Goal: Information Seeking & Learning: Learn about a topic

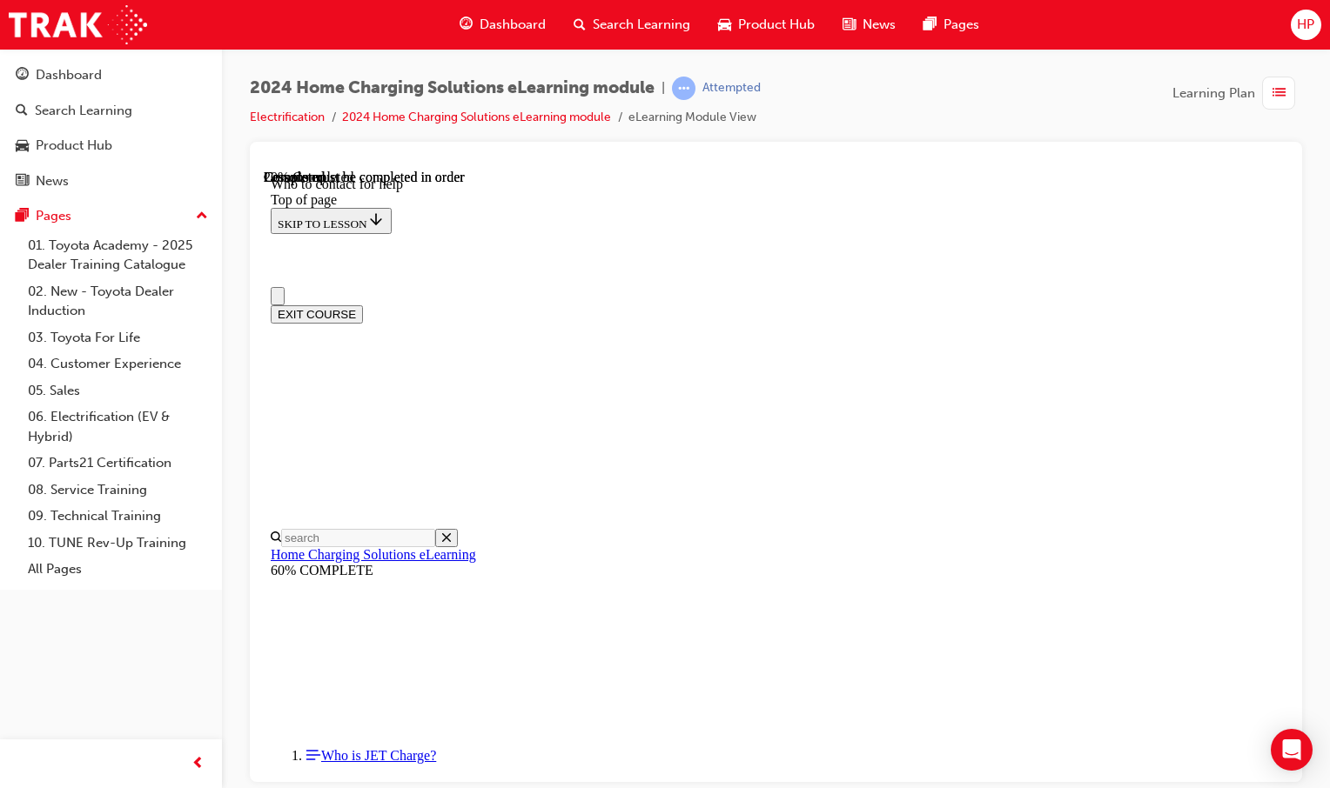
click at [0, 787] on html "Your version of Internet Explorer is outdated and not supported. Please upgrade…" at bounding box center [665, 394] width 1330 height 788
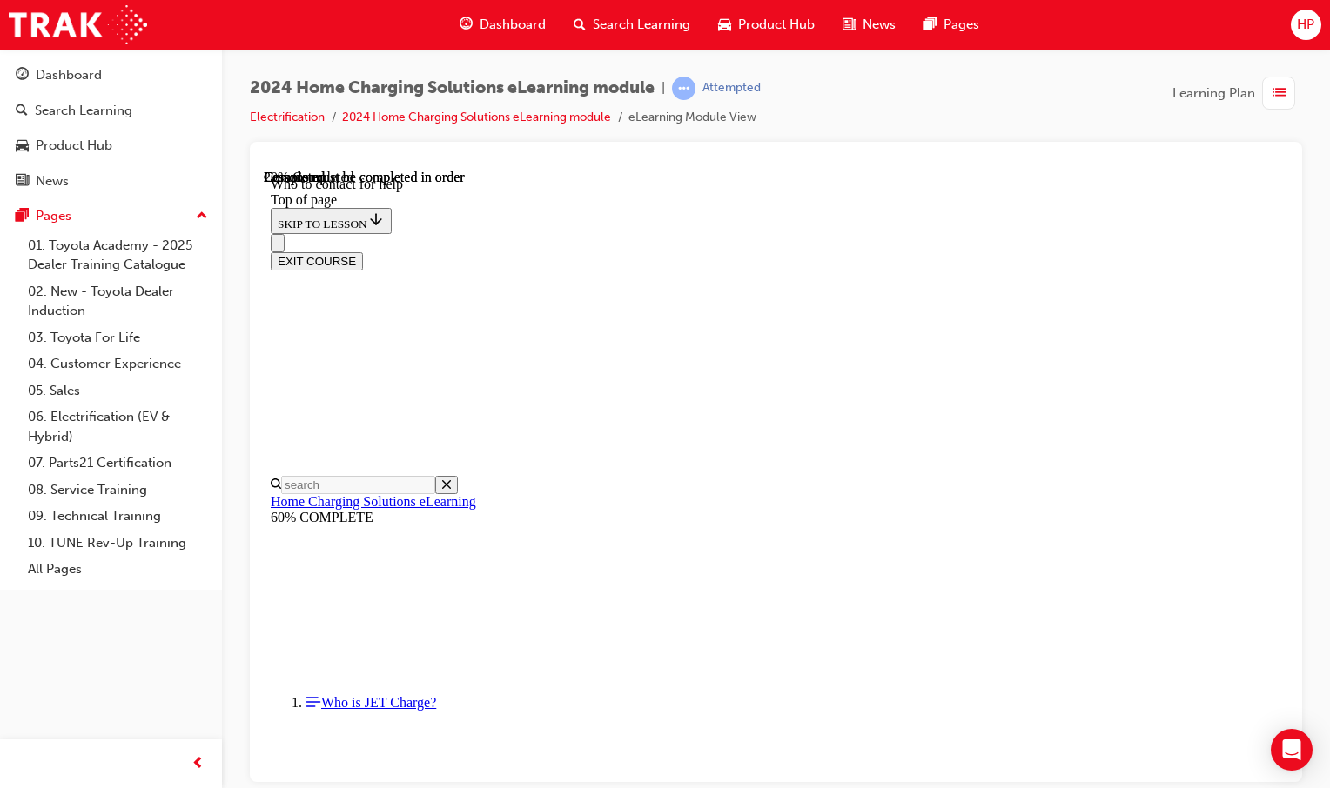
scroll to position [87, 0]
drag, startPoint x: 617, startPoint y: 387, endPoint x: 651, endPoint y: 392, distance: 34.2
drag, startPoint x: 645, startPoint y: 405, endPoint x: 620, endPoint y: 428, distance: 34.5
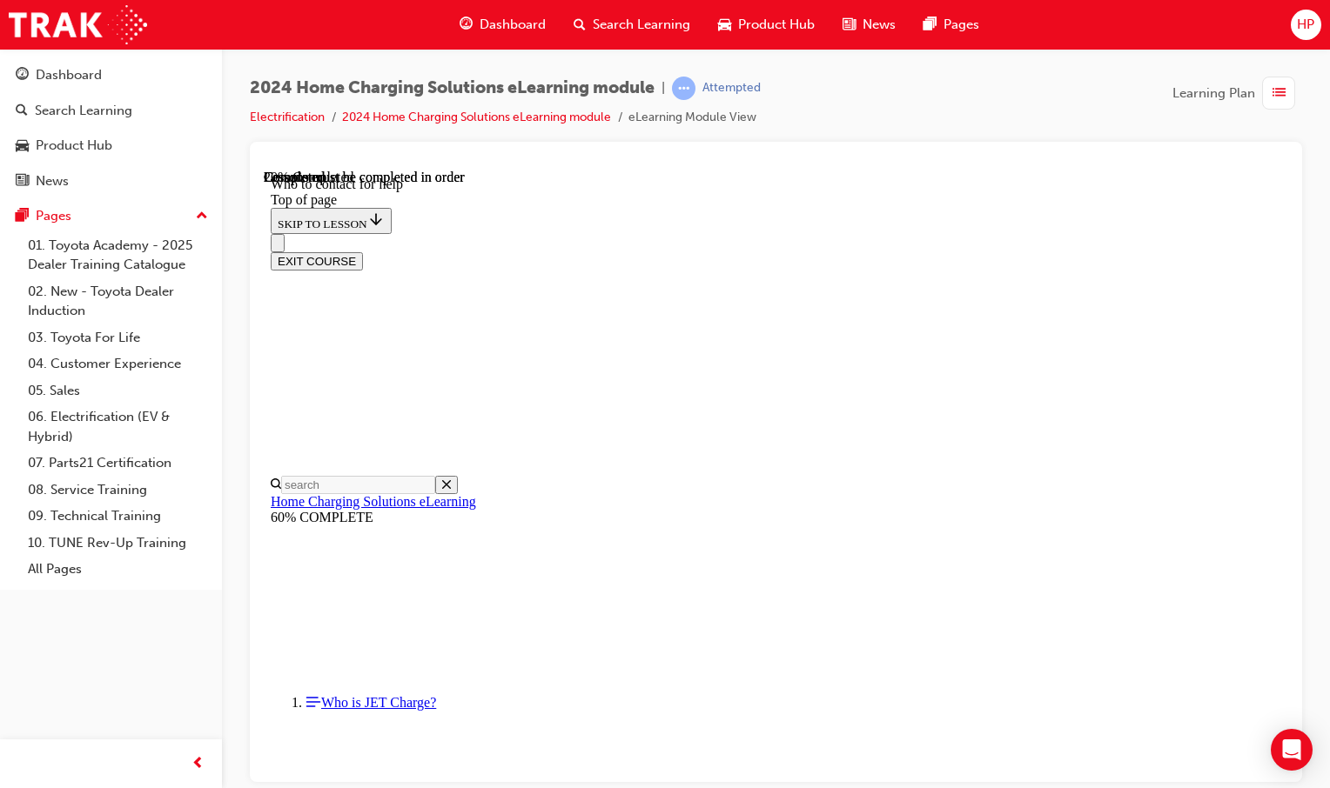
drag, startPoint x: 620, startPoint y: 428, endPoint x: 647, endPoint y: 438, distance: 29.4
drag, startPoint x: 648, startPoint y: 427, endPoint x: 614, endPoint y: 432, distance: 34.2
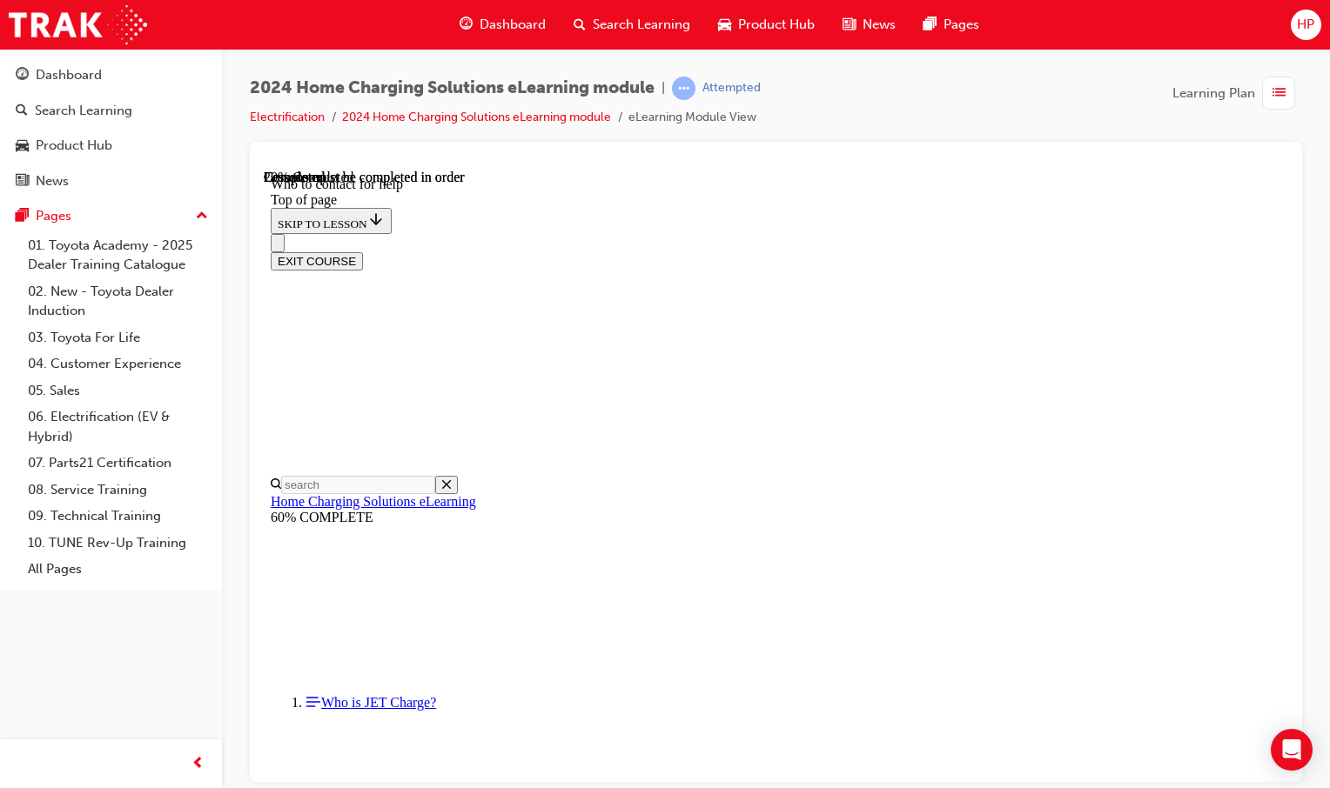
drag, startPoint x: 939, startPoint y: 480, endPoint x: 789, endPoint y: 451, distance: 152.6
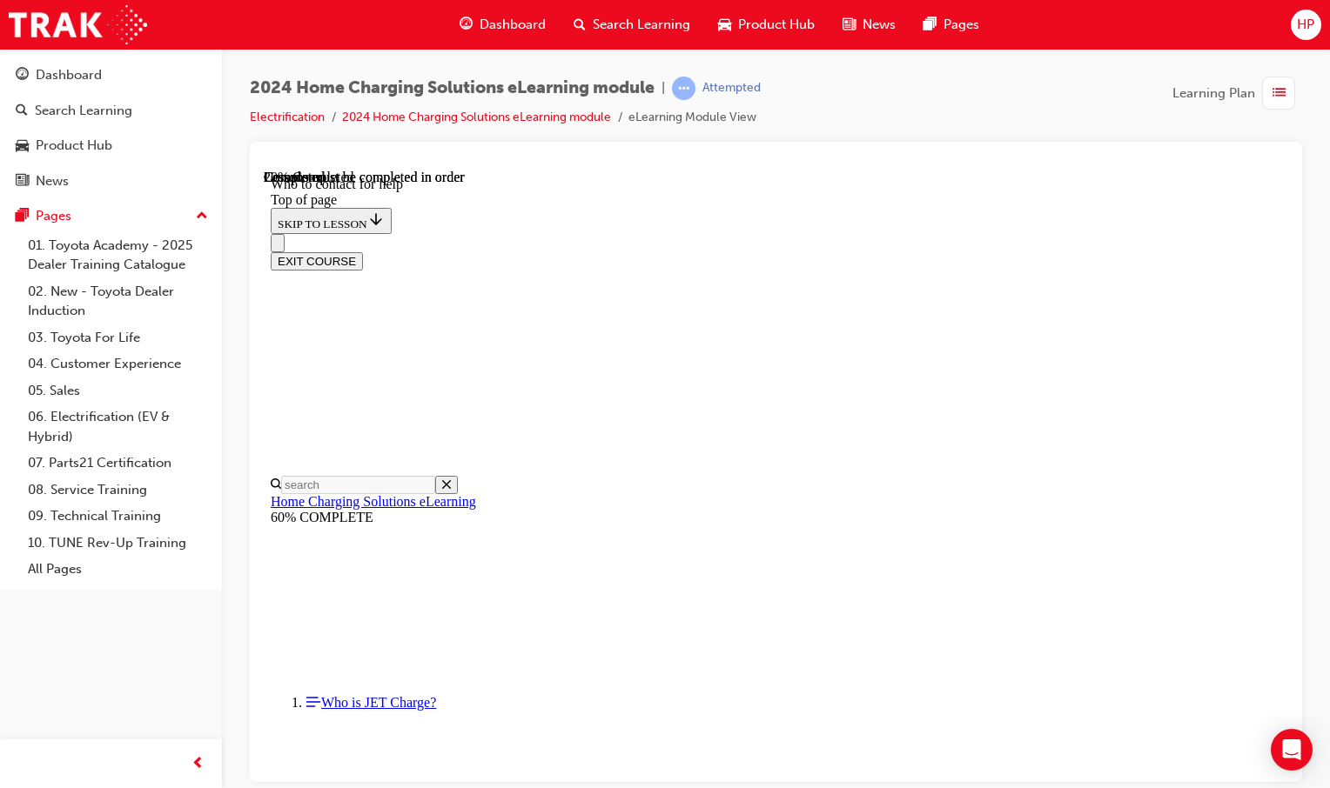
scroll to position [522, 0]
drag, startPoint x: 673, startPoint y: 529, endPoint x: 663, endPoint y: 509, distance: 22.2
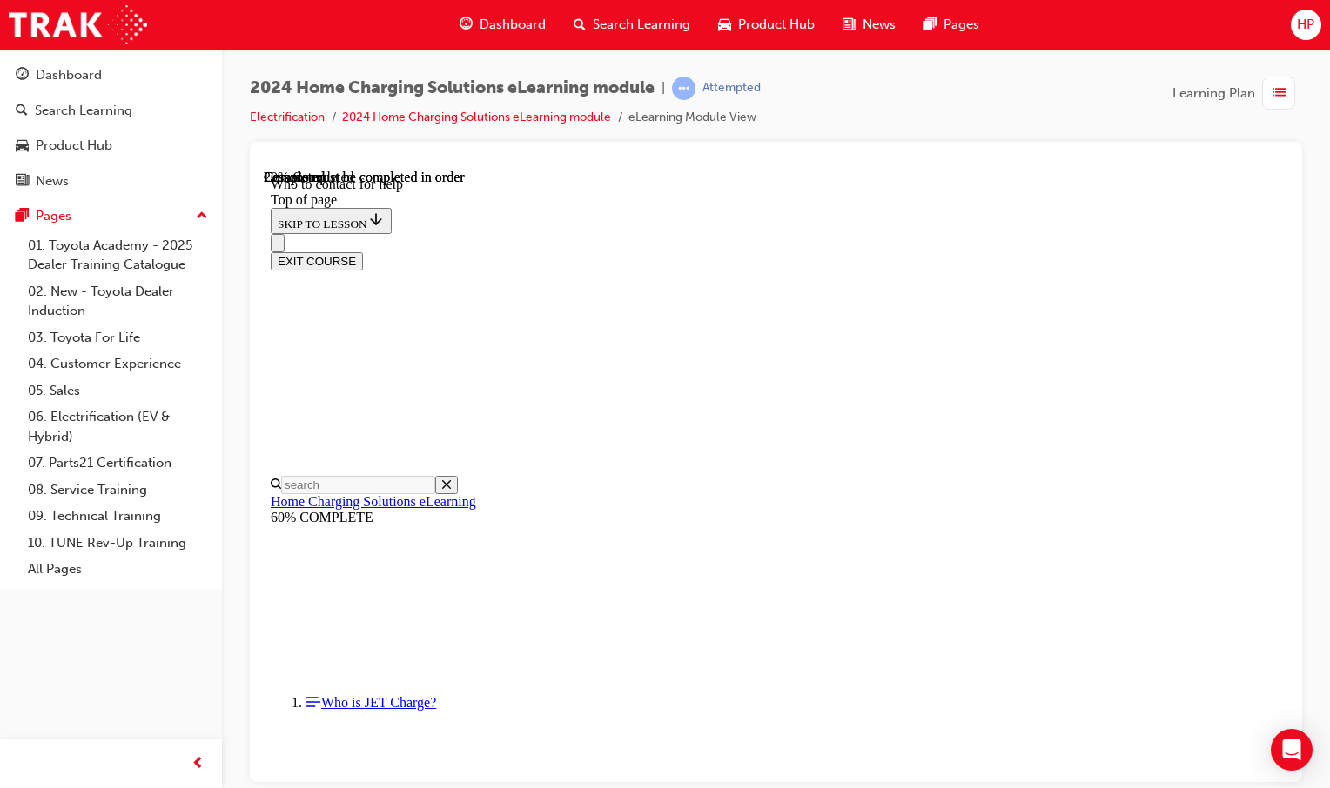
drag, startPoint x: 720, startPoint y: 397, endPoint x: 754, endPoint y: 540, distance: 147.7
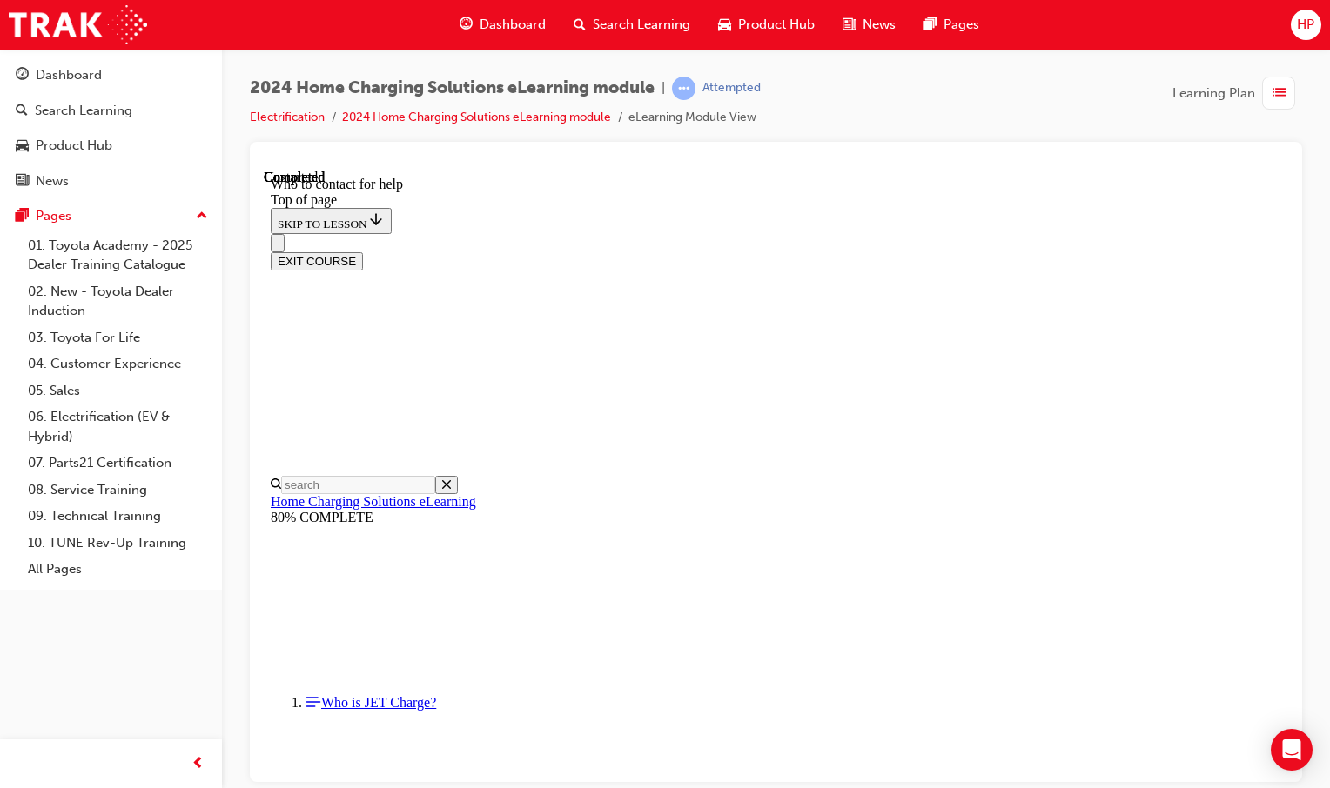
scroll to position [2281, 0]
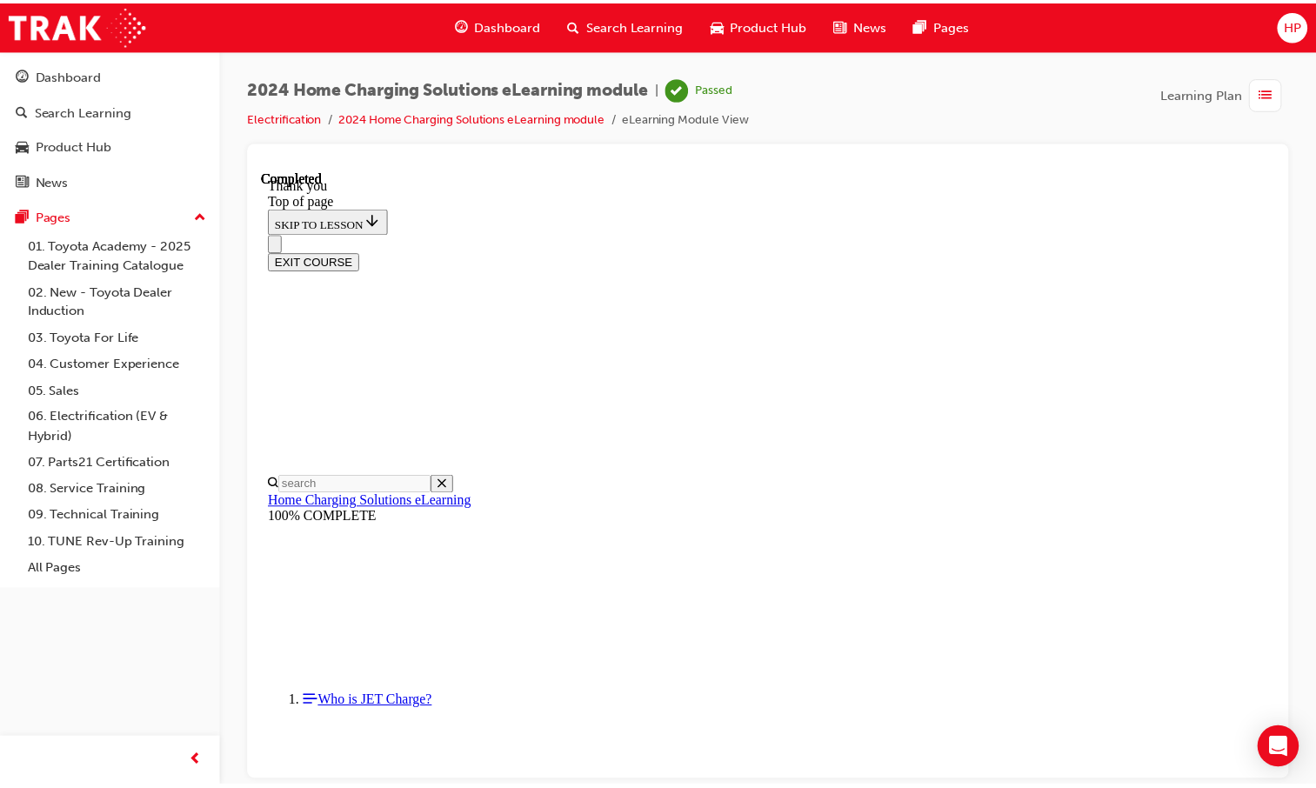
scroll to position [521, 0]
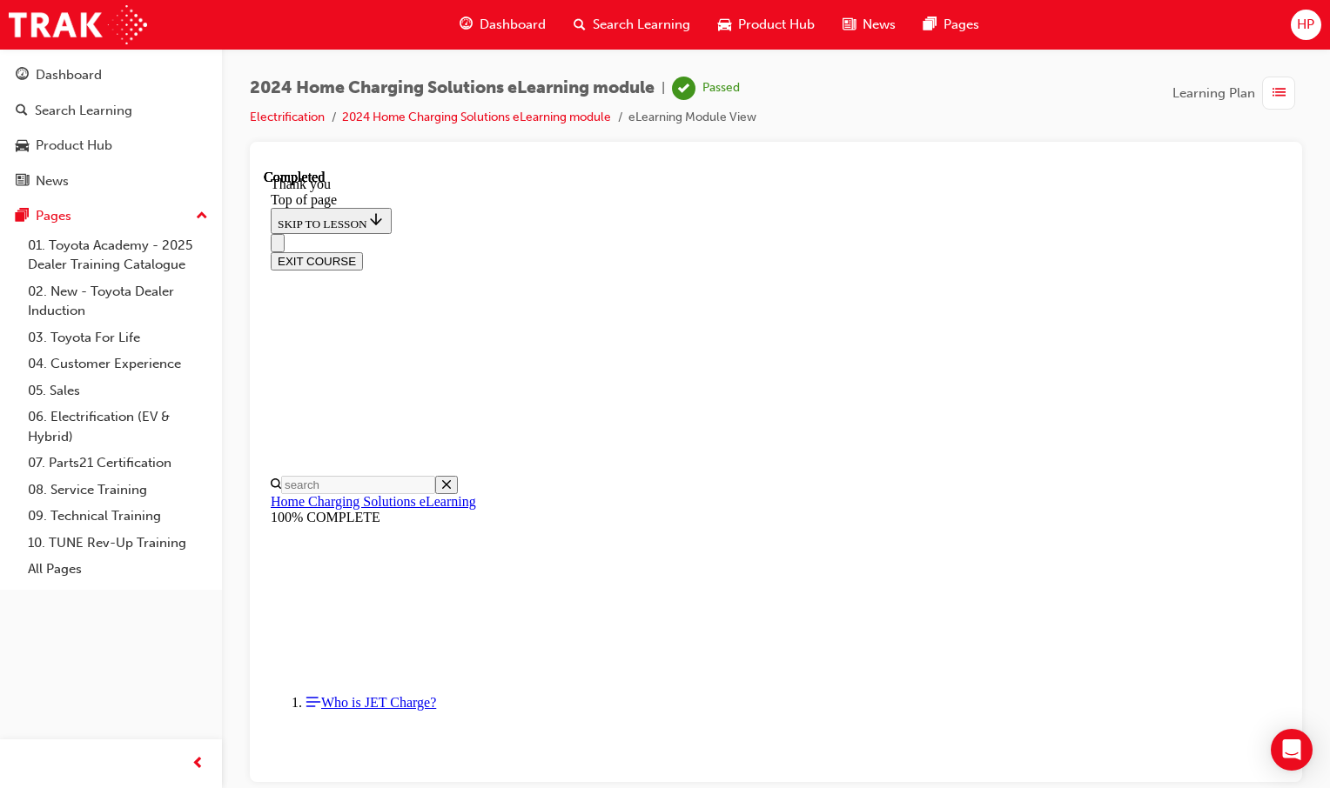
click at [490, 32] on span "Dashboard" at bounding box center [512, 25] width 66 height 20
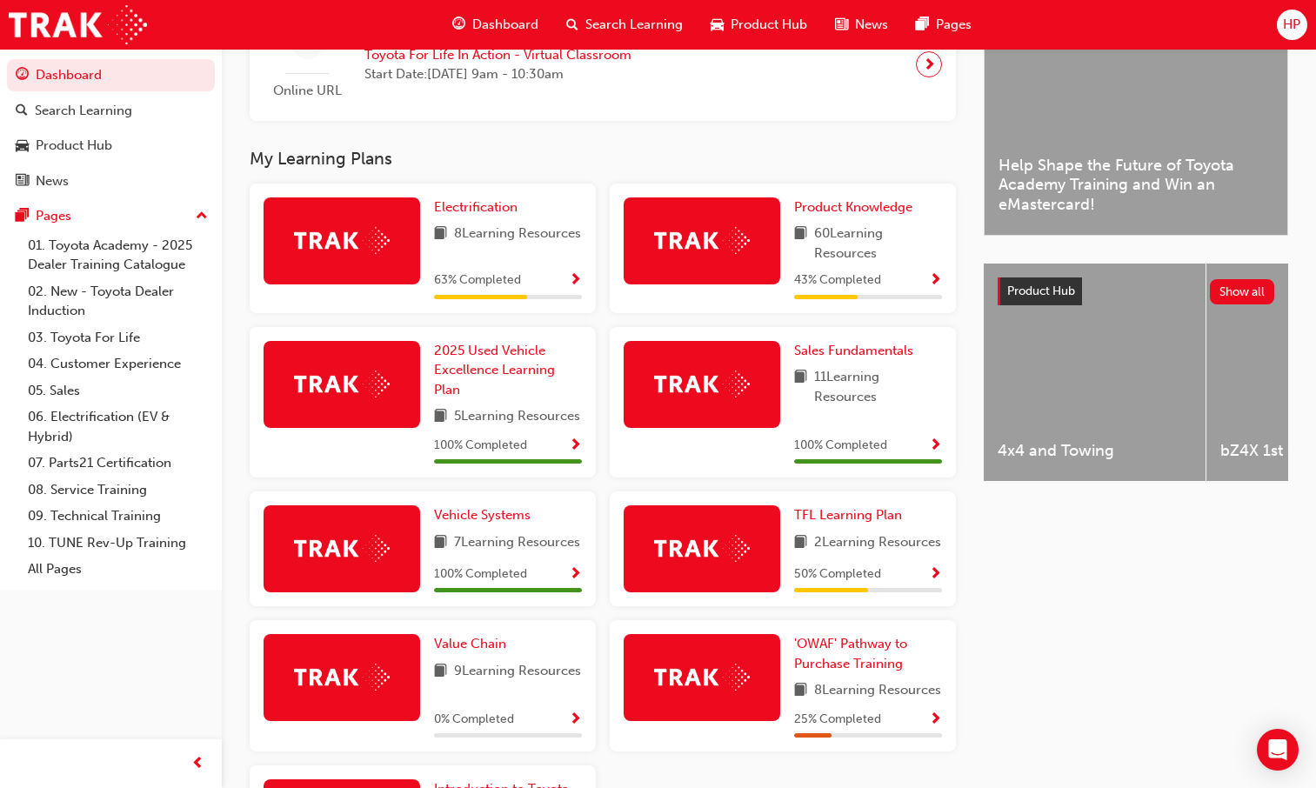
scroll to position [305, 0]
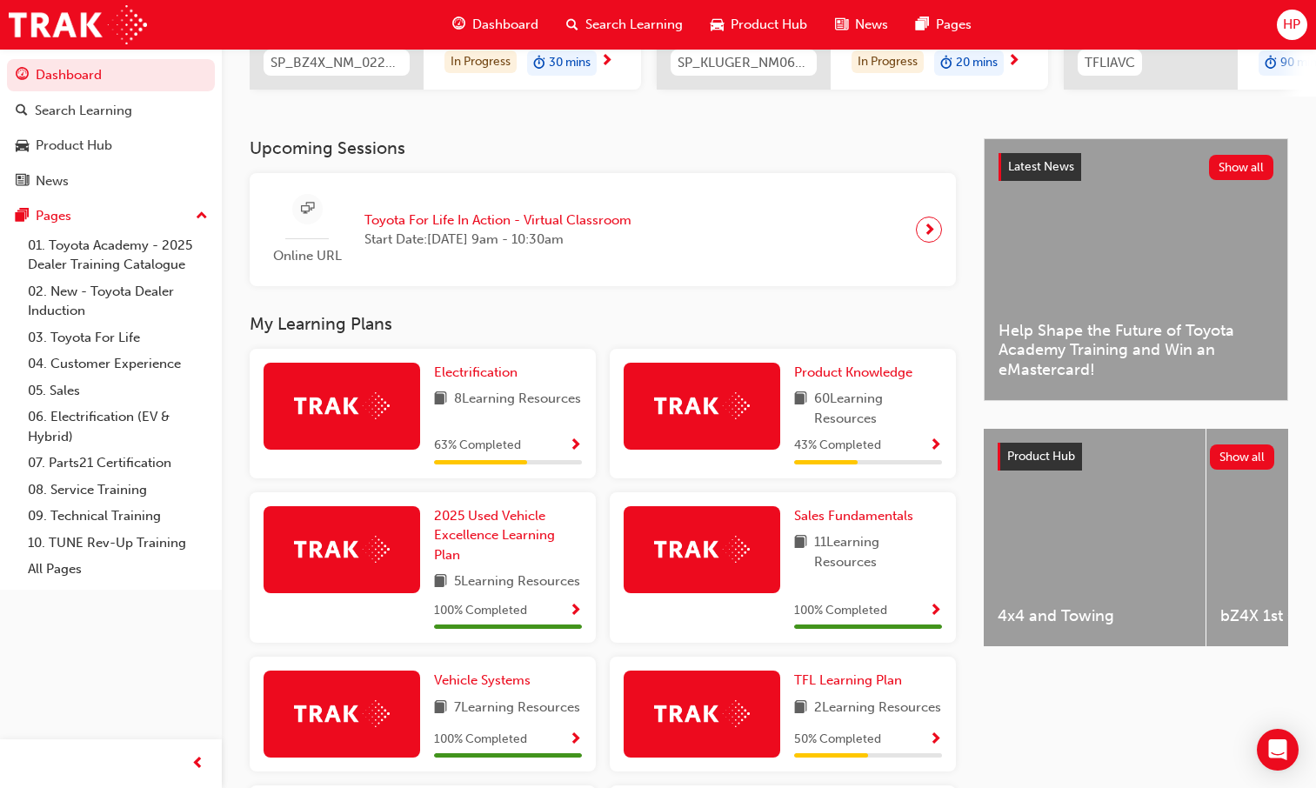
click at [576, 446] on span "Show Progress" at bounding box center [575, 447] width 13 height 16
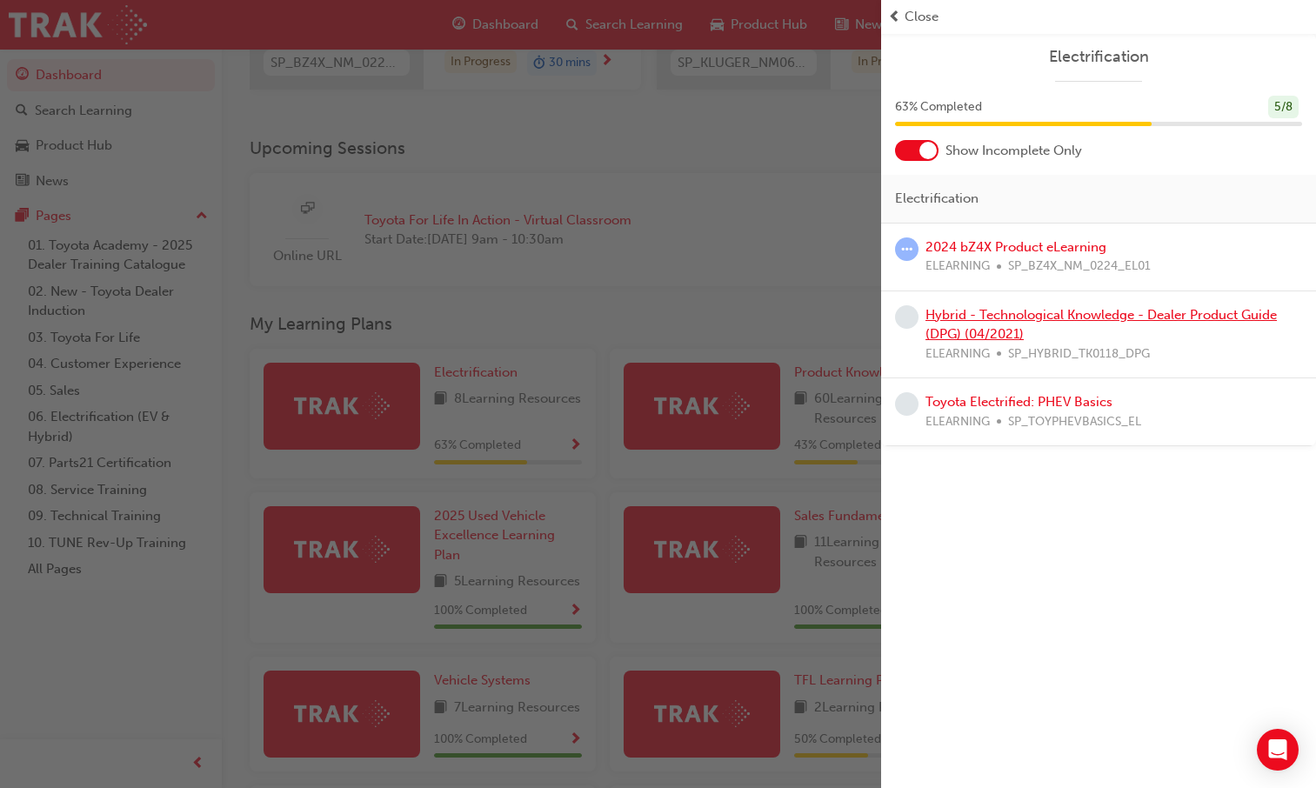
click at [969, 322] on link "Hybrid - Technological Knowledge - Dealer Product Guide (DPG) (04/2021)" at bounding box center [1102, 325] width 352 height 36
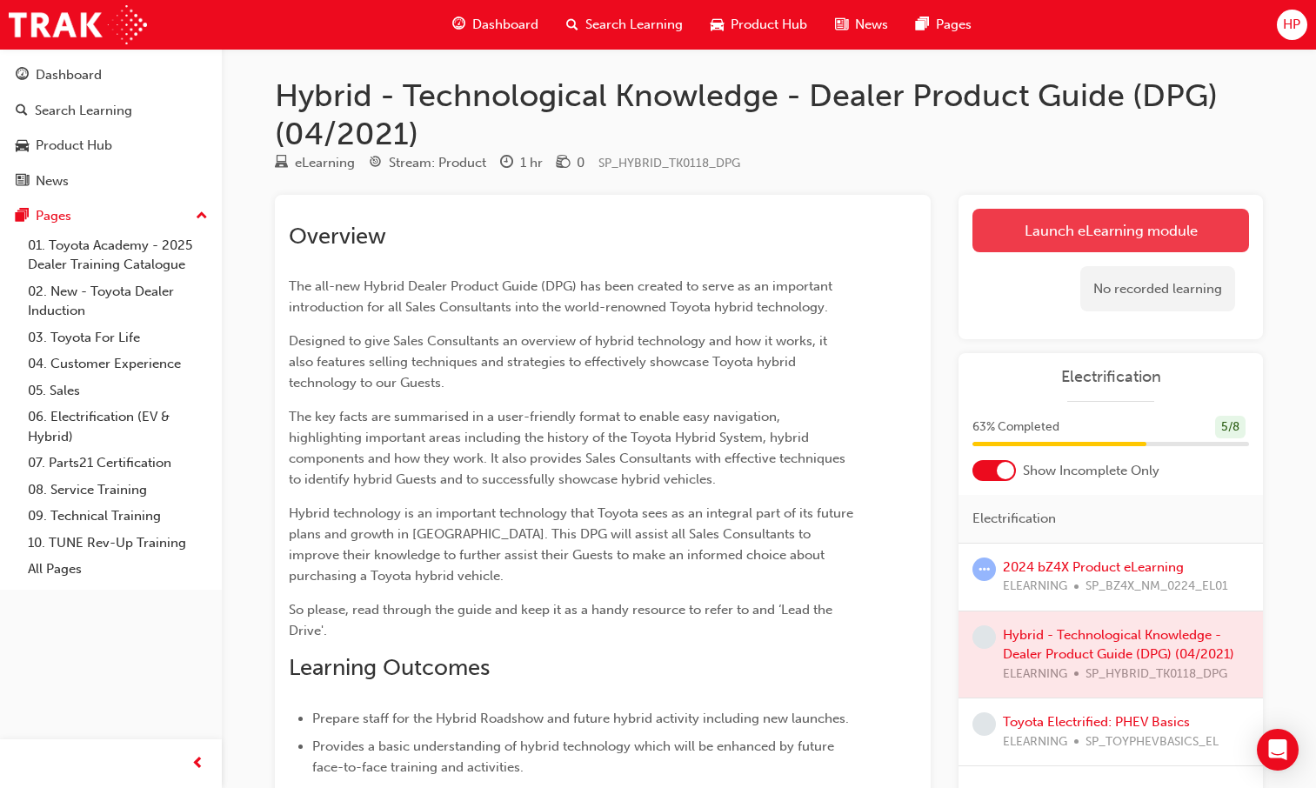
click at [1033, 228] on link "Launch eLearning module" at bounding box center [1111, 231] width 277 height 44
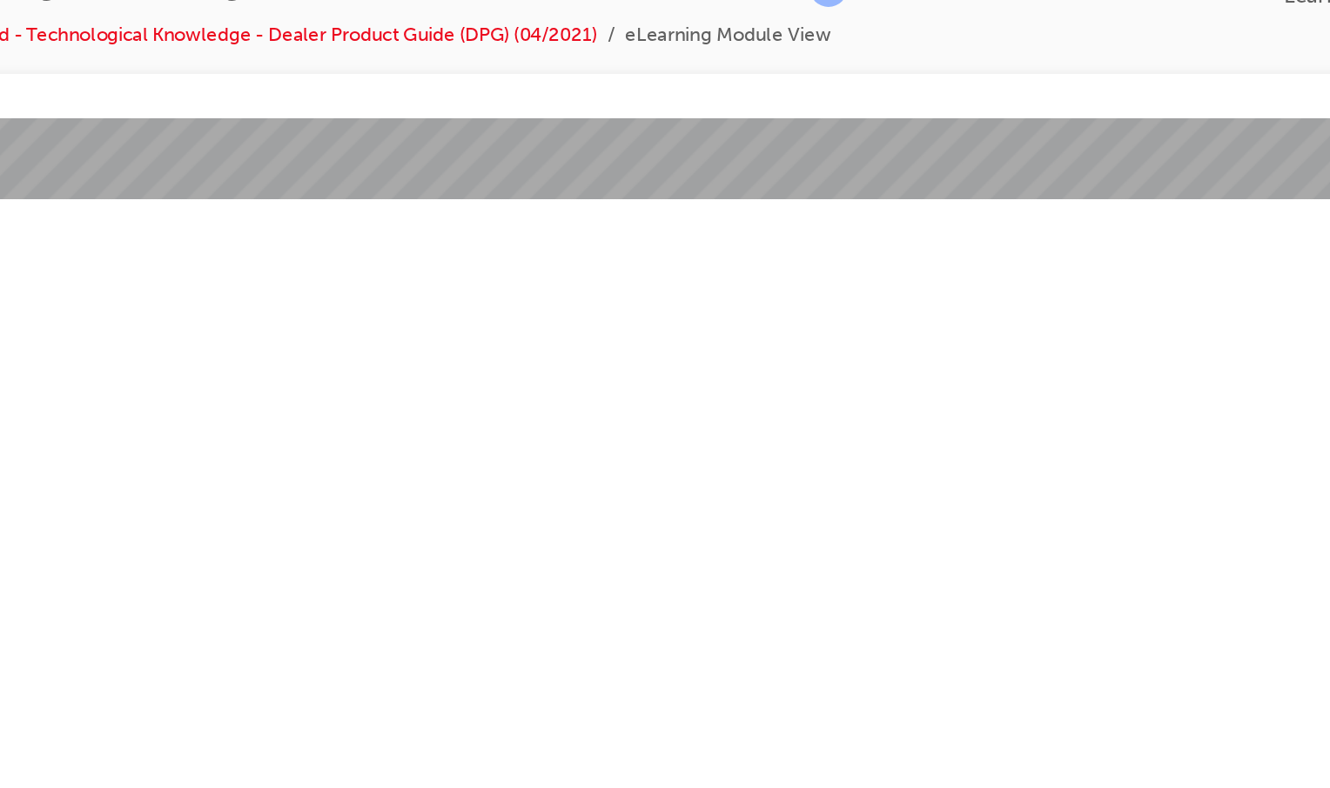
drag, startPoint x: 240, startPoint y: 163, endPoint x: 252, endPoint y: 201, distance: 40.2
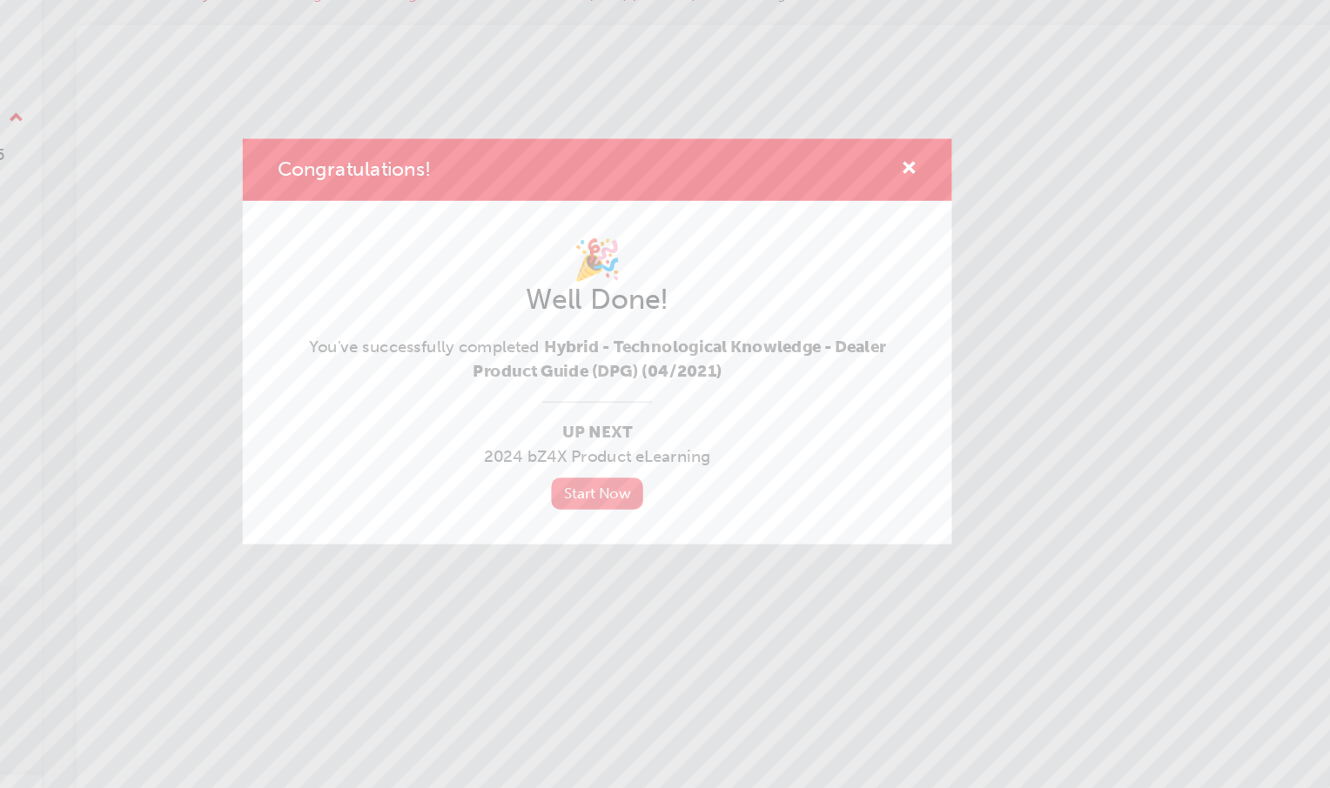
click at [660, 507] on link "Start Now" at bounding box center [664, 515] width 73 height 25
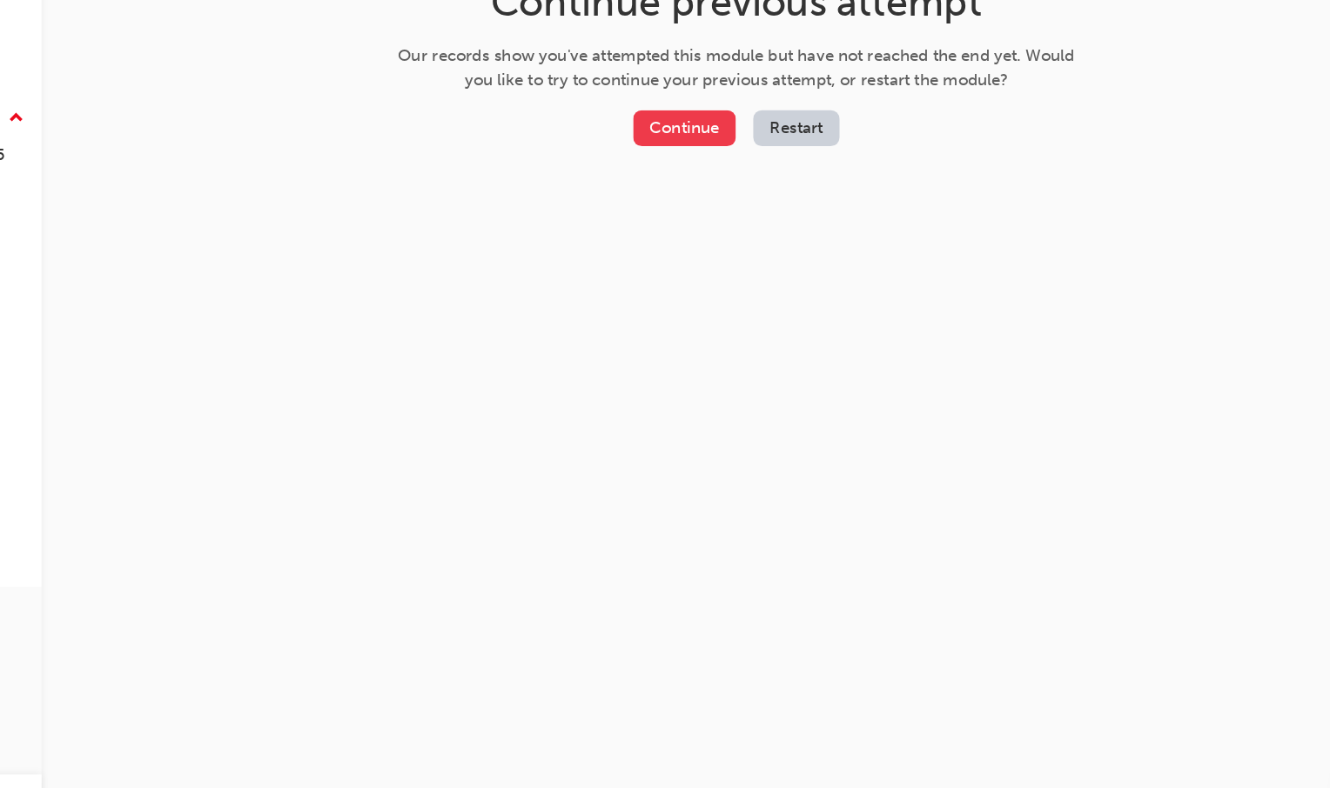
click at [719, 213] on button "Continue" at bounding box center [734, 224] width 82 height 29
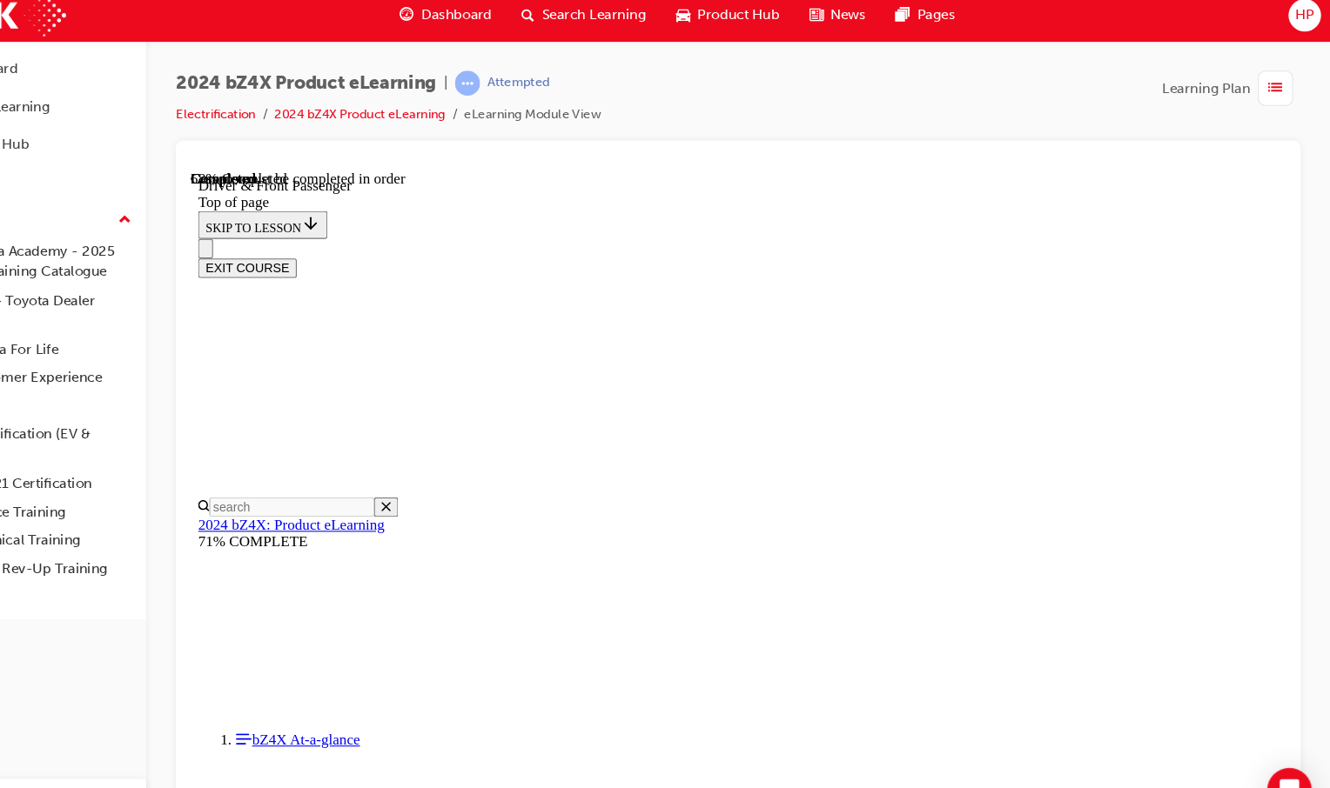
scroll to position [562, 0]
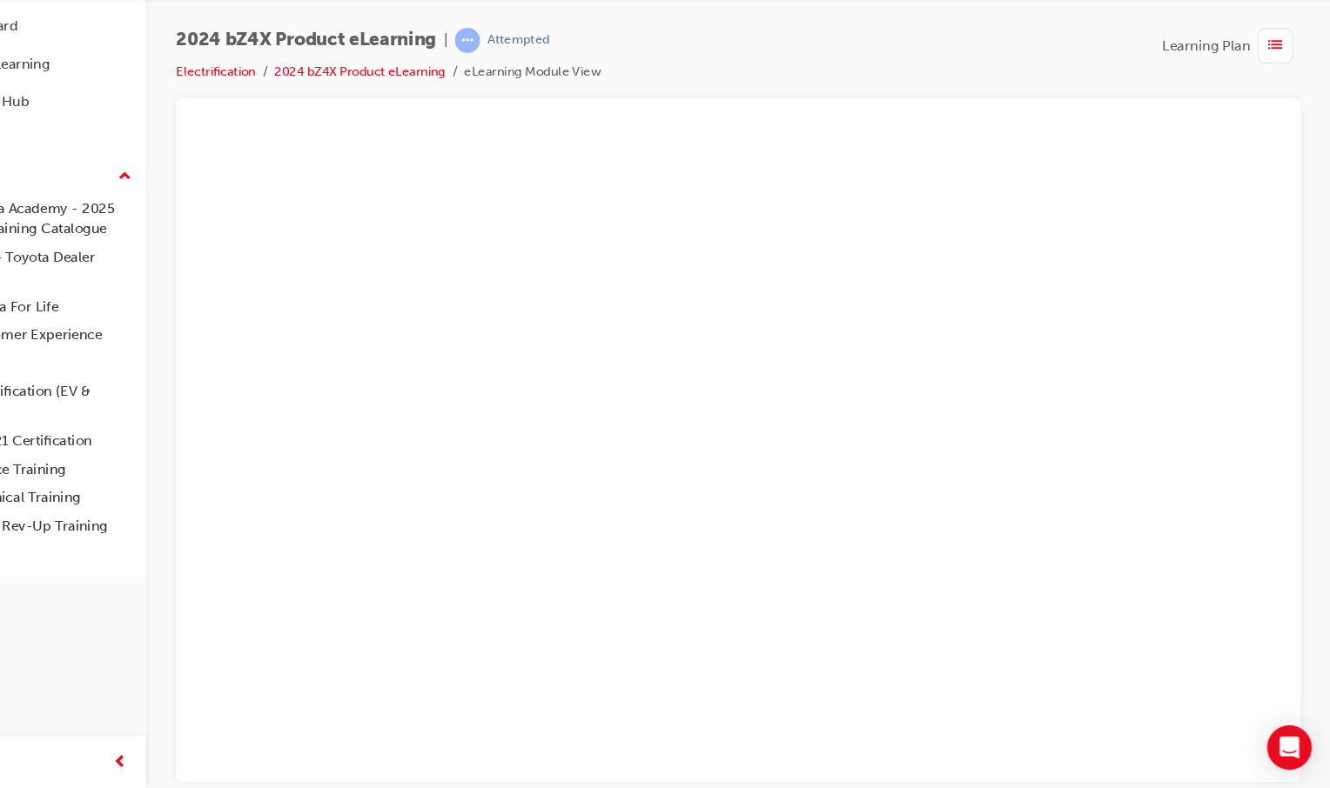
click at [494, 487] on button "Unzoom image" at bounding box center [703, 432] width 1024 height 613
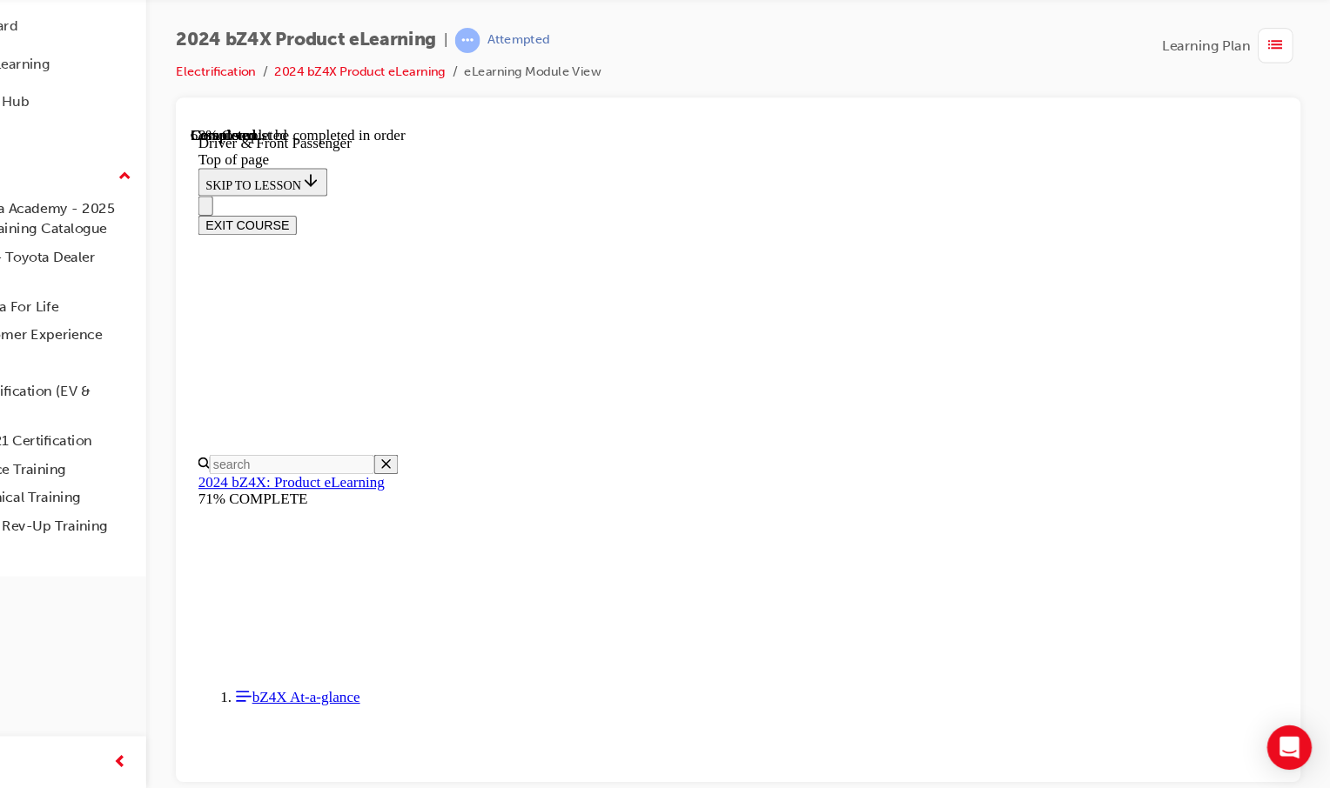
scroll to position [643, 0]
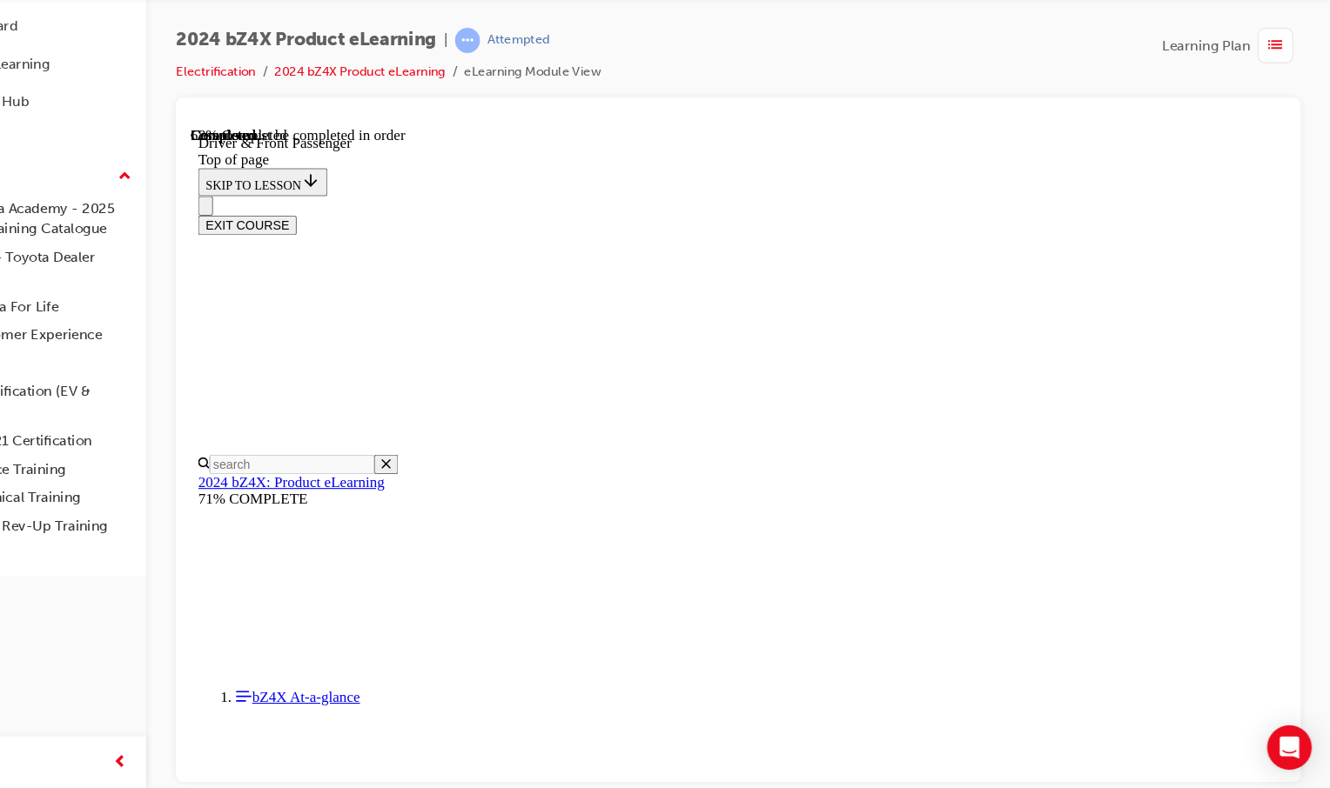
scroll to position [490, 0]
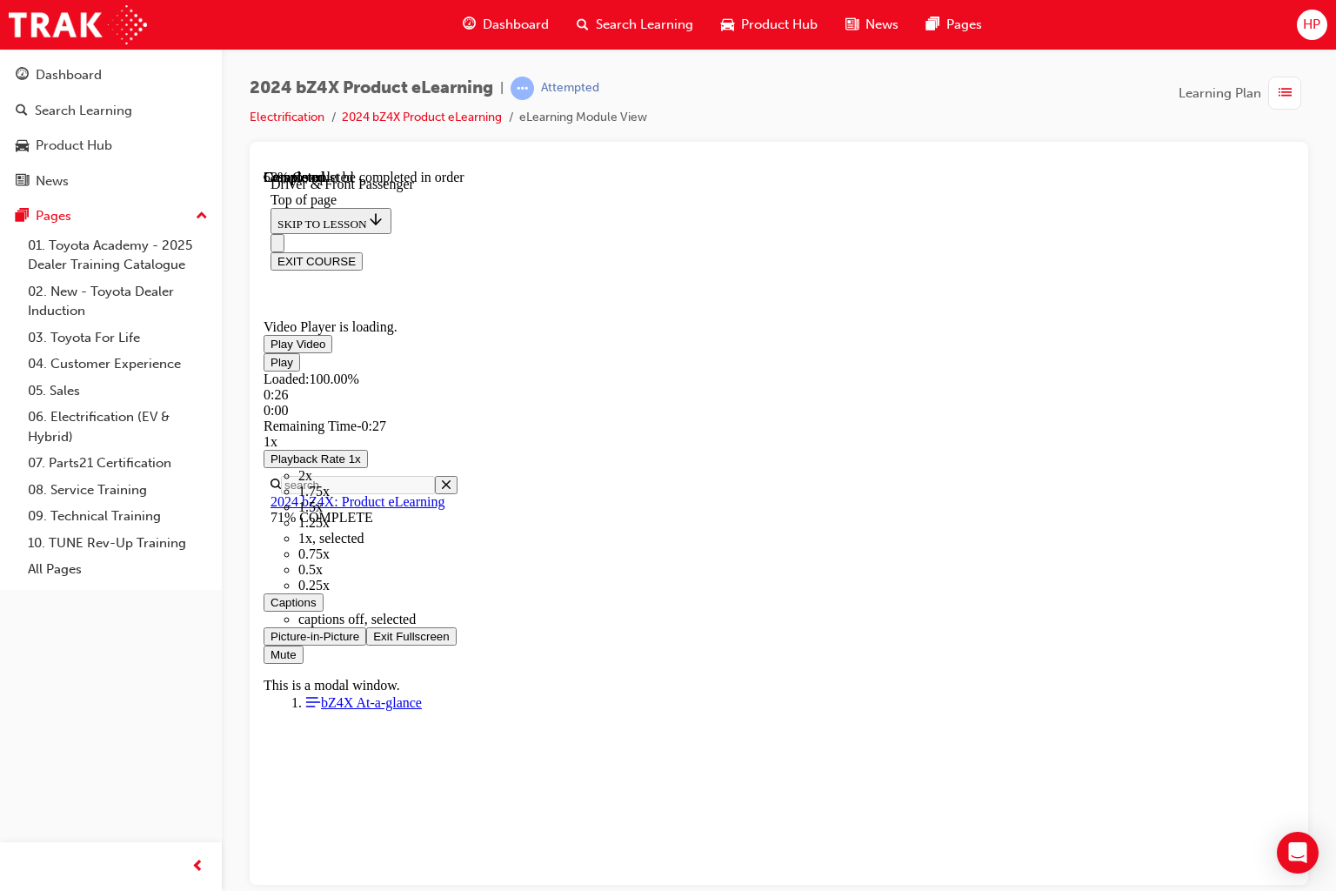
click at [525, 299] on video "Video player" at bounding box center [394, 234] width 261 height 131
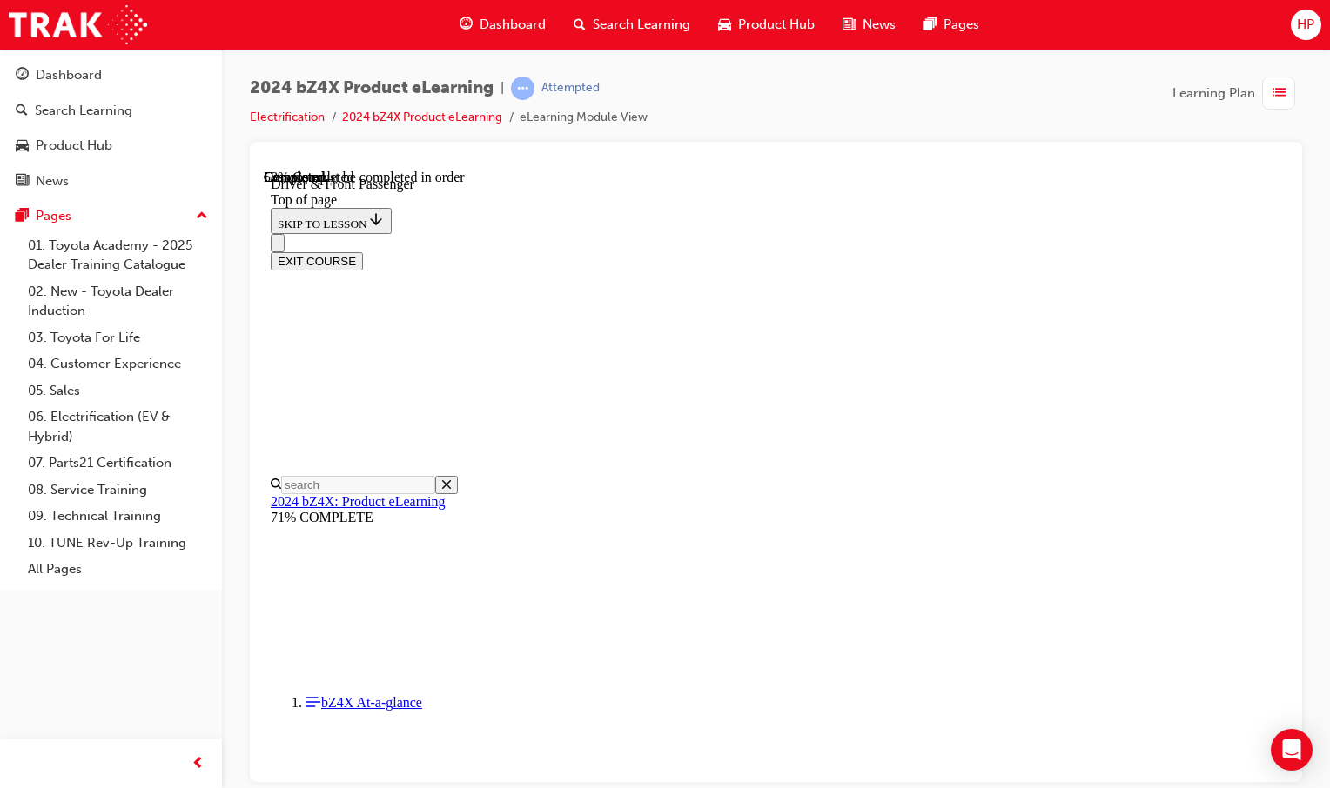
scroll to position [490, 0]
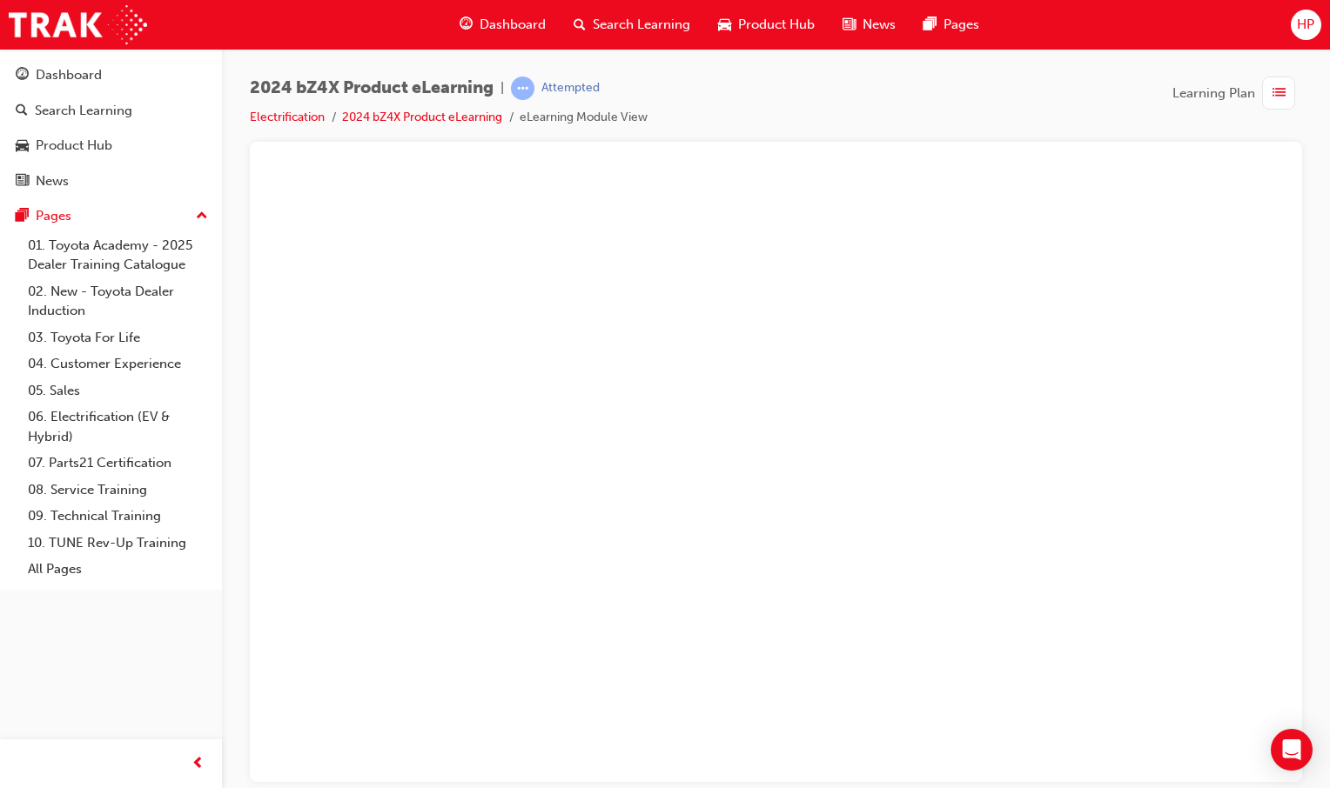
click at [553, 472] on button "Unzoom image" at bounding box center [776, 475] width 1024 height 613
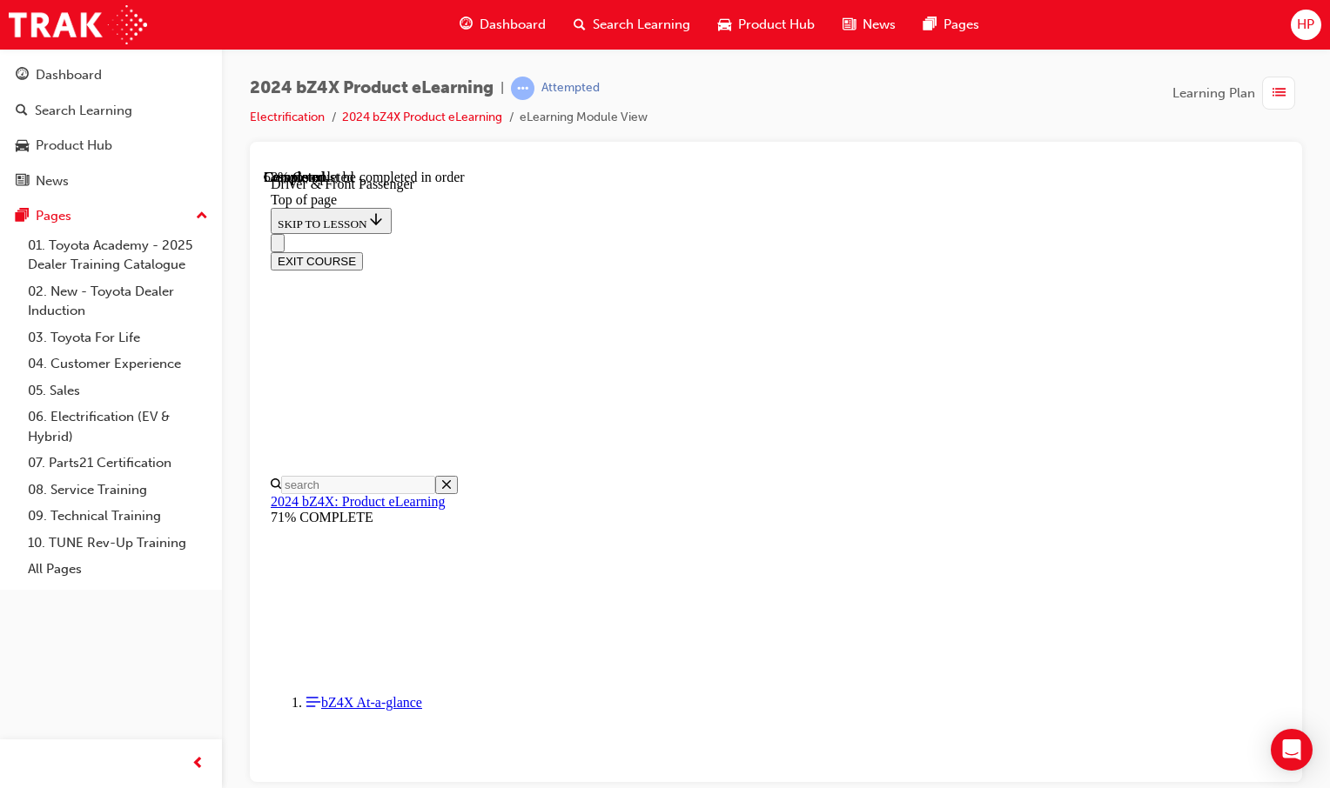
scroll to position [104, 0]
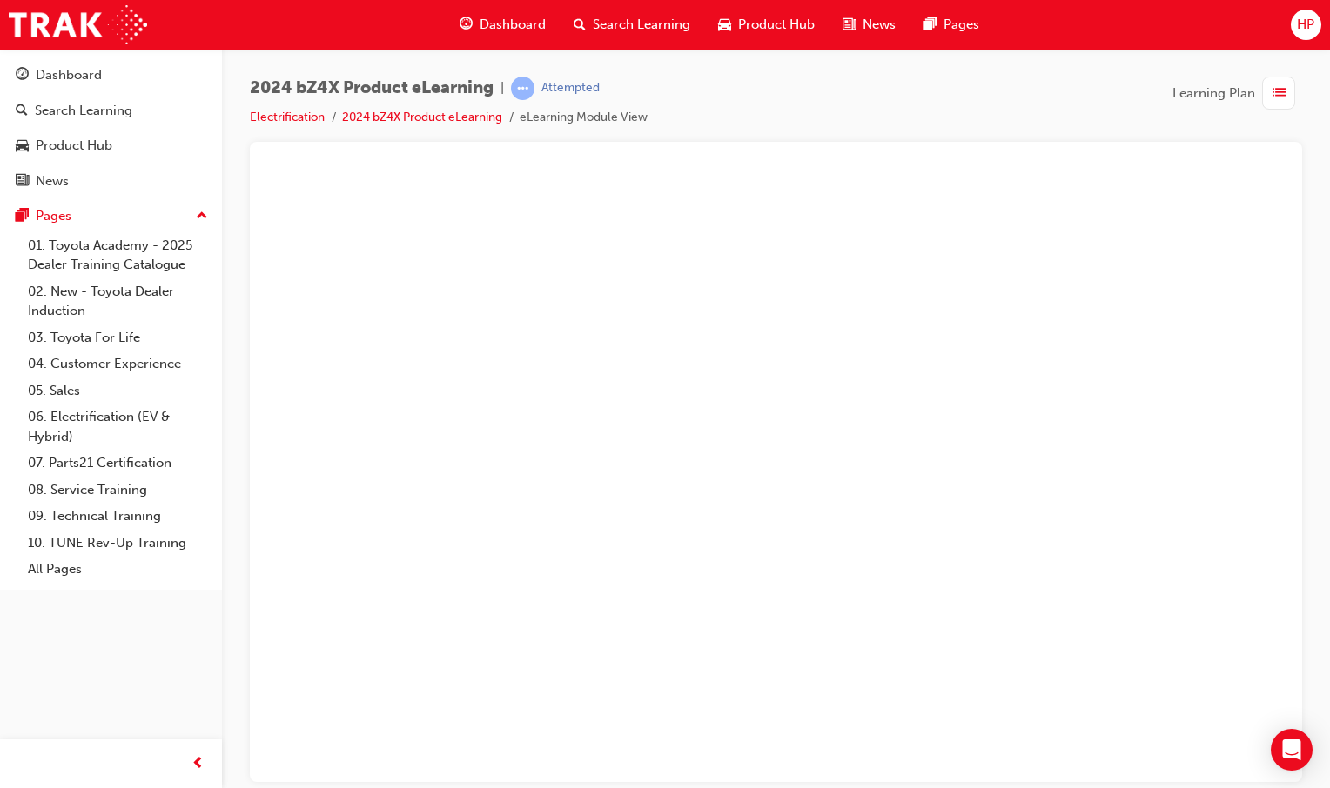
click at [881, 346] on button "Unzoom image" at bounding box center [776, 475] width 1024 height 613
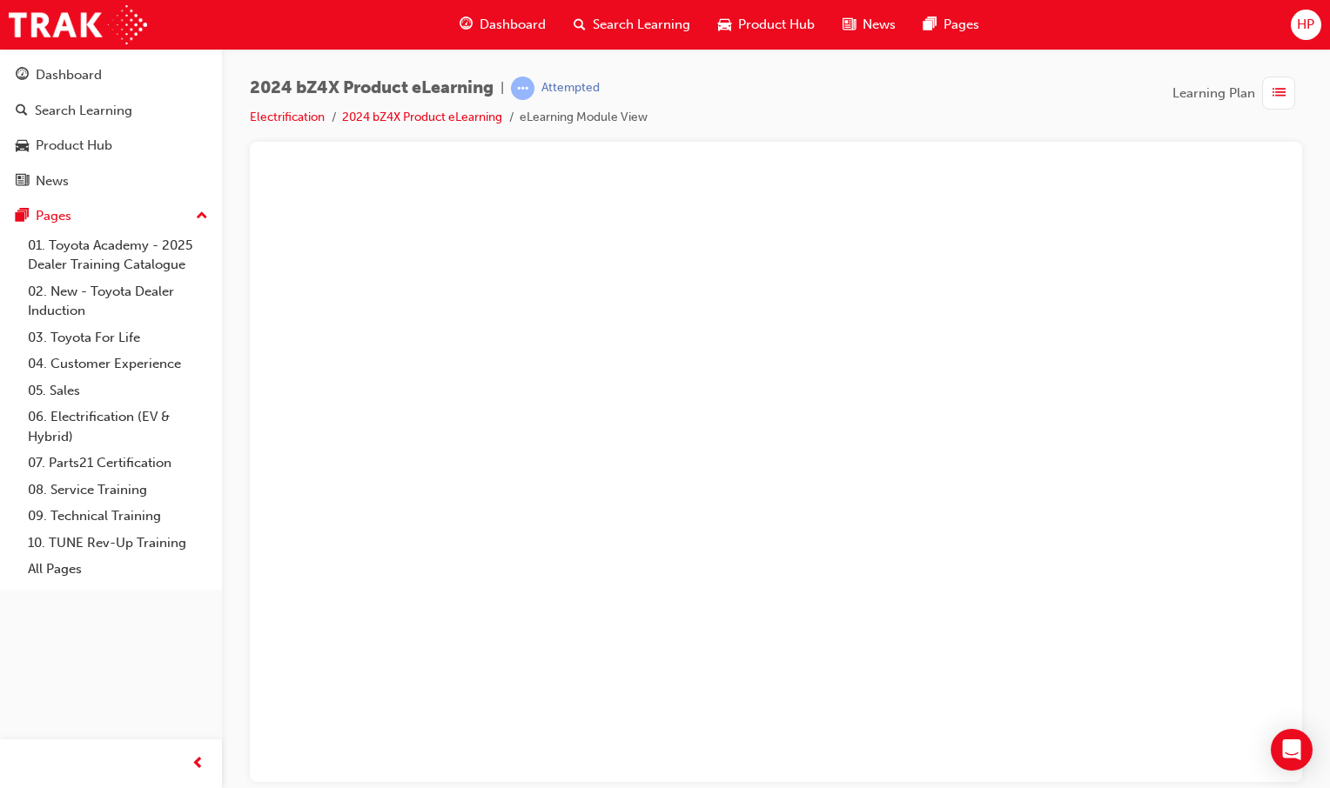
click at [881, 345] on button "Unzoom image" at bounding box center [776, 475] width 1024 height 613
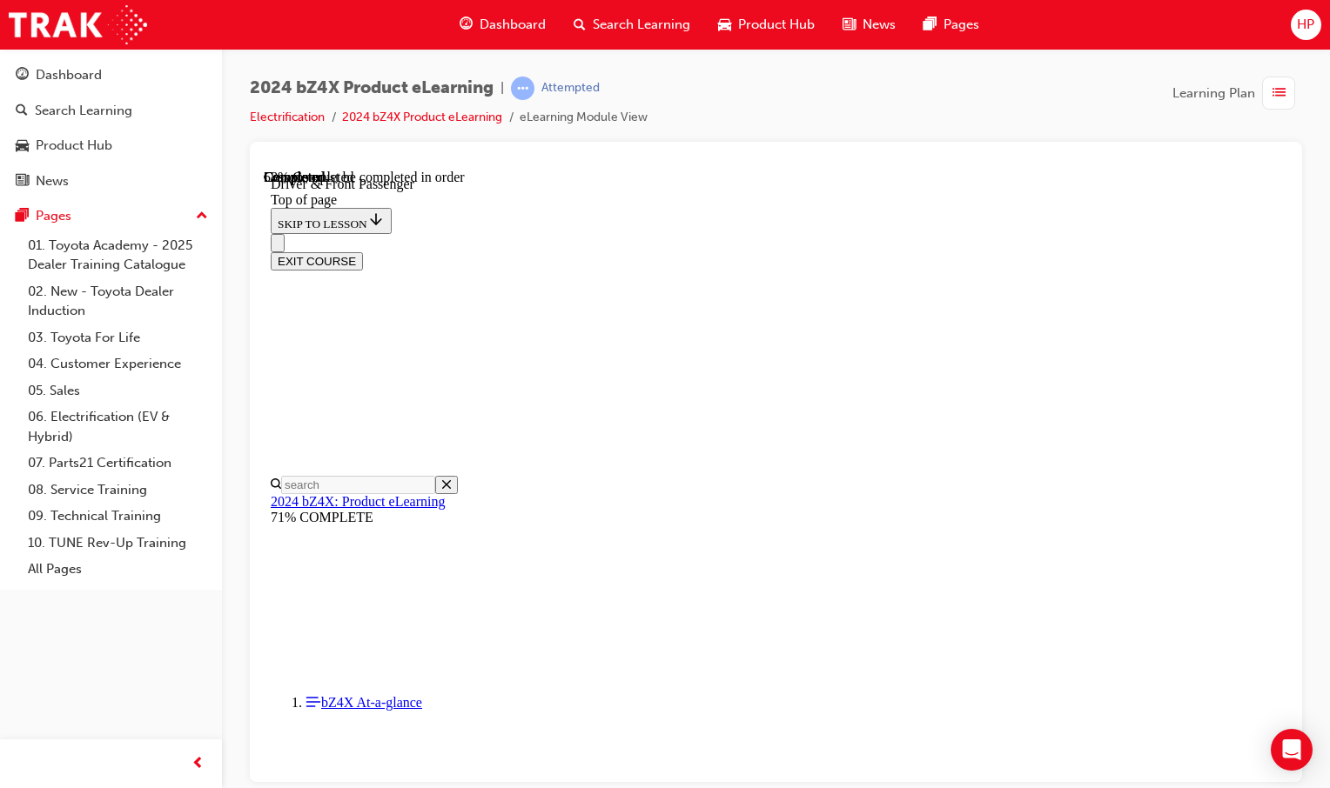
scroll to position [14, 0]
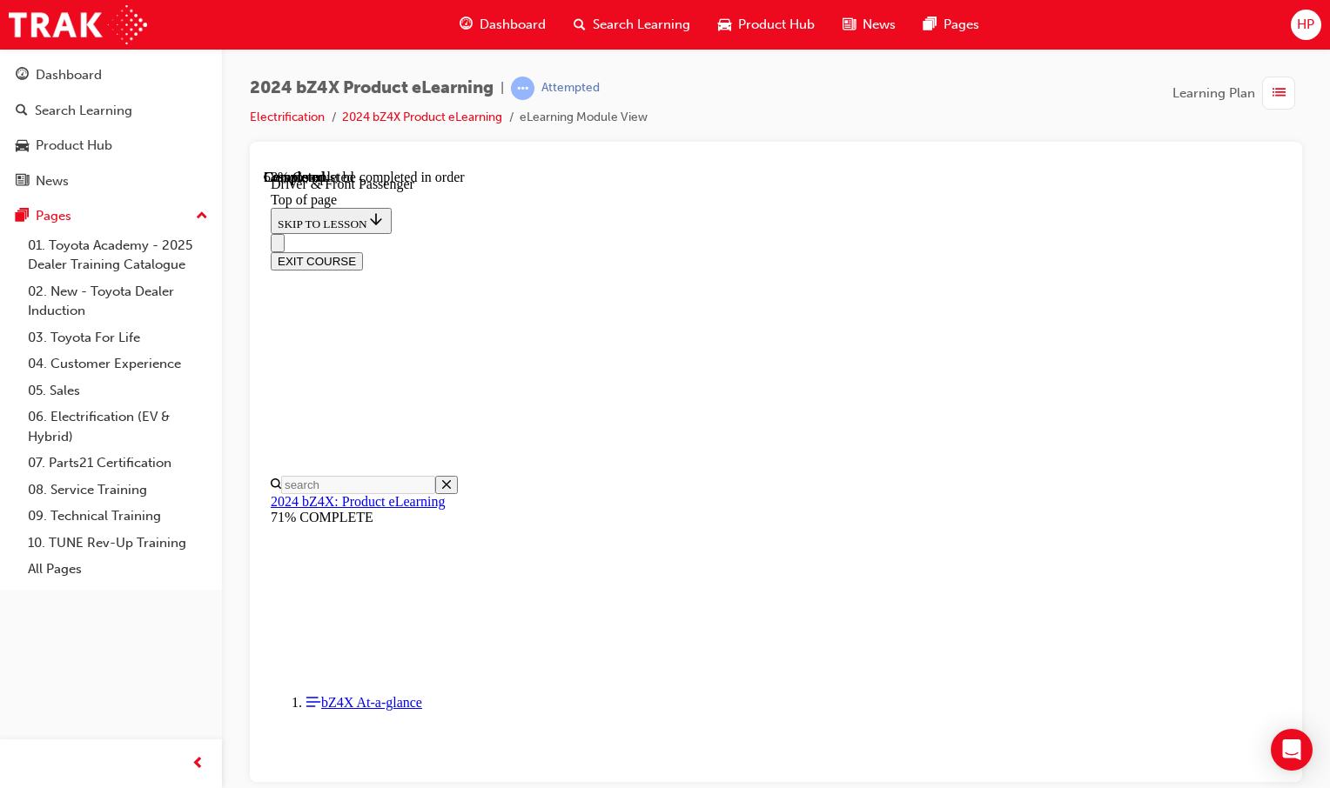
click at [479, 28] on span "Dashboard" at bounding box center [512, 25] width 66 height 20
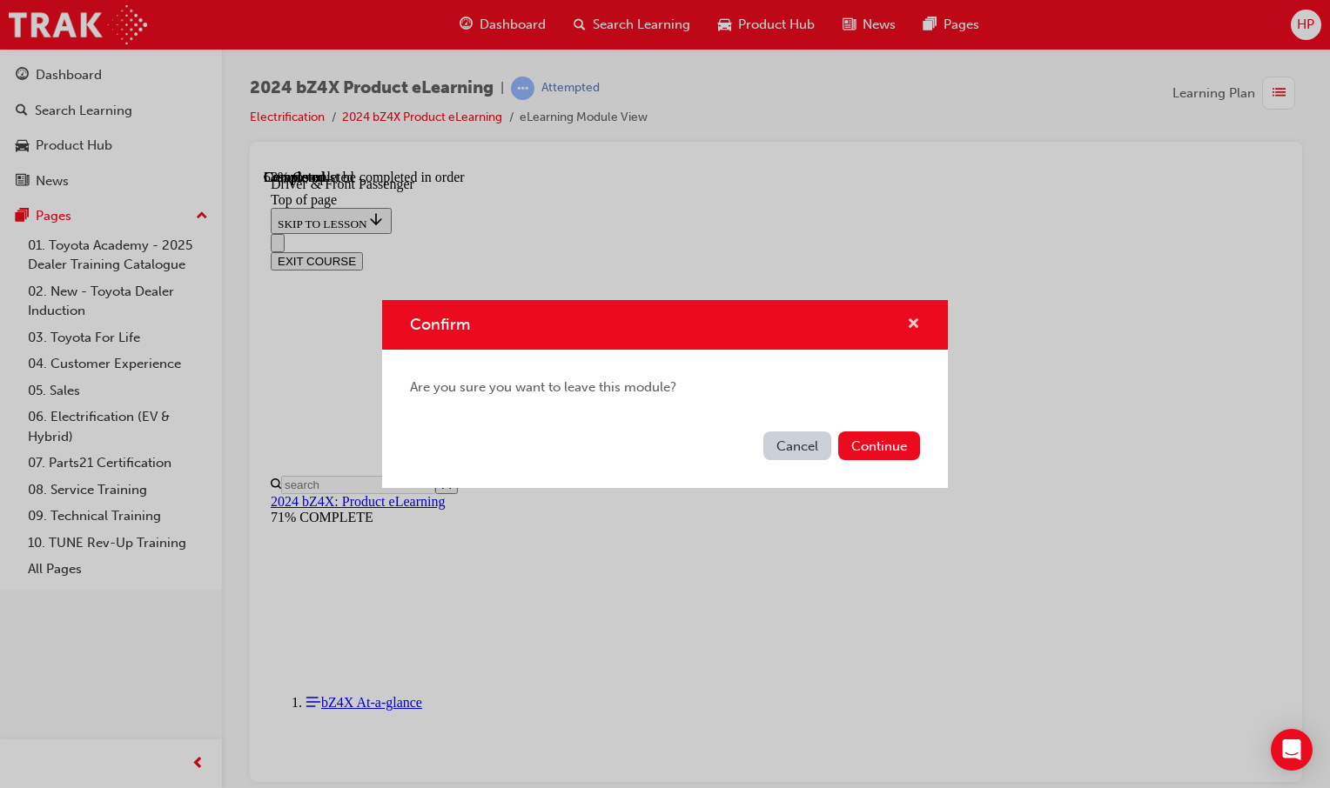
click at [914, 324] on span "cross-icon" at bounding box center [913, 326] width 13 height 16
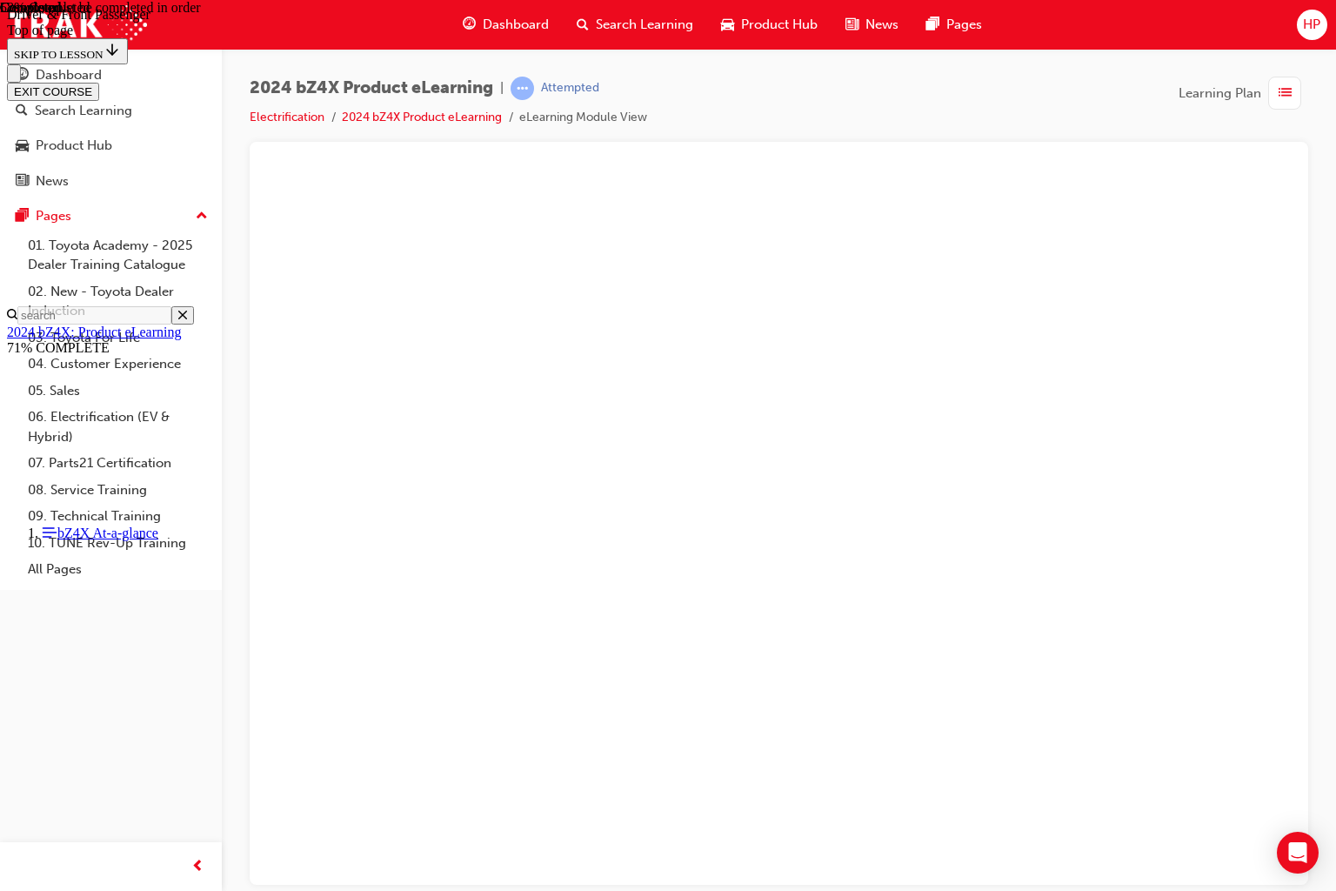
drag, startPoint x: 926, startPoint y: 857, endPoint x: 849, endPoint y: 868, distance: 77.3
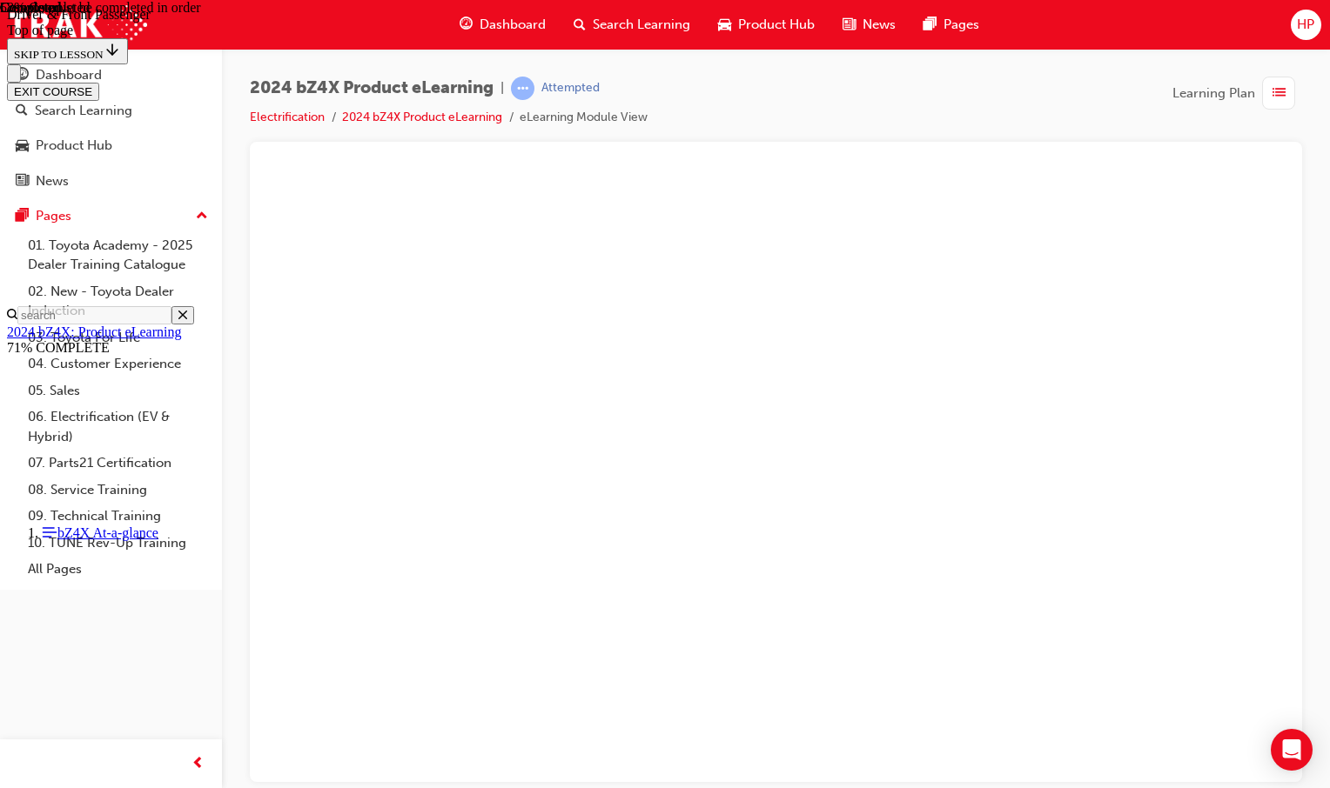
scroll to position [1845, 0]
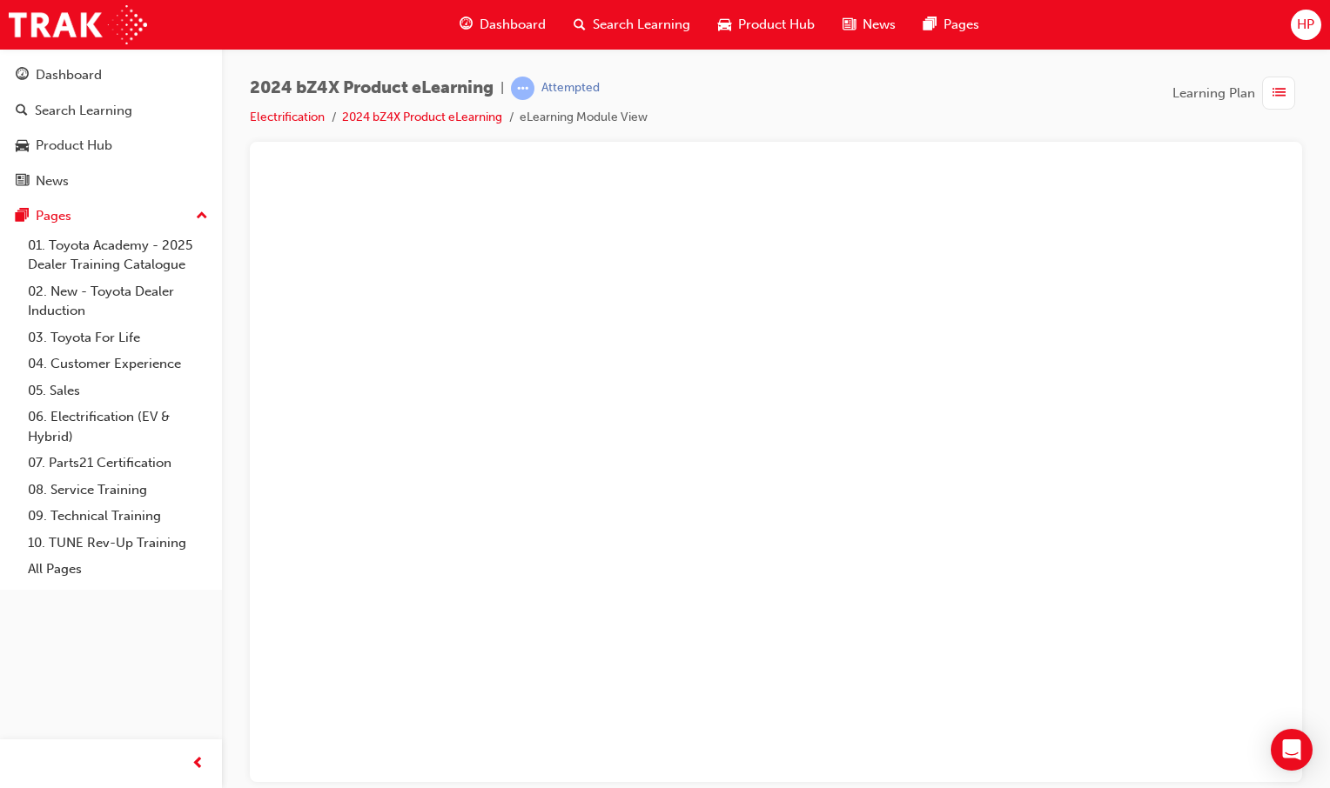
click at [798, 525] on button "Unzoom image" at bounding box center [776, 475] width 1024 height 613
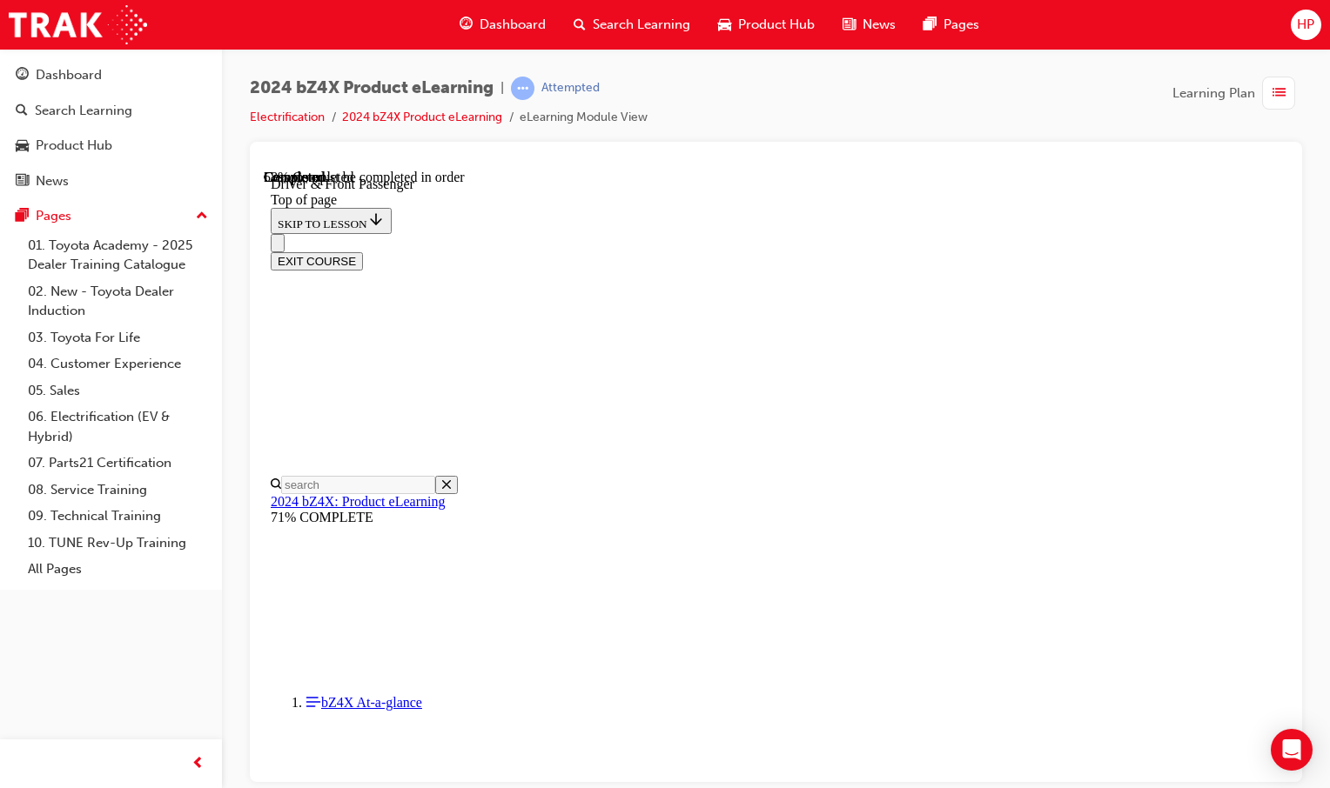
drag, startPoint x: 797, startPoint y: 552, endPoint x: 797, endPoint y: 531, distance: 20.9
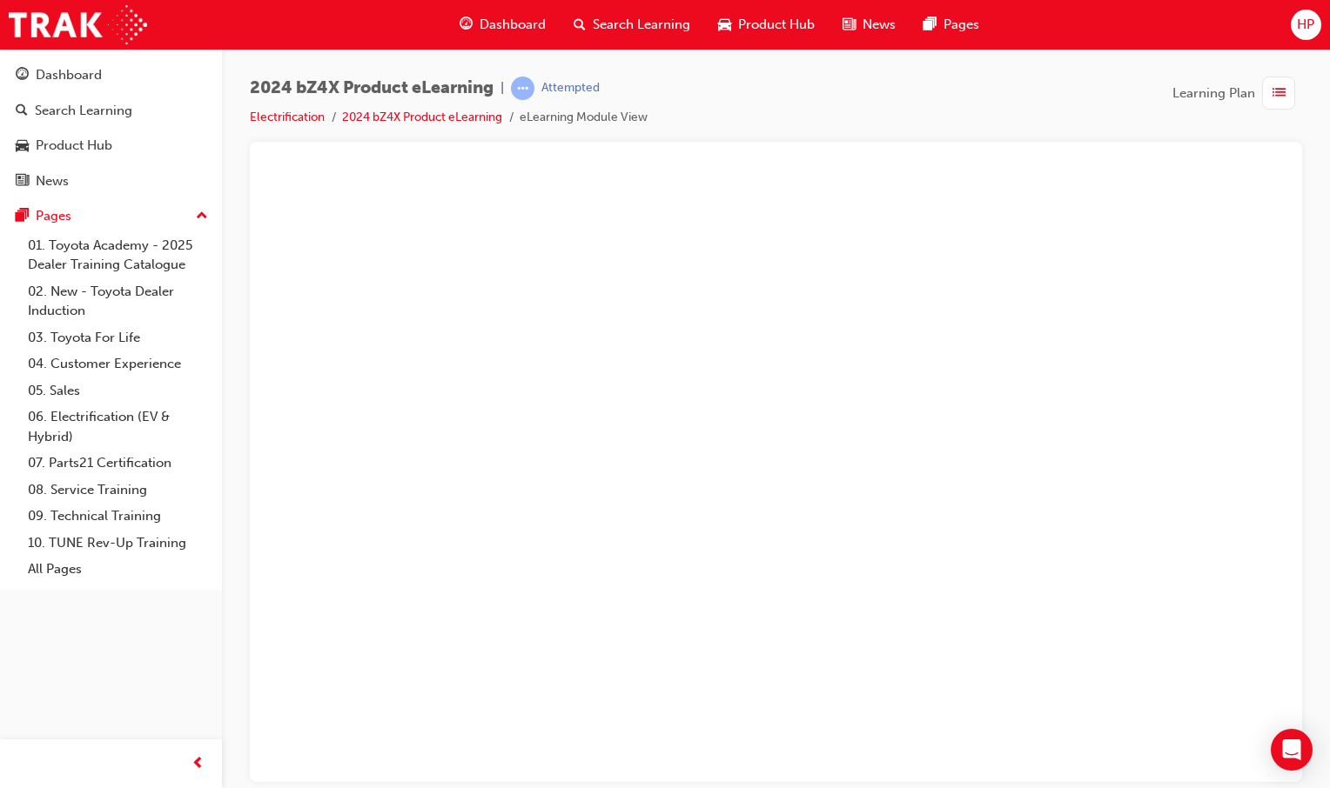
drag, startPoint x: 799, startPoint y: 558, endPoint x: 833, endPoint y: 626, distance: 76.7
click at [827, 633] on button "Unzoom image" at bounding box center [776, 475] width 1024 height 613
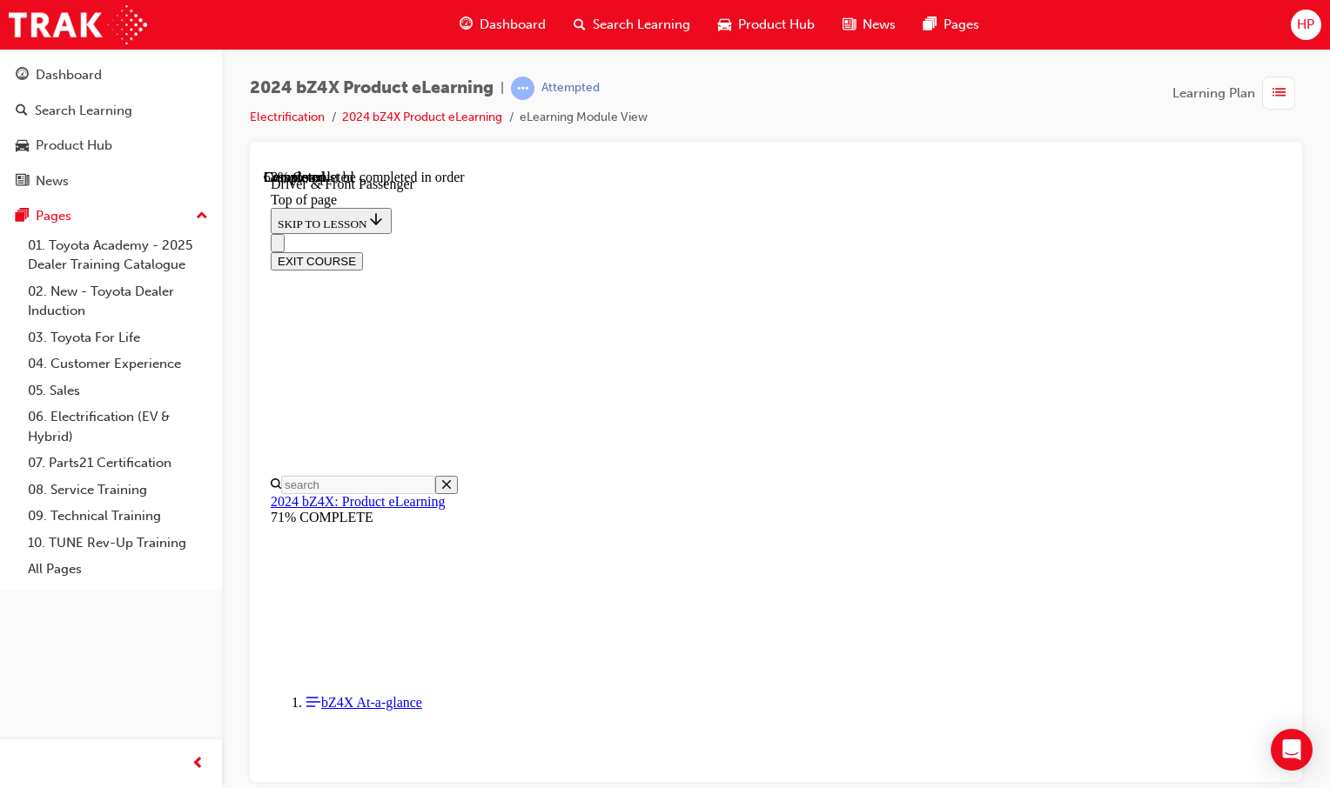
drag, startPoint x: 842, startPoint y: 617, endPoint x: 806, endPoint y: 546, distance: 79.4
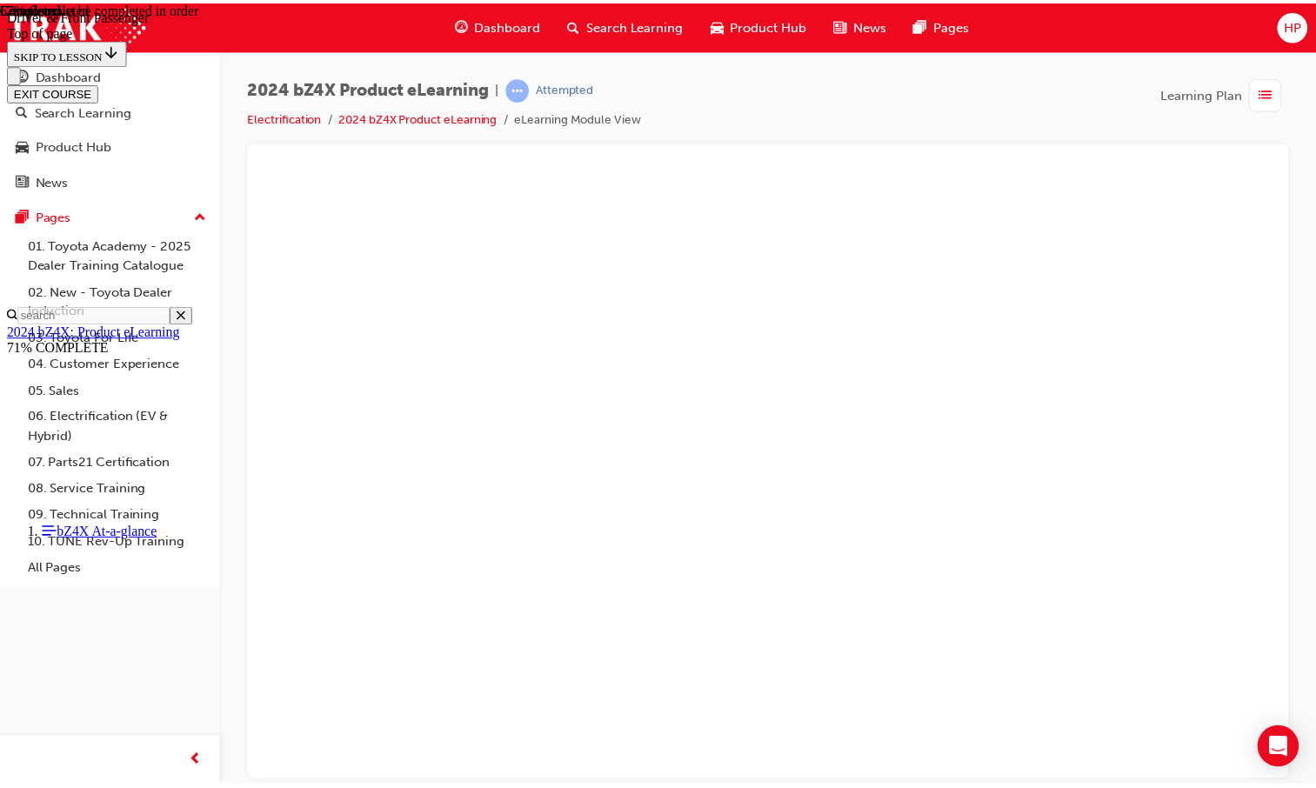
scroll to position [2715, 0]
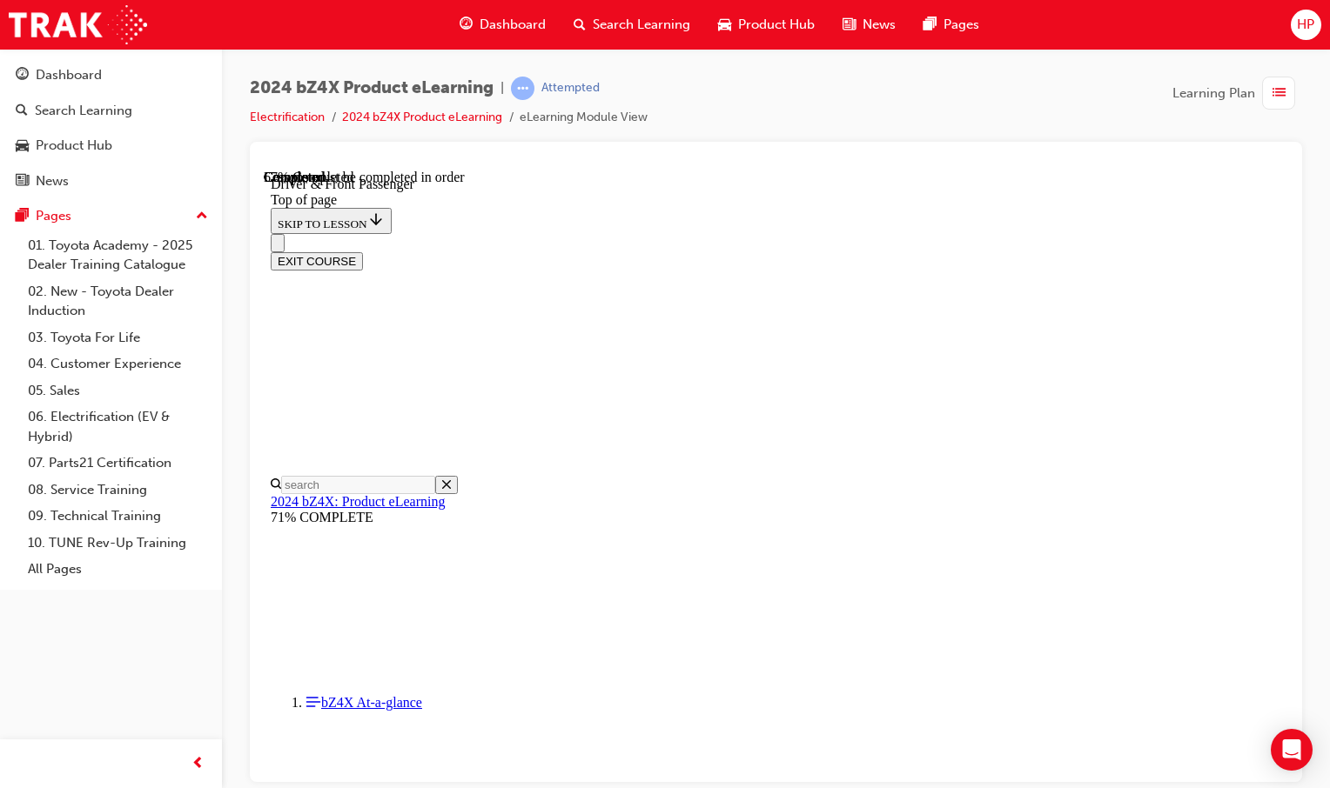
click at [482, 24] on span "Dashboard" at bounding box center [512, 25] width 66 height 20
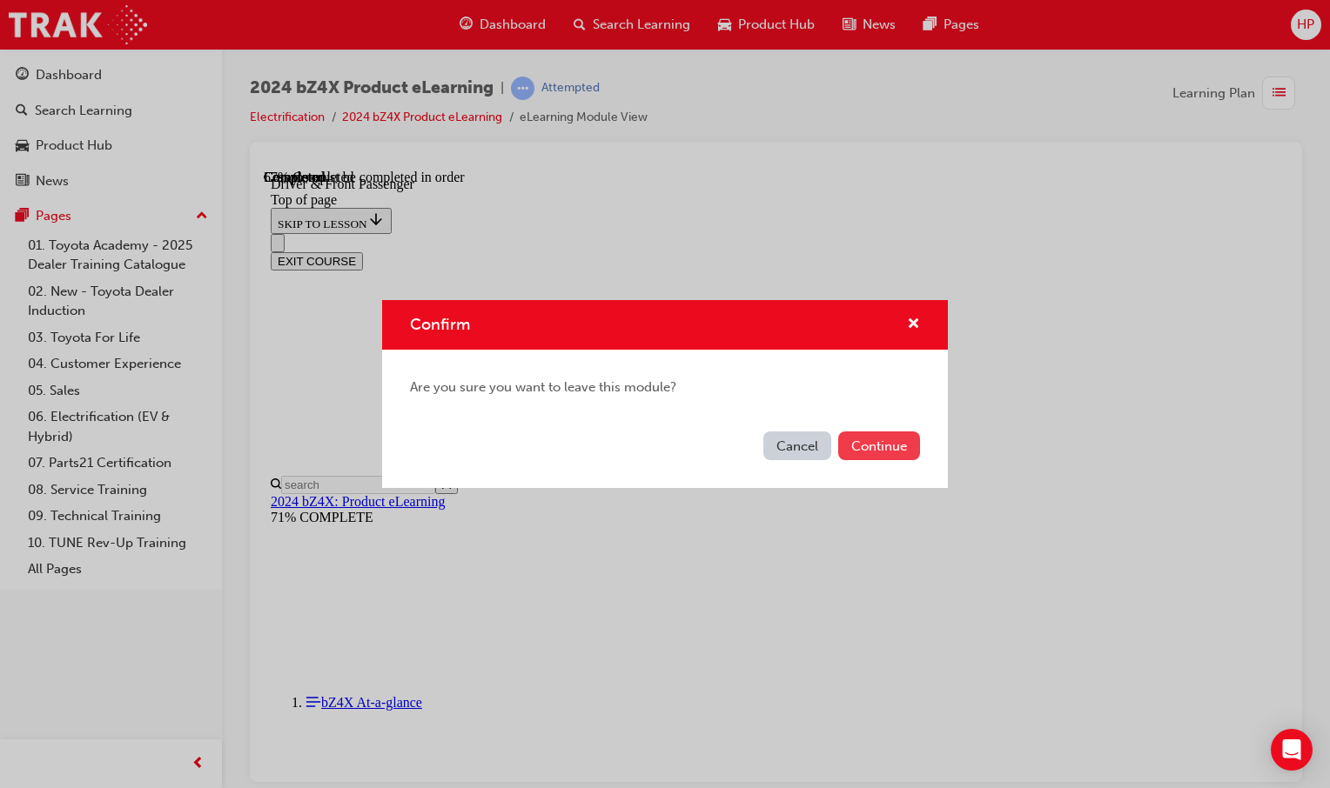
click at [881, 432] on button "Continue" at bounding box center [879, 446] width 82 height 29
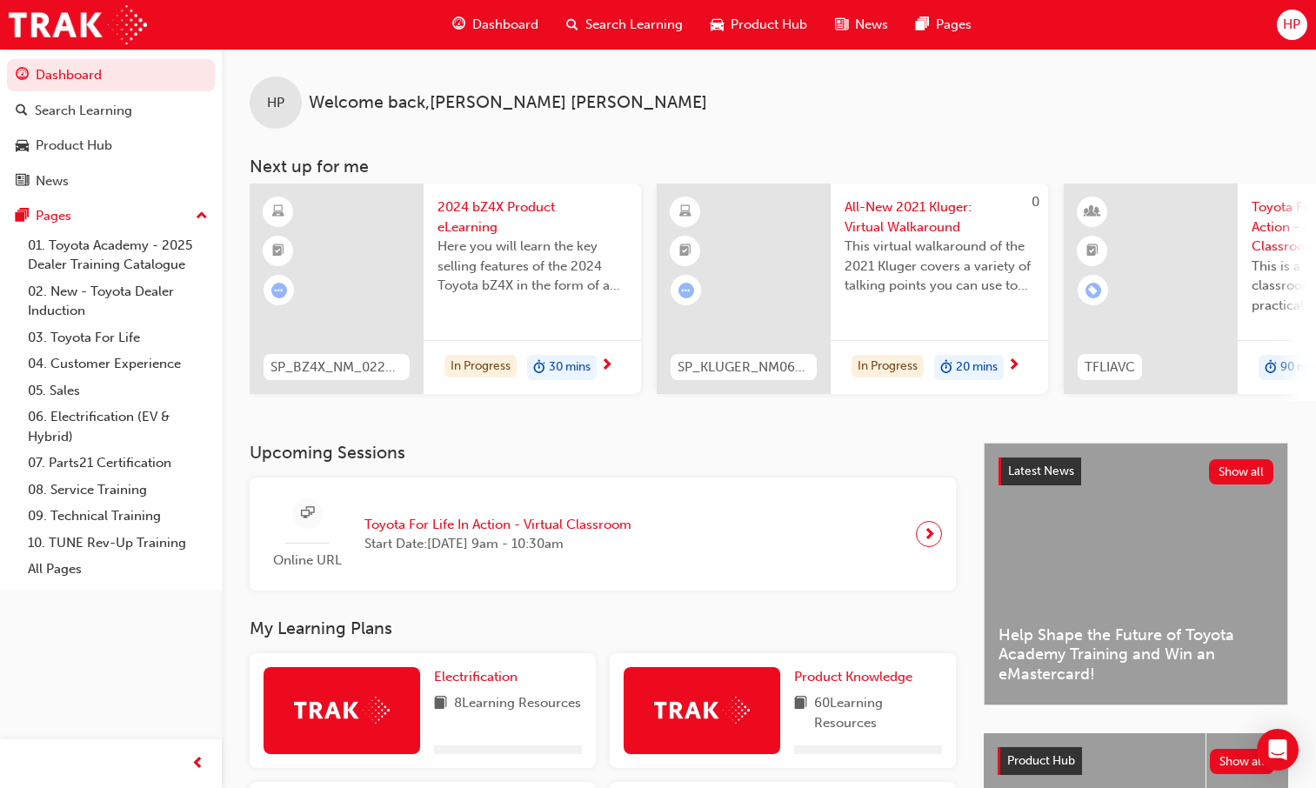
scroll to position [648, 0]
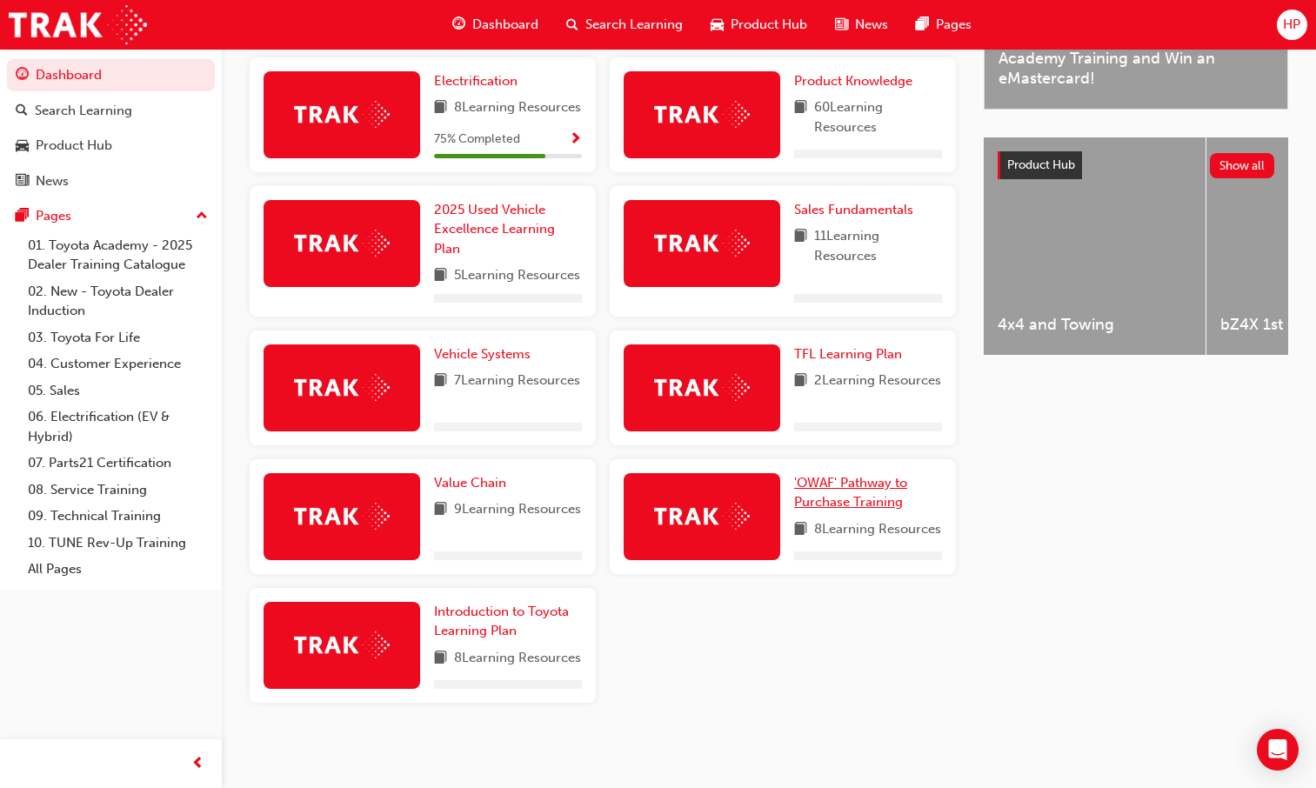
click at [853, 475] on span "'OWAF' Pathway to Purchase Training" at bounding box center [850, 493] width 113 height 36
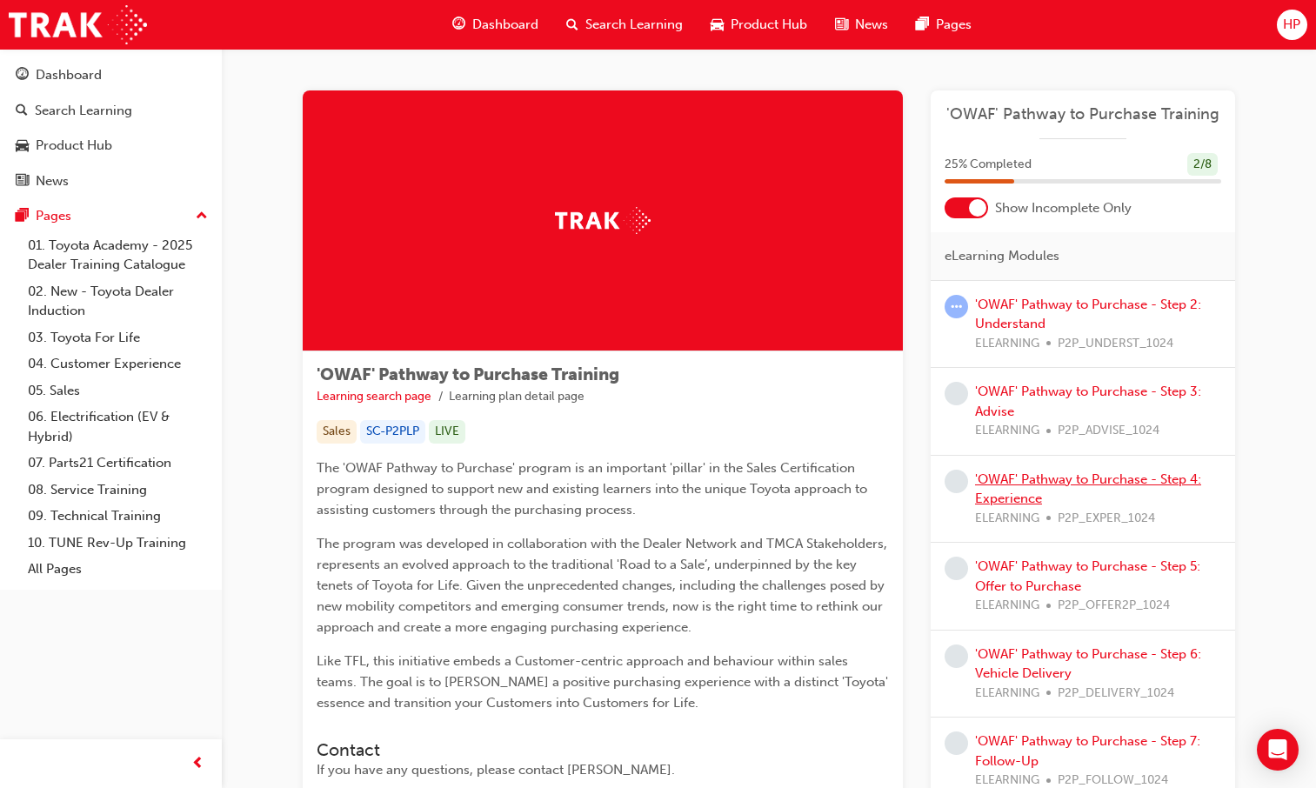
click at [1007, 497] on link "'OWAF' Pathway to Purchase - Step 4: Experience" at bounding box center [1088, 490] width 226 height 36
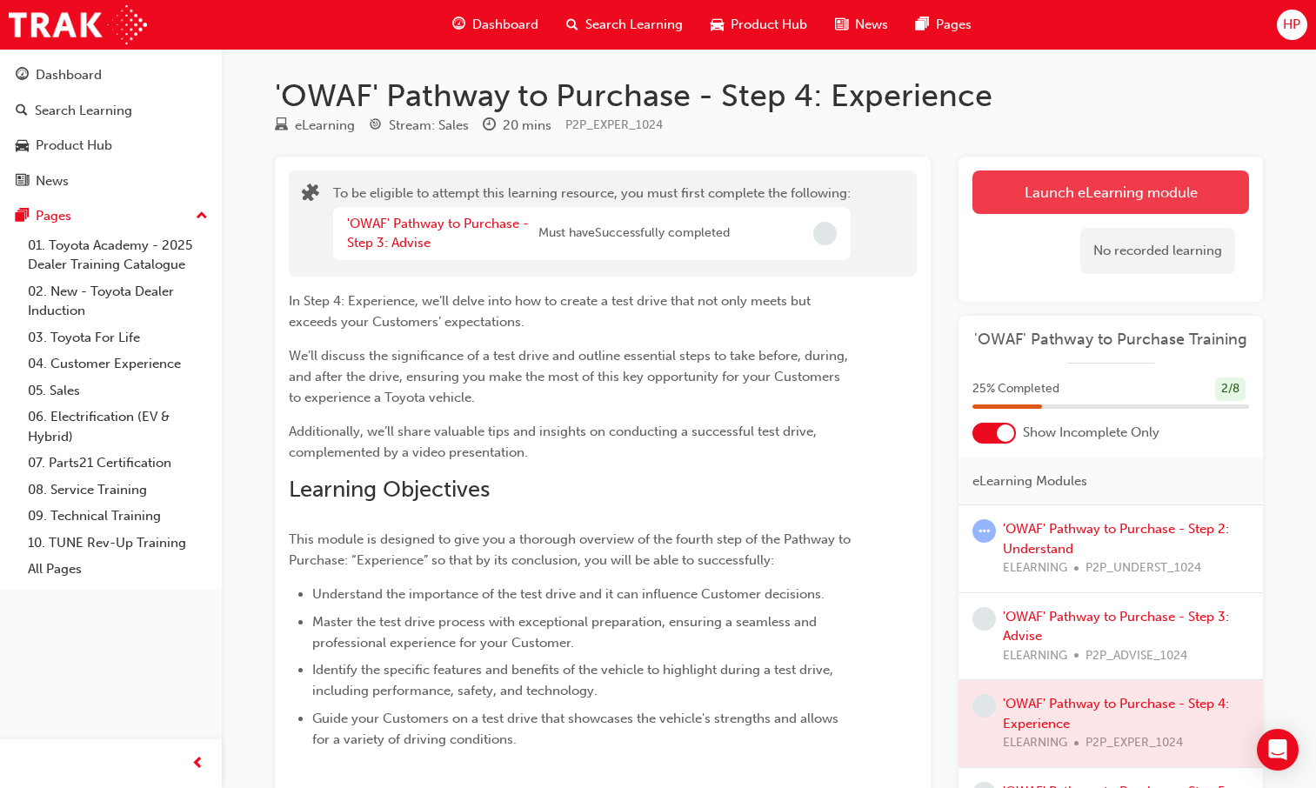
click at [1071, 184] on button "Launch eLearning module" at bounding box center [1111, 193] width 277 height 44
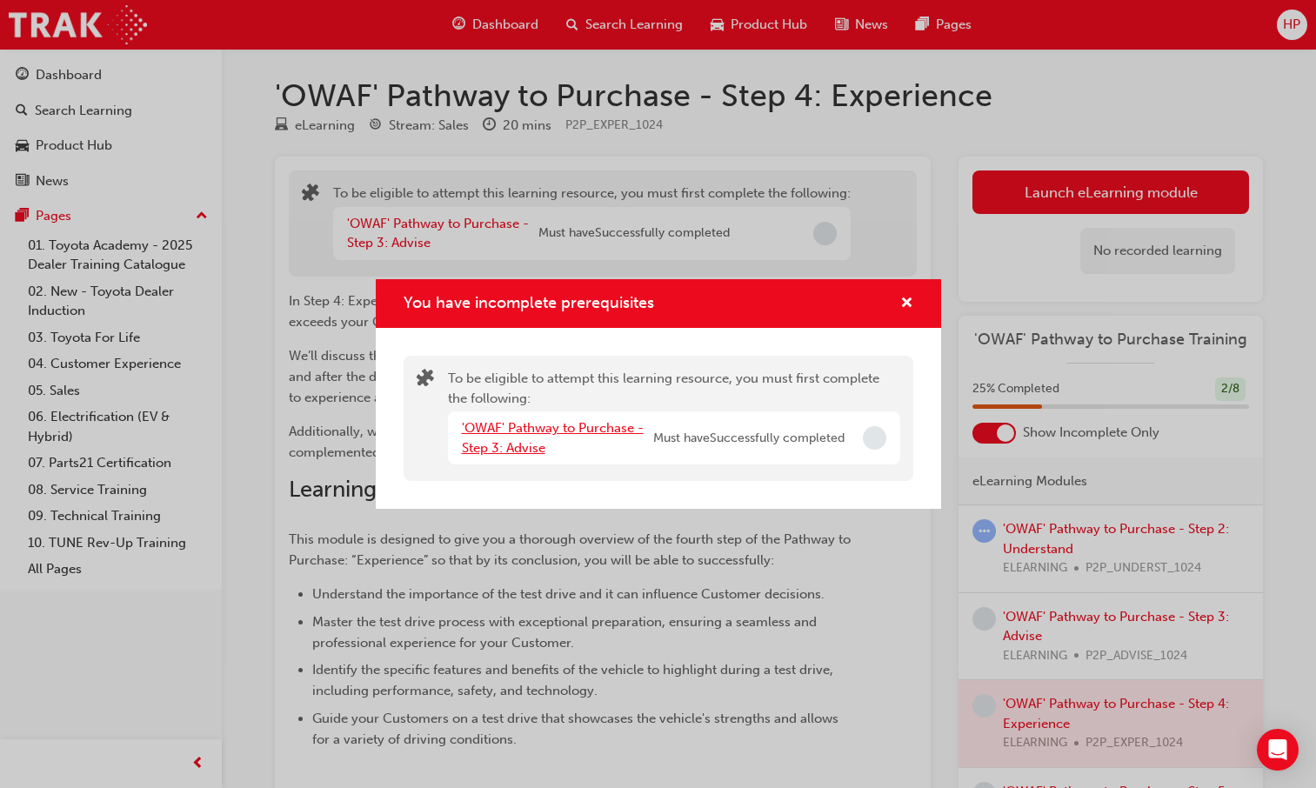
click at [638, 425] on link "'OWAF' Pathway to Purchase - Step 3: Advise" at bounding box center [553, 438] width 182 height 36
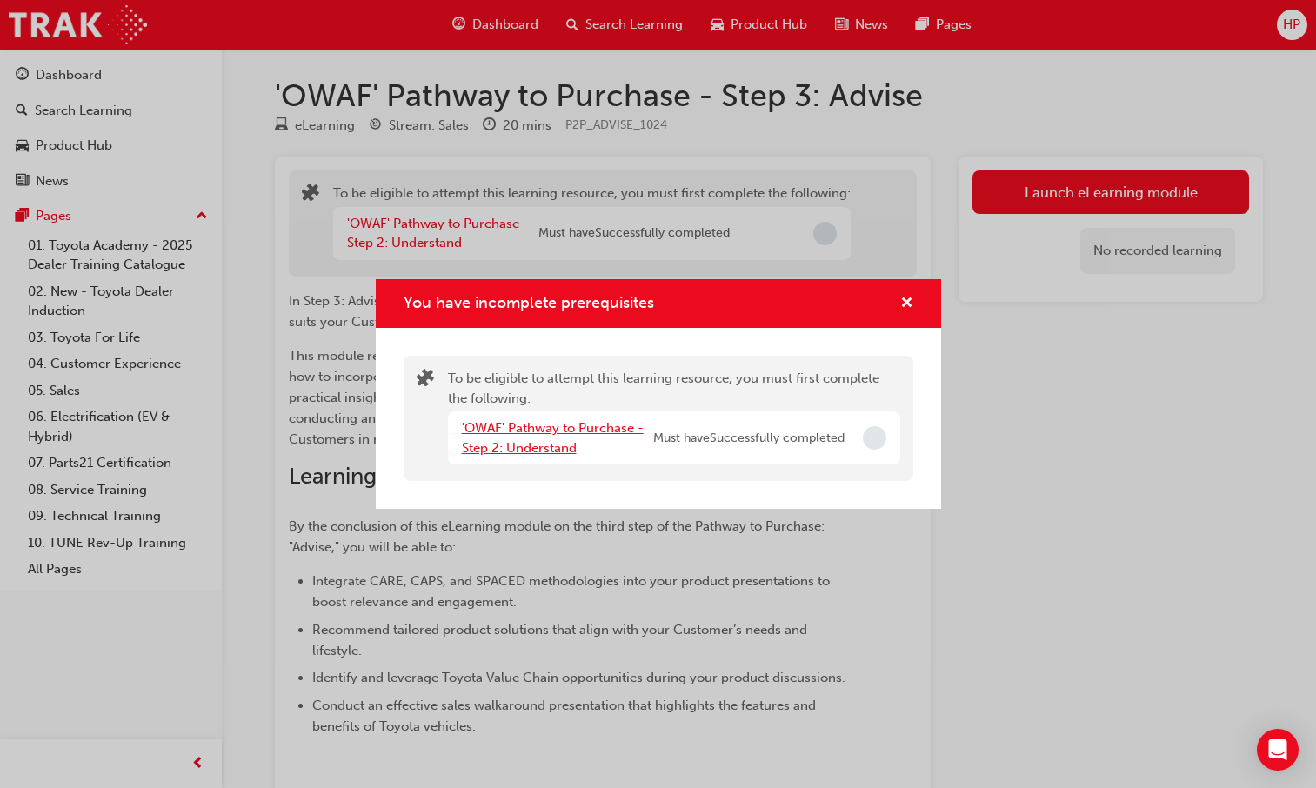
click at [576, 420] on link "'OWAF' Pathway to Purchase - Step 2: Understand" at bounding box center [553, 438] width 182 height 36
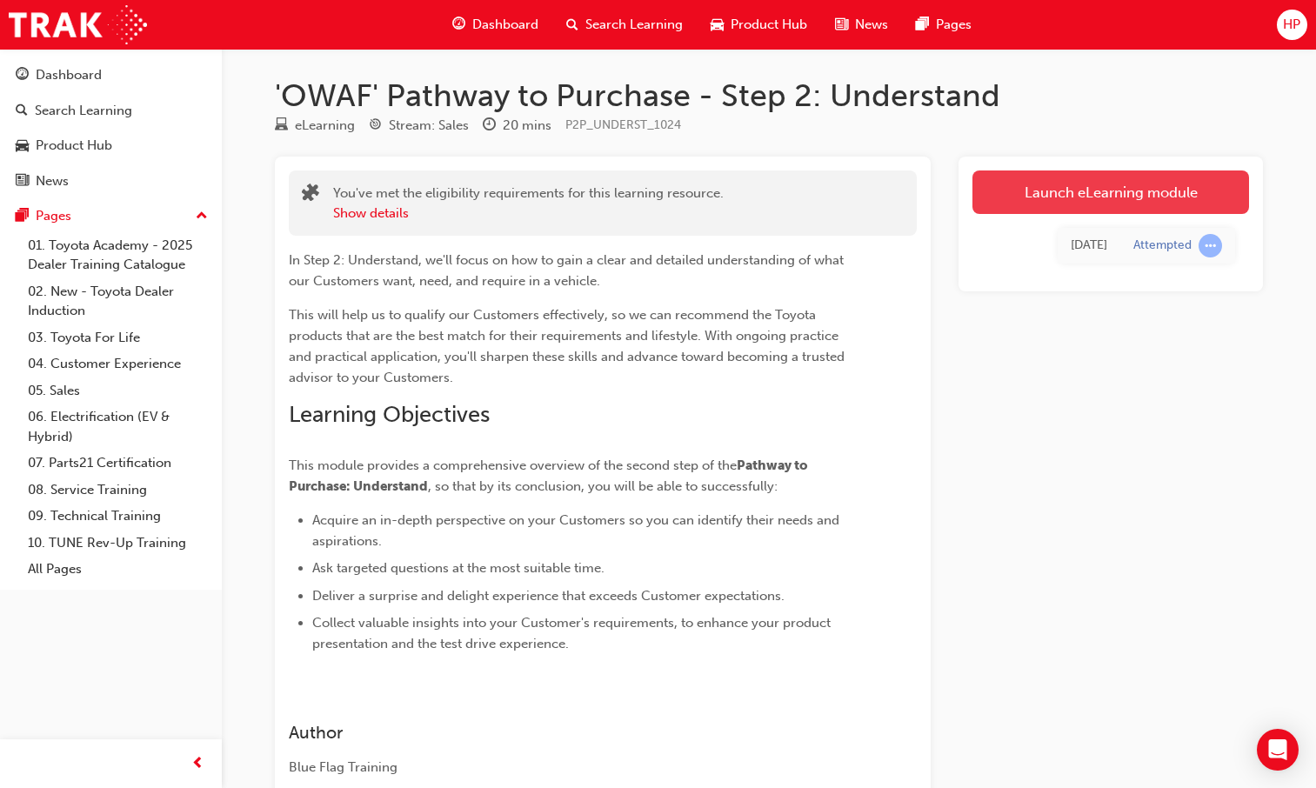
click at [1119, 178] on link "Launch eLearning module" at bounding box center [1111, 193] width 277 height 44
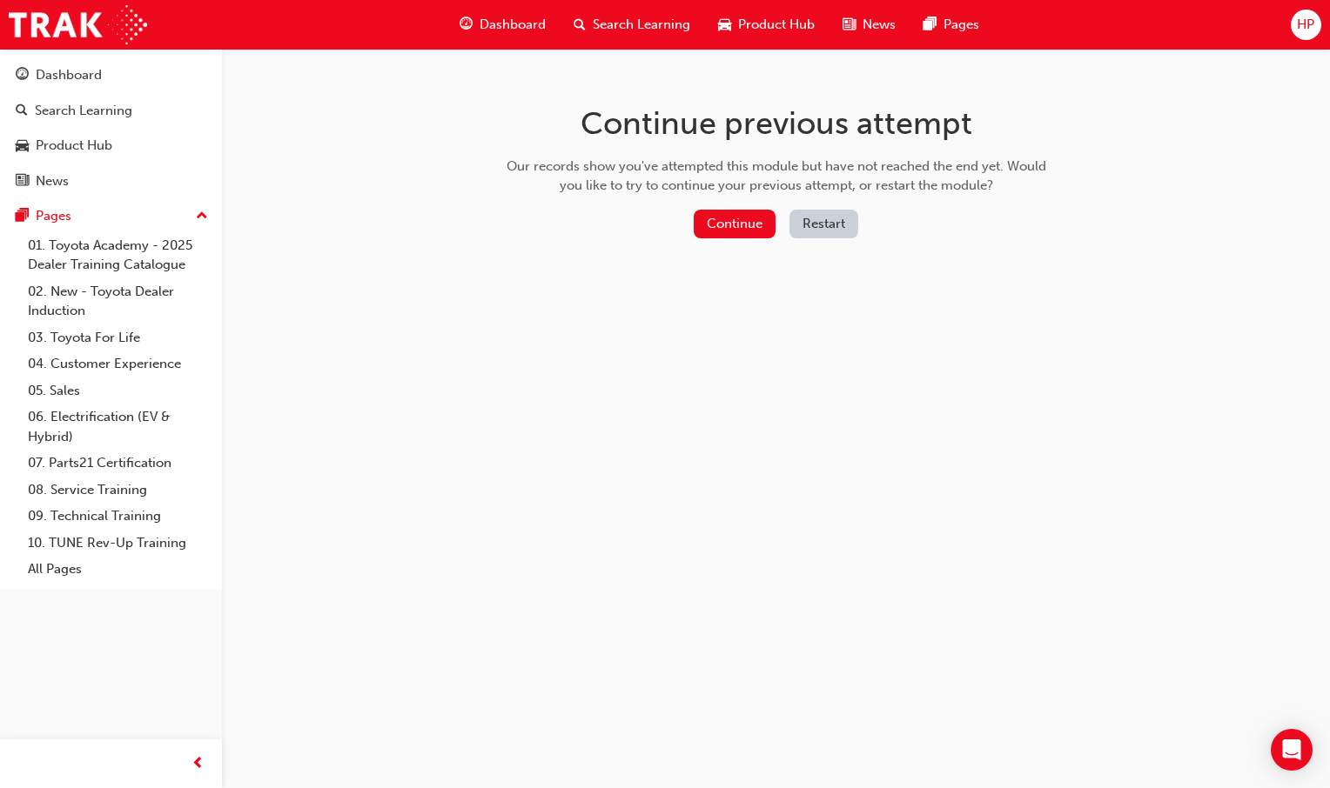
click at [778, 207] on div "Continue previous attempt Our records show you've attempted this module but hav…" at bounding box center [776, 175] width 566 height 252
click at [762, 220] on button "Continue" at bounding box center [734, 224] width 82 height 29
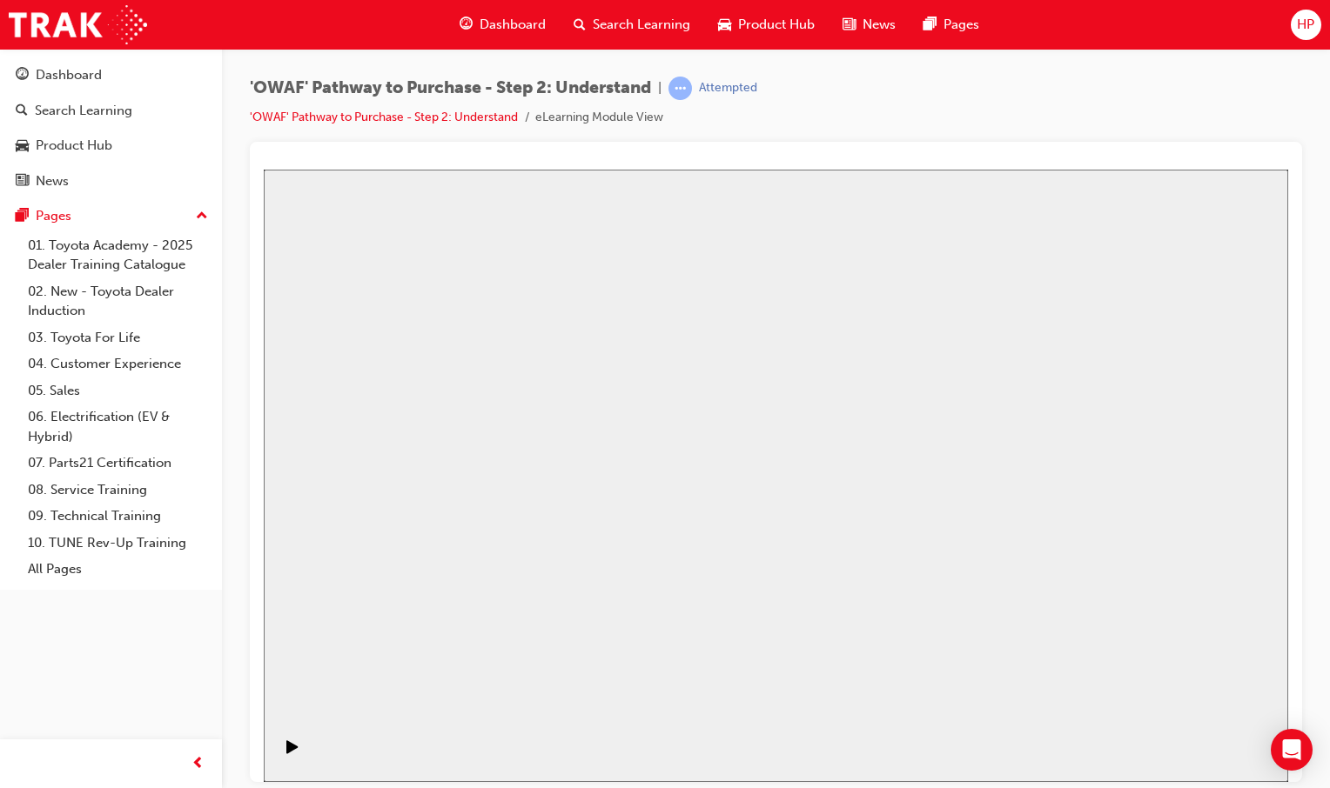
drag, startPoint x: 767, startPoint y: 519, endPoint x: 778, endPoint y: 517, distance: 10.8
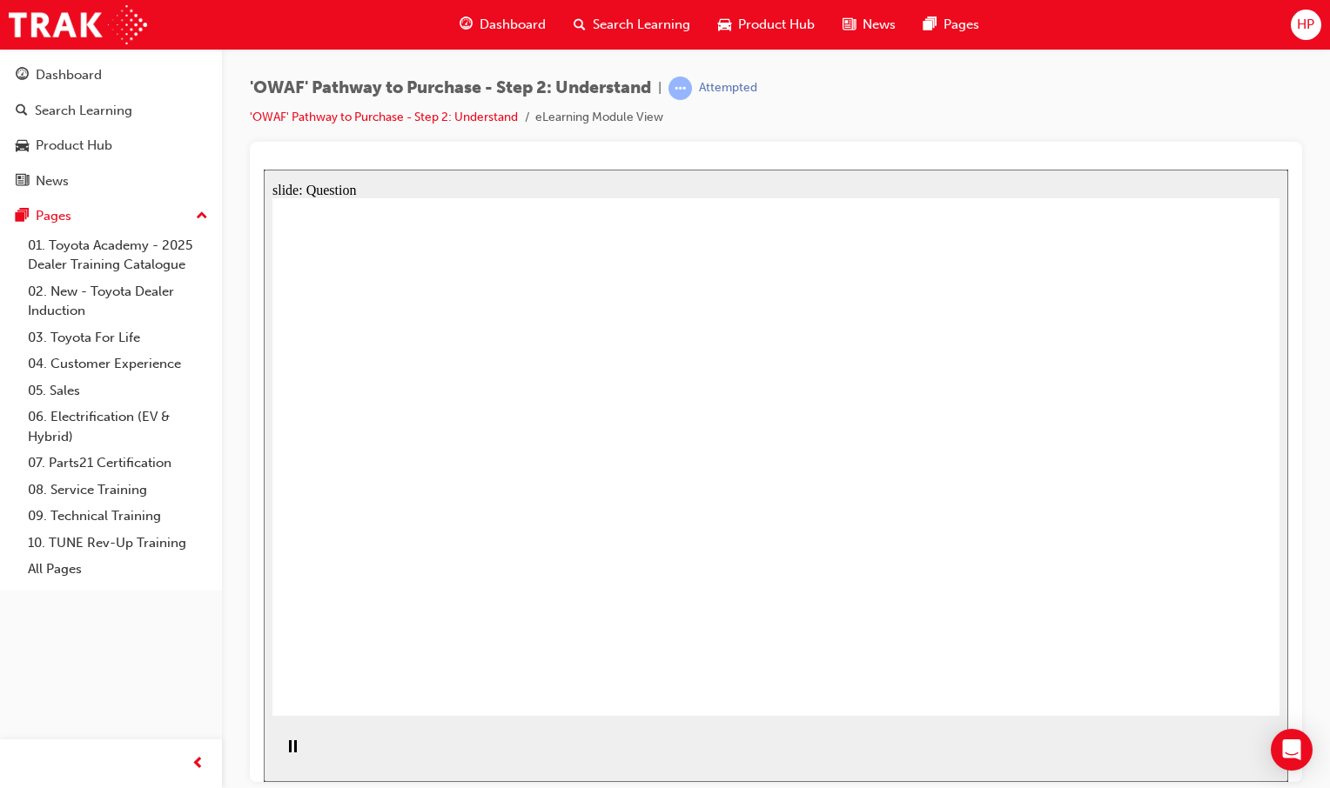
drag, startPoint x: 1129, startPoint y: 543, endPoint x: 967, endPoint y: 500, distance: 167.4
drag, startPoint x: 724, startPoint y: 512, endPoint x: 529, endPoint y: 511, distance: 194.9
drag, startPoint x: 776, startPoint y: 523, endPoint x: 754, endPoint y: 504, distance: 29.0
drag, startPoint x: 778, startPoint y: 518, endPoint x: 704, endPoint y: 500, distance: 76.0
drag, startPoint x: 1152, startPoint y: 546, endPoint x: 517, endPoint y: 506, distance: 636.5
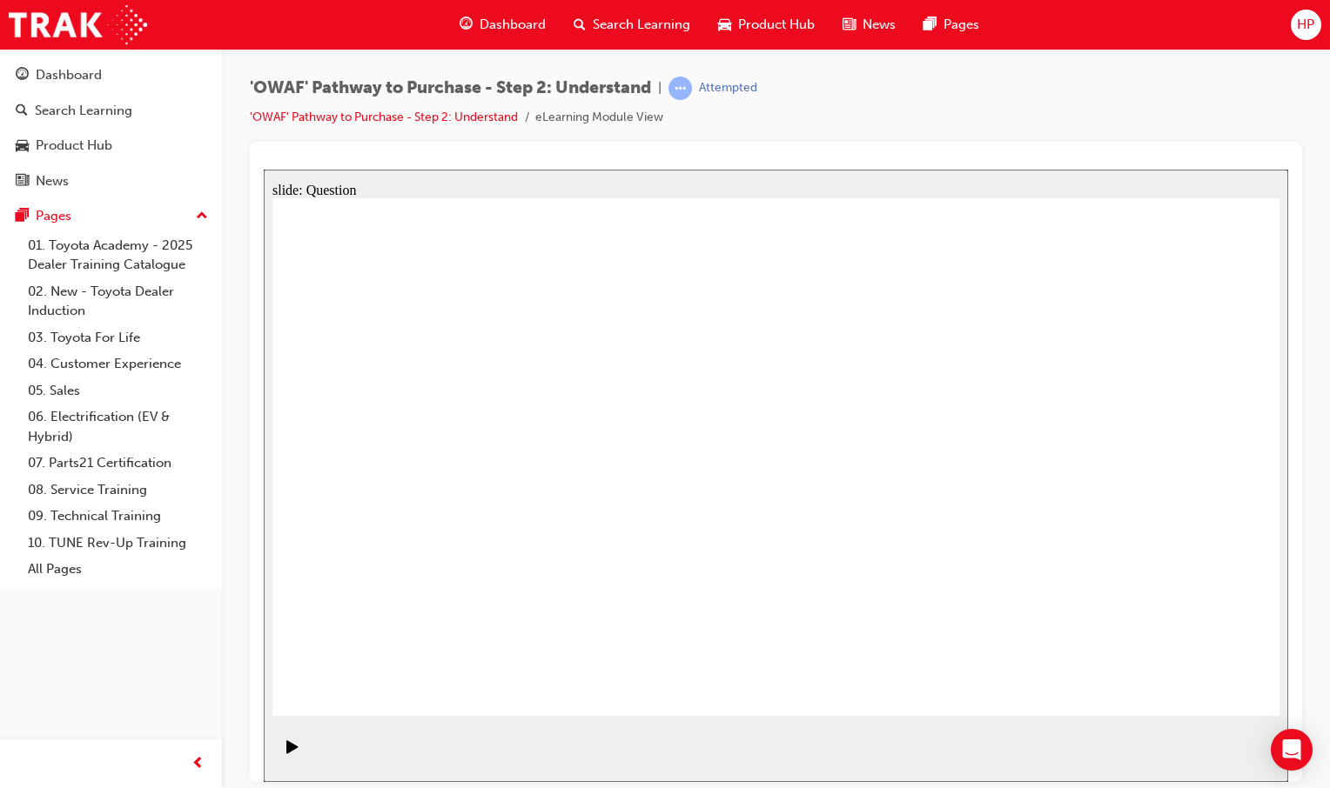
drag, startPoint x: 675, startPoint y: 522, endPoint x: 652, endPoint y: 513, distance: 25.1
drag, startPoint x: 951, startPoint y: 520, endPoint x: 811, endPoint y: 516, distance: 140.2
drag, startPoint x: 992, startPoint y: 495, endPoint x: 767, endPoint y: 506, distance: 224.8
drag, startPoint x: 1008, startPoint y: 526, endPoint x: 791, endPoint y: 526, distance: 217.5
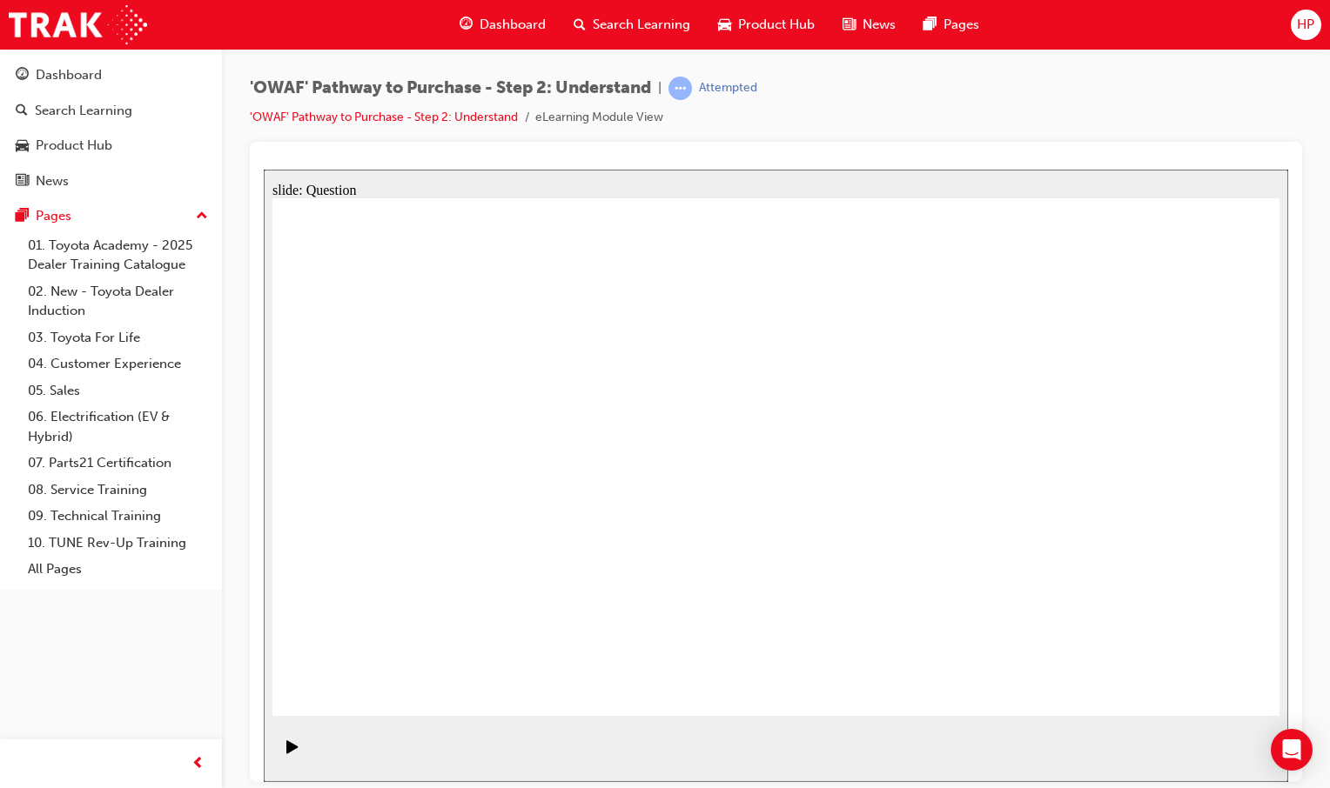
drag, startPoint x: 1095, startPoint y: 526, endPoint x: 439, endPoint y: 539, distance: 657.0
drag, startPoint x: 786, startPoint y: 560, endPoint x: 352, endPoint y: 504, distance: 437.9
drag, startPoint x: 1021, startPoint y: 567, endPoint x: 787, endPoint y: 536, distance: 235.3
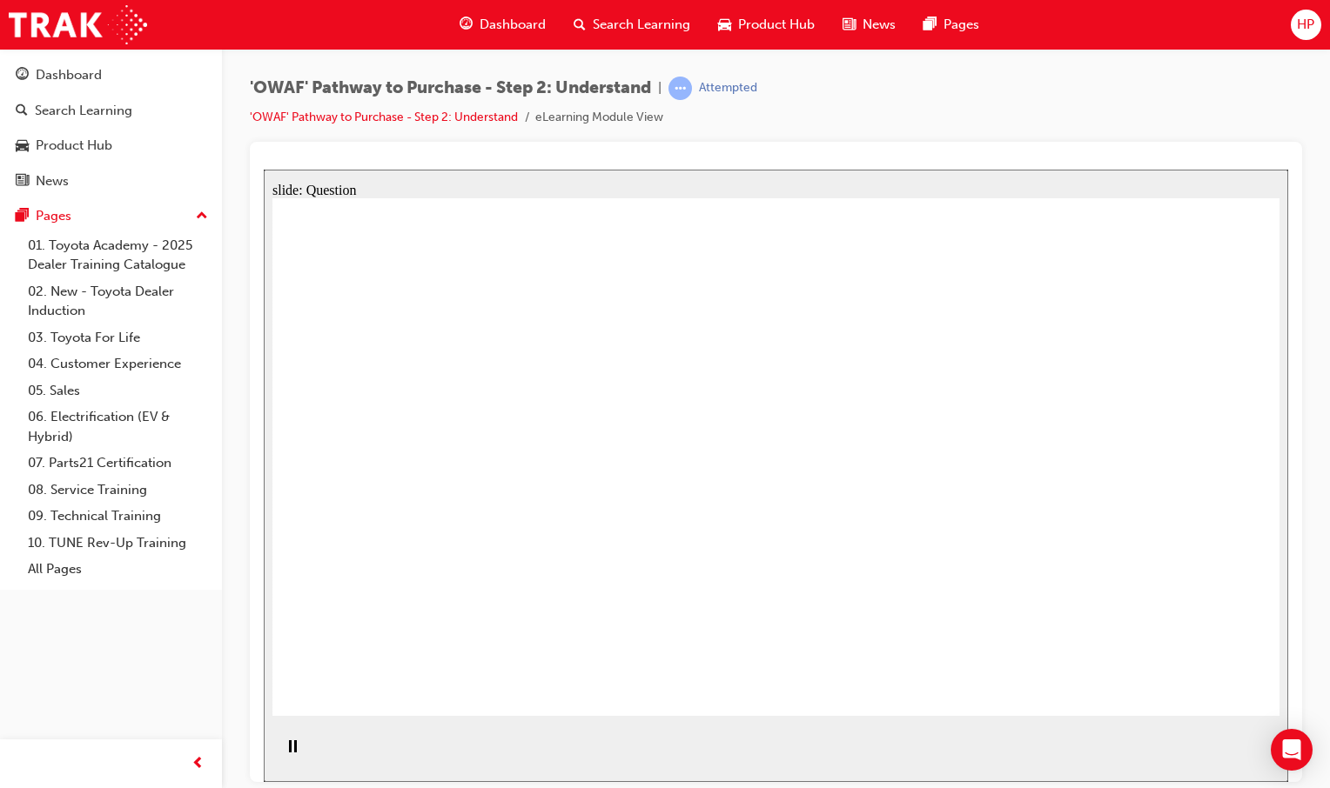
drag, startPoint x: 718, startPoint y: 539, endPoint x: 1075, endPoint y: 535, distance: 357.6
drag, startPoint x: 1206, startPoint y: 518, endPoint x: 808, endPoint y: 511, distance: 397.7
drag, startPoint x: 1016, startPoint y: 562, endPoint x: 496, endPoint y: 515, distance: 522.4
drag, startPoint x: 1161, startPoint y: 533, endPoint x: 858, endPoint y: 505, distance: 304.1
drag, startPoint x: 1068, startPoint y: 518, endPoint x: 828, endPoint y: 511, distance: 240.3
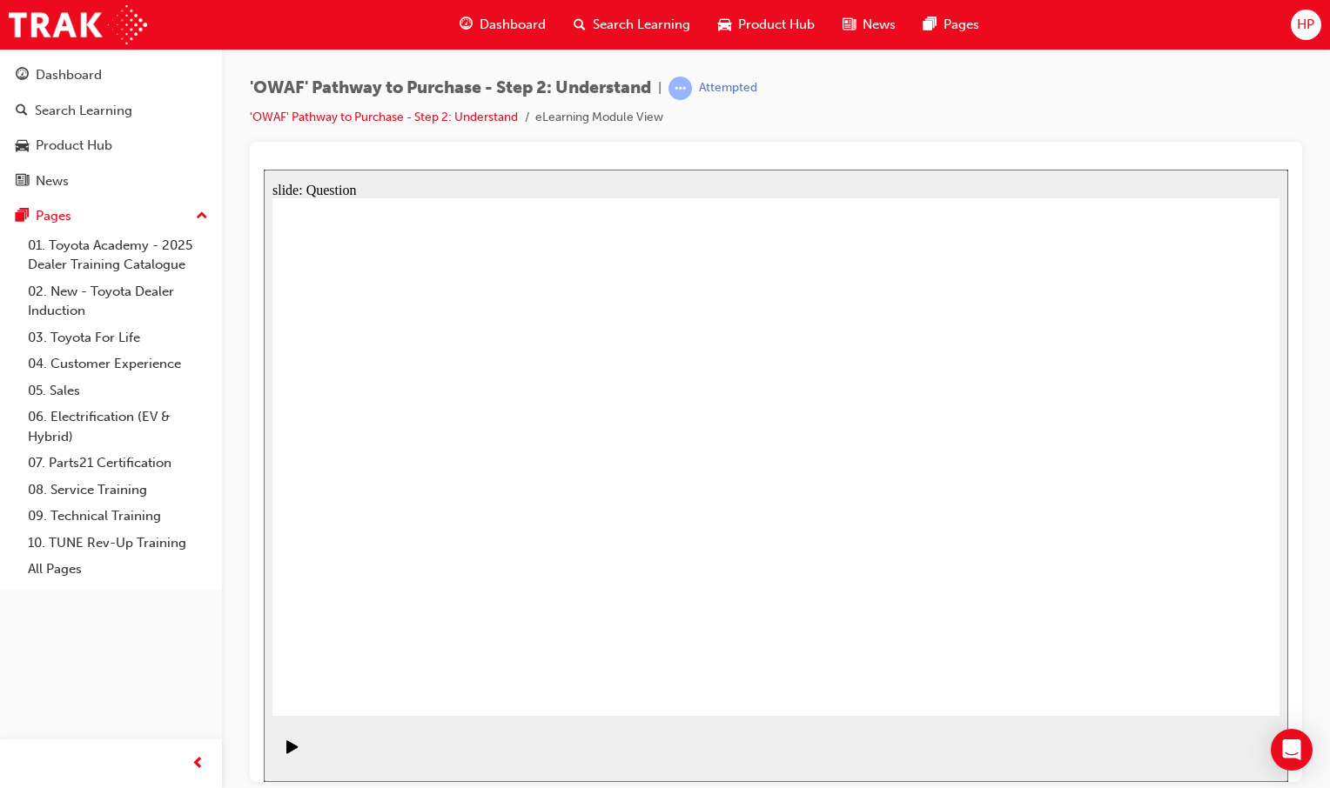
drag, startPoint x: 514, startPoint y: 665, endPoint x: 538, endPoint y: 654, distance: 25.7
drag, startPoint x: 509, startPoint y: 616, endPoint x: 513, endPoint y: 574, distance: 42.0
drag, startPoint x: 513, startPoint y: 572, endPoint x: 586, endPoint y: 432, distance: 157.6
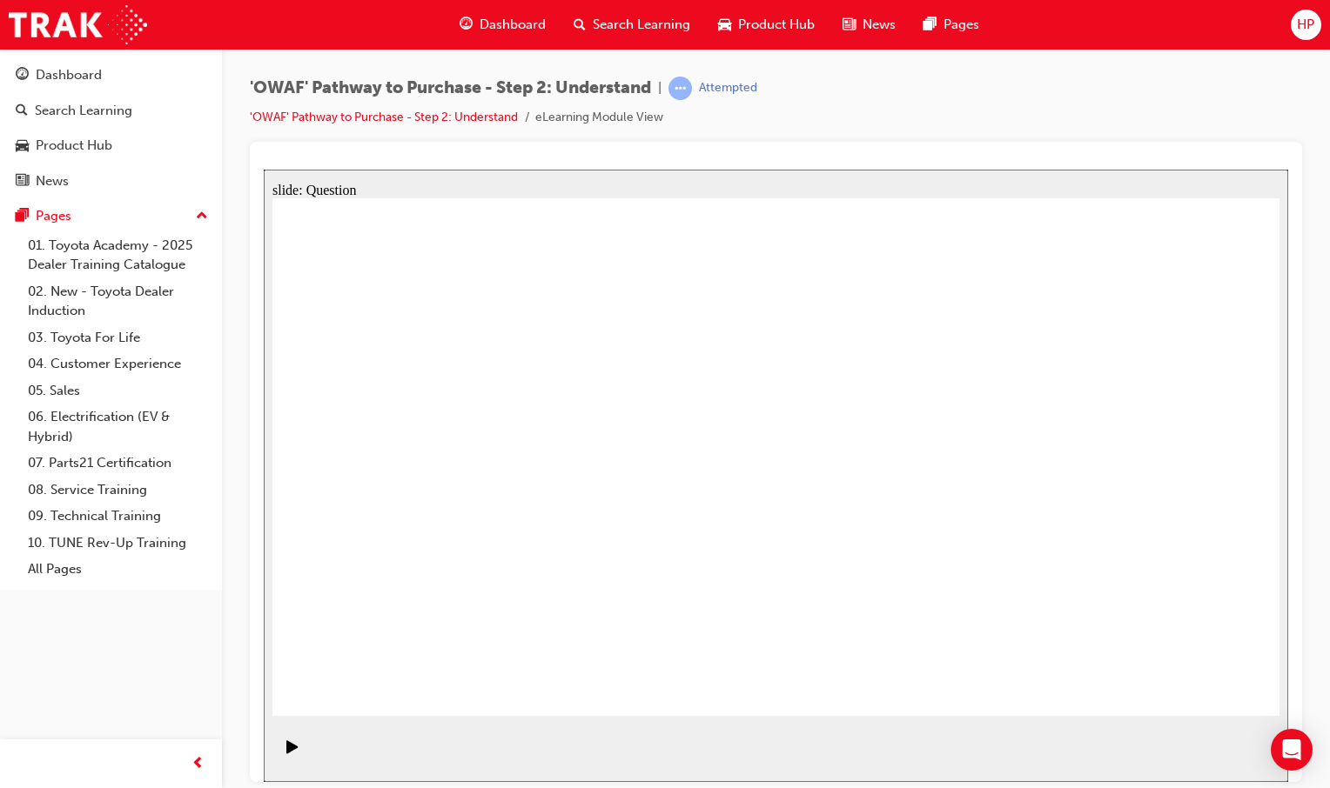
drag, startPoint x: 670, startPoint y: 473, endPoint x: 672, endPoint y: 590, distance: 116.6
drag, startPoint x: 673, startPoint y: 673, endPoint x: 738, endPoint y: 416, distance: 264.8
drag, startPoint x: 851, startPoint y: 678, endPoint x: 948, endPoint y: 419, distance: 276.2
drag, startPoint x: 986, startPoint y: 617, endPoint x: 750, endPoint y: 456, distance: 285.5
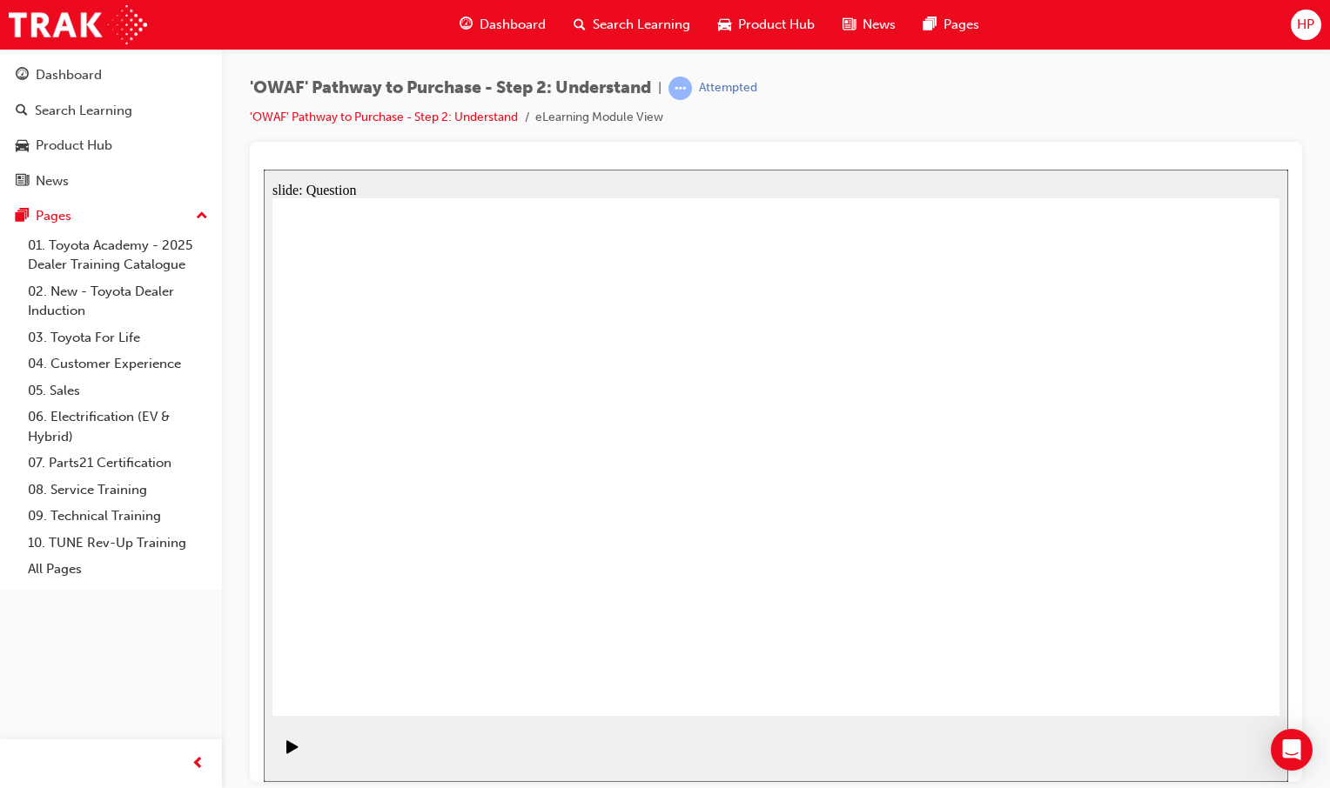
drag, startPoint x: 768, startPoint y: 416, endPoint x: 725, endPoint y: 671, distance: 258.6
drag, startPoint x: 688, startPoint y: 531, endPoint x: 781, endPoint y: 388, distance: 170.4
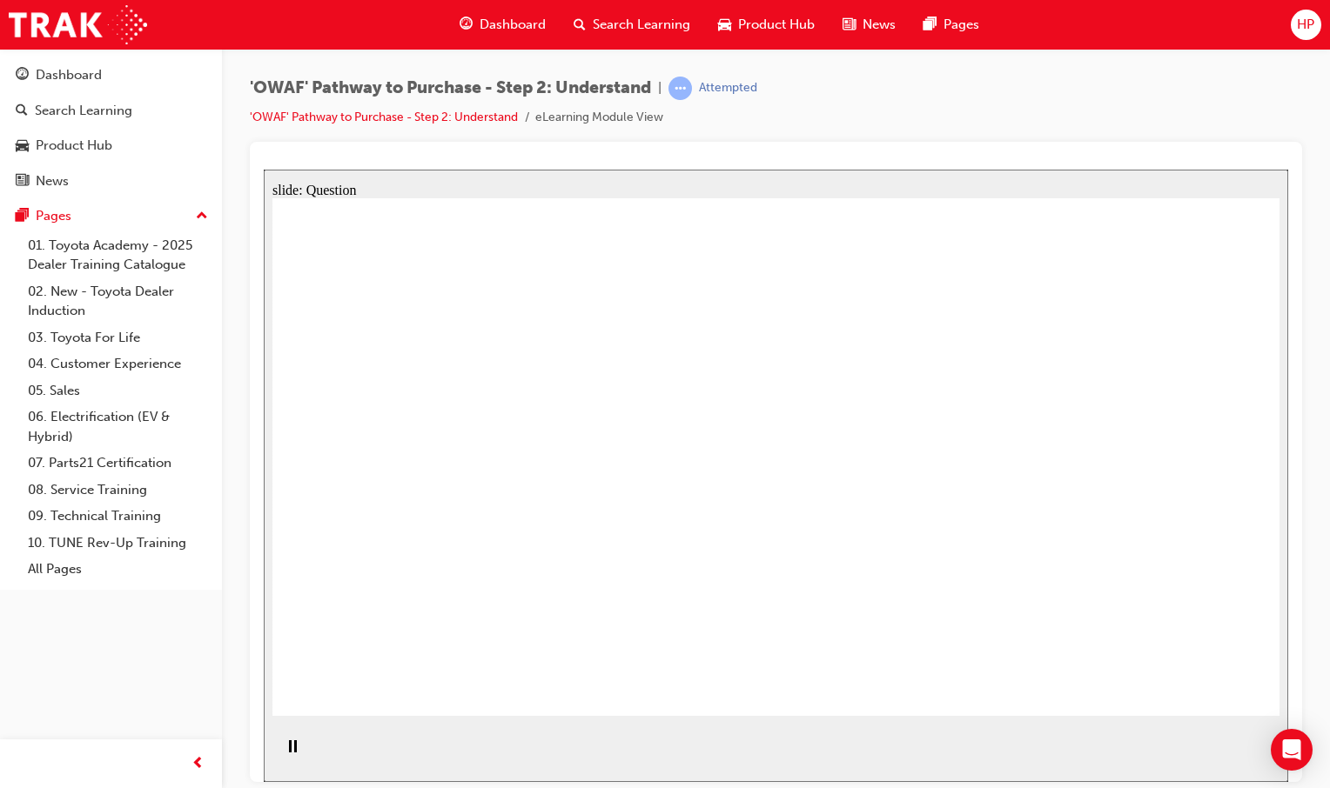
drag, startPoint x: 515, startPoint y: 513, endPoint x: 540, endPoint y: 509, distance: 25.6
checkbox input "true"
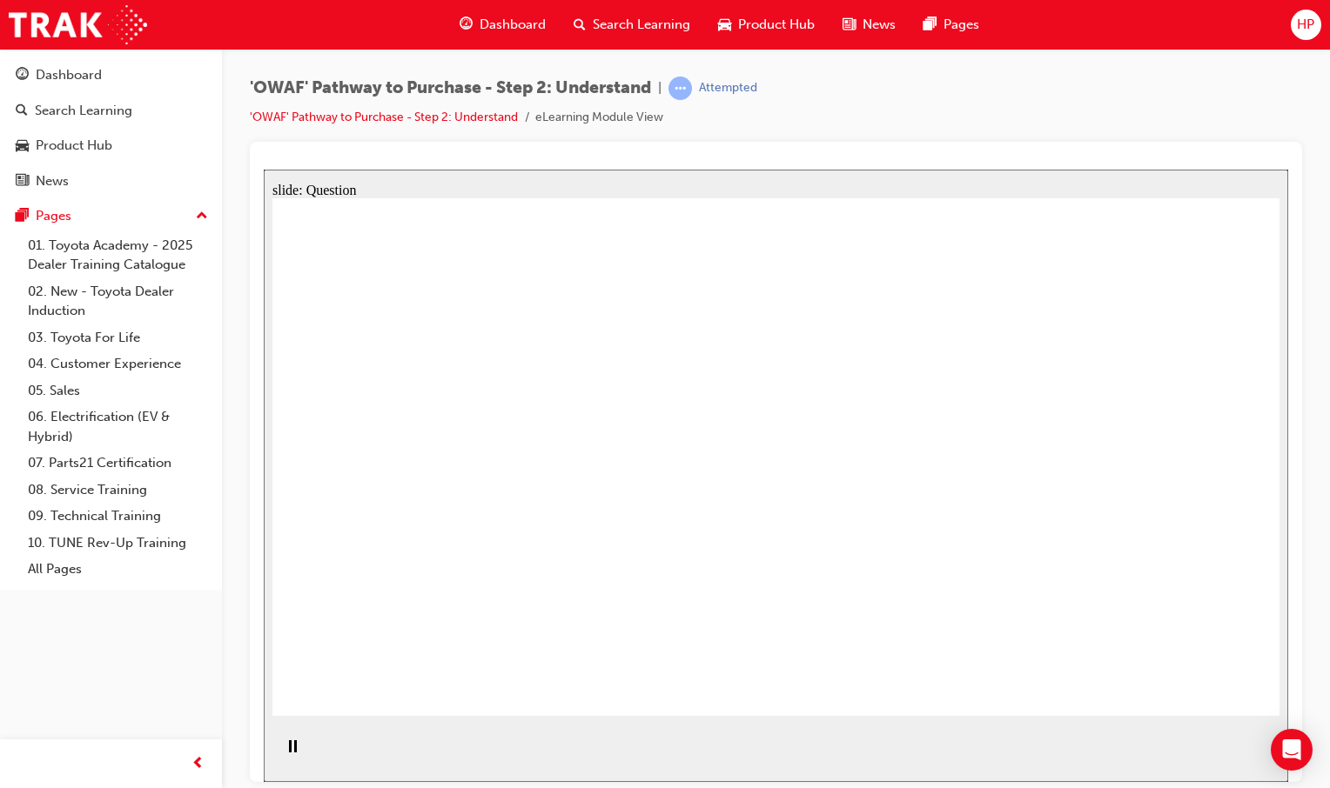
checkbox input "true"
drag, startPoint x: 862, startPoint y: 500, endPoint x: 1005, endPoint y: 492, distance: 142.9
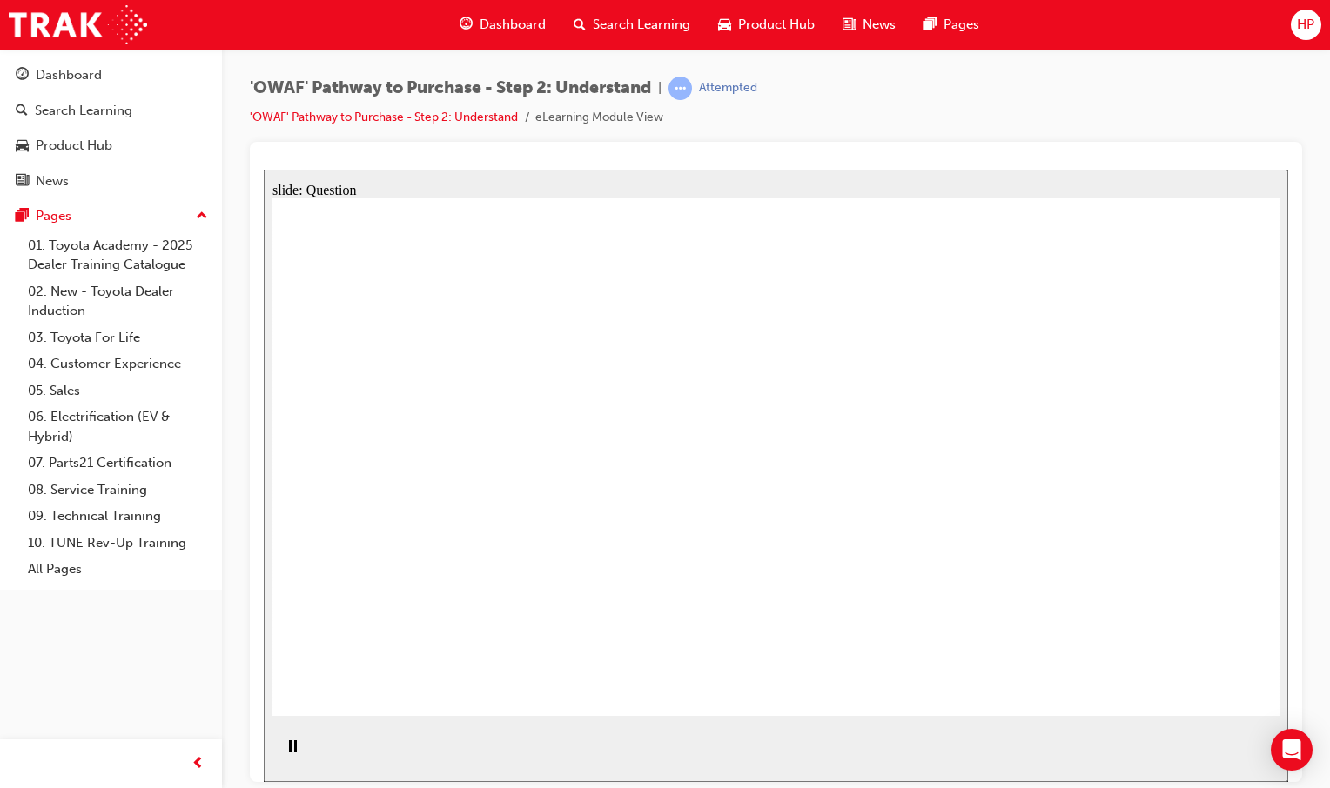
checkbox input "true"
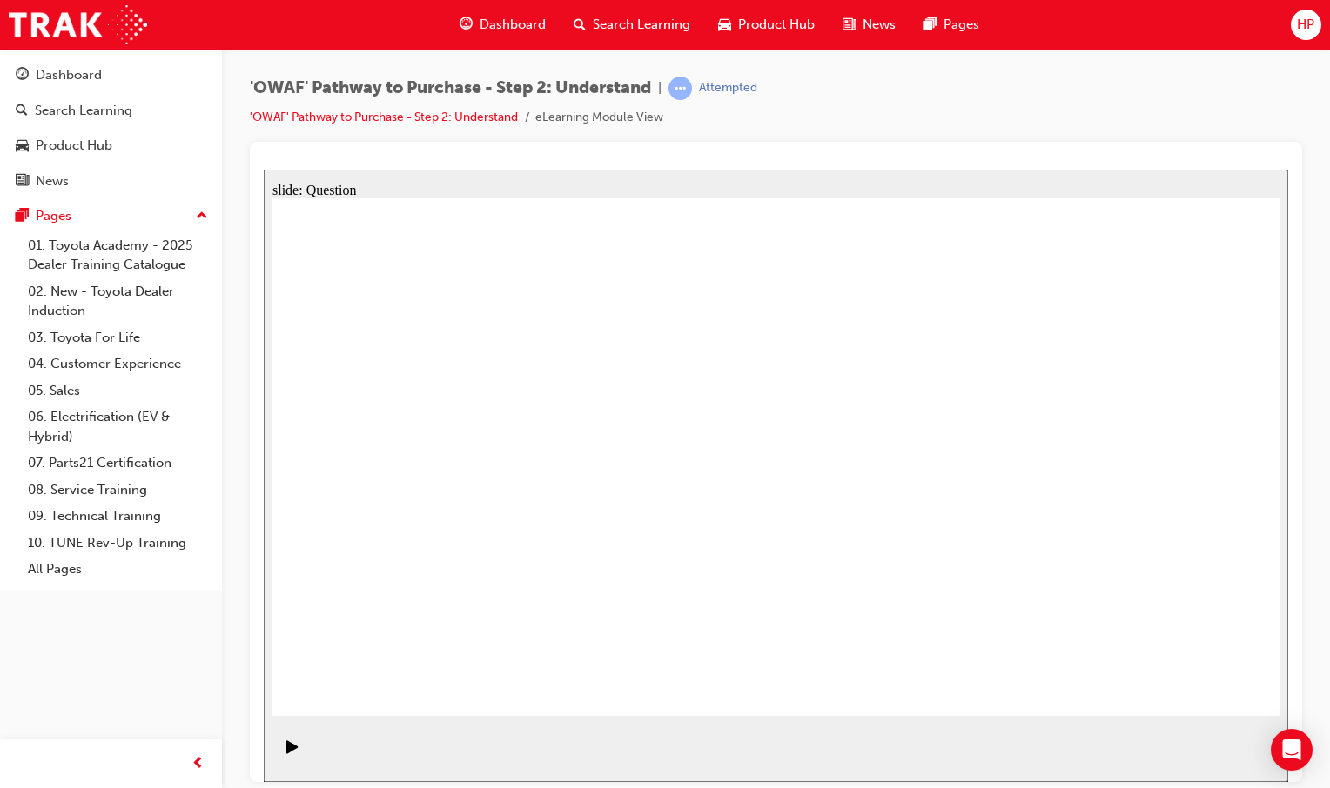
radio input "true"
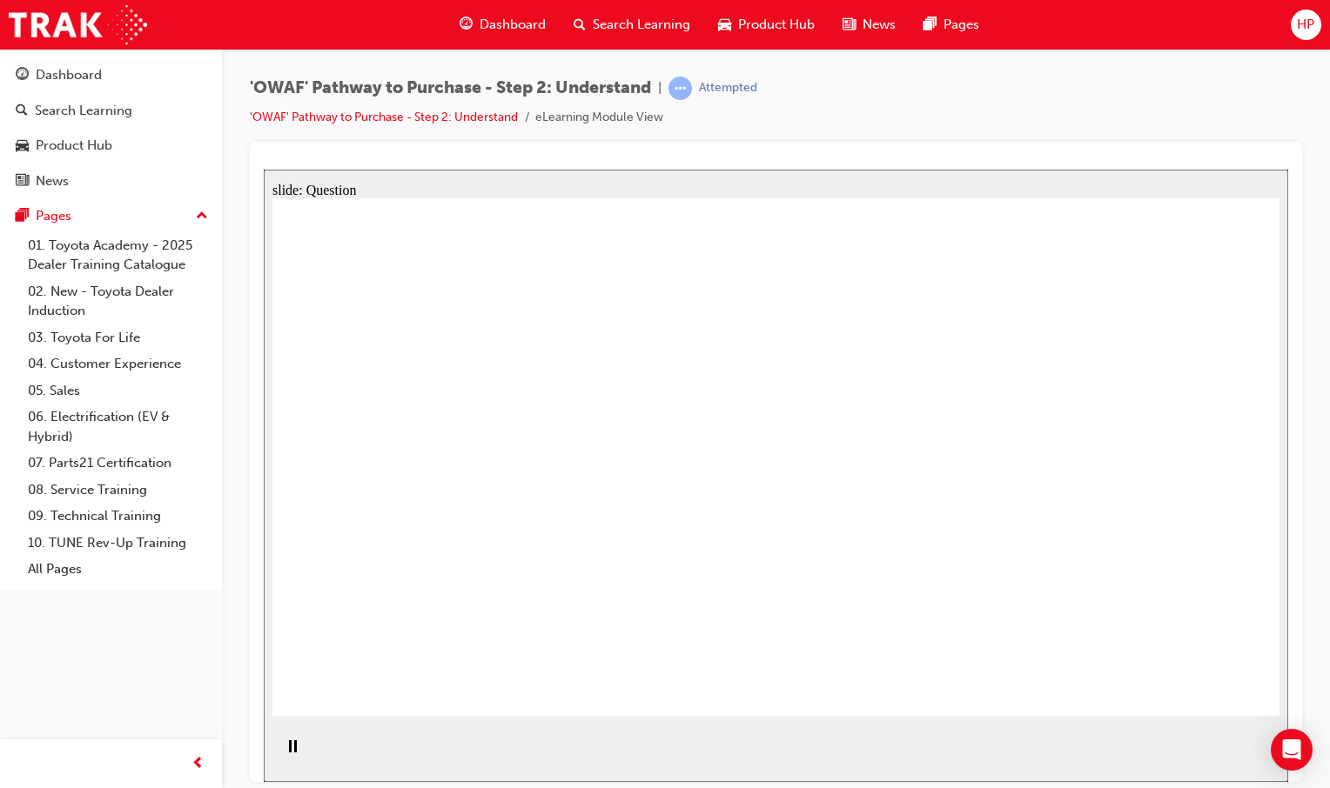
drag, startPoint x: 520, startPoint y: 513, endPoint x: 525, endPoint y: 502, distance: 12.1
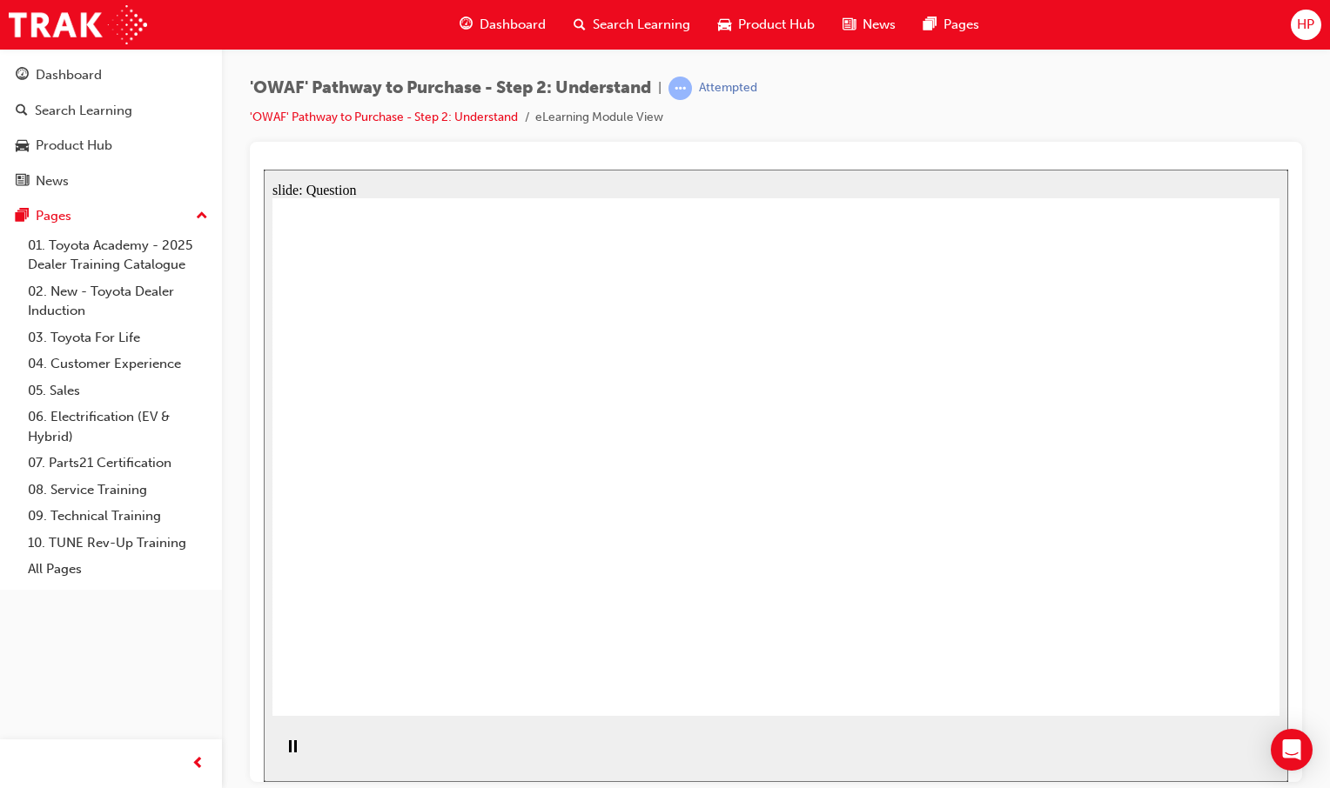
drag, startPoint x: 736, startPoint y: 536, endPoint x: 790, endPoint y: 550, distance: 55.7
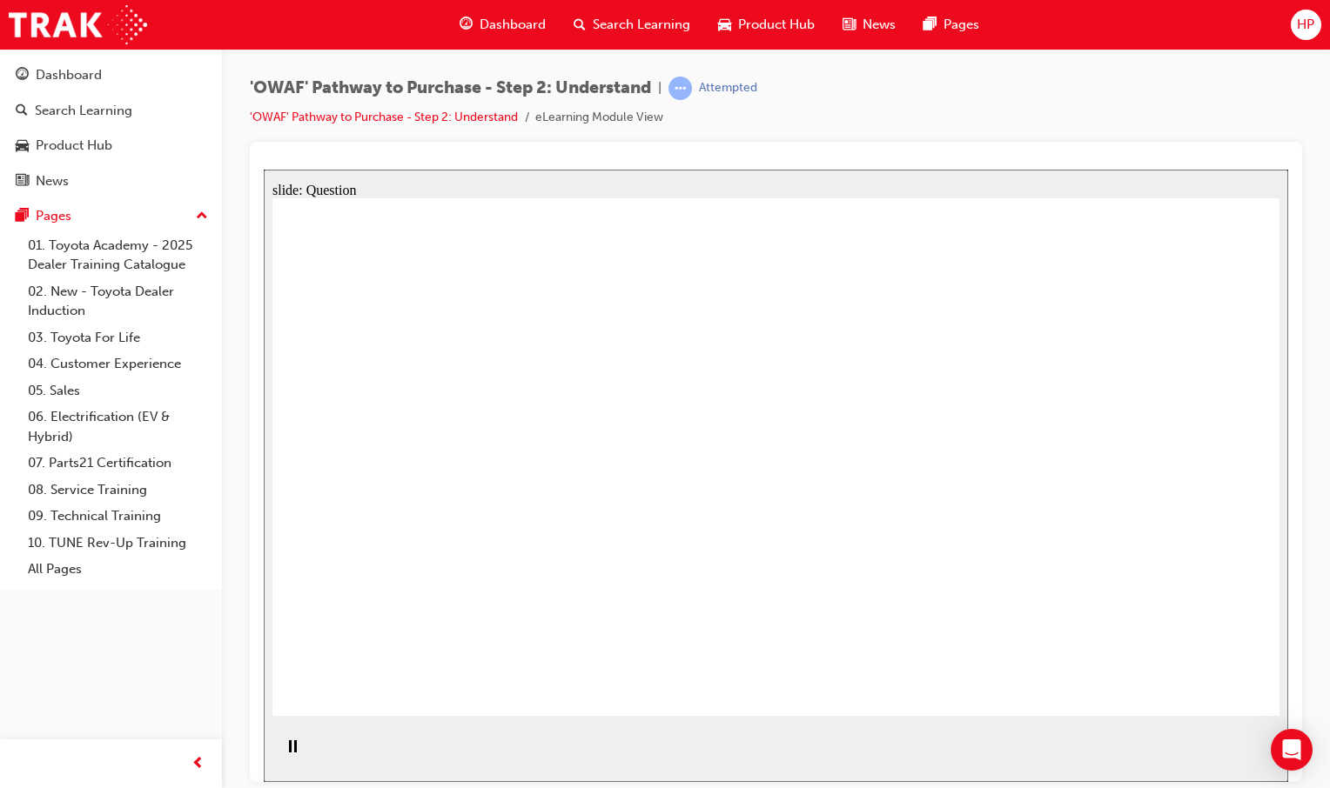
drag, startPoint x: 882, startPoint y: 513, endPoint x: 873, endPoint y: 513, distance: 9.6
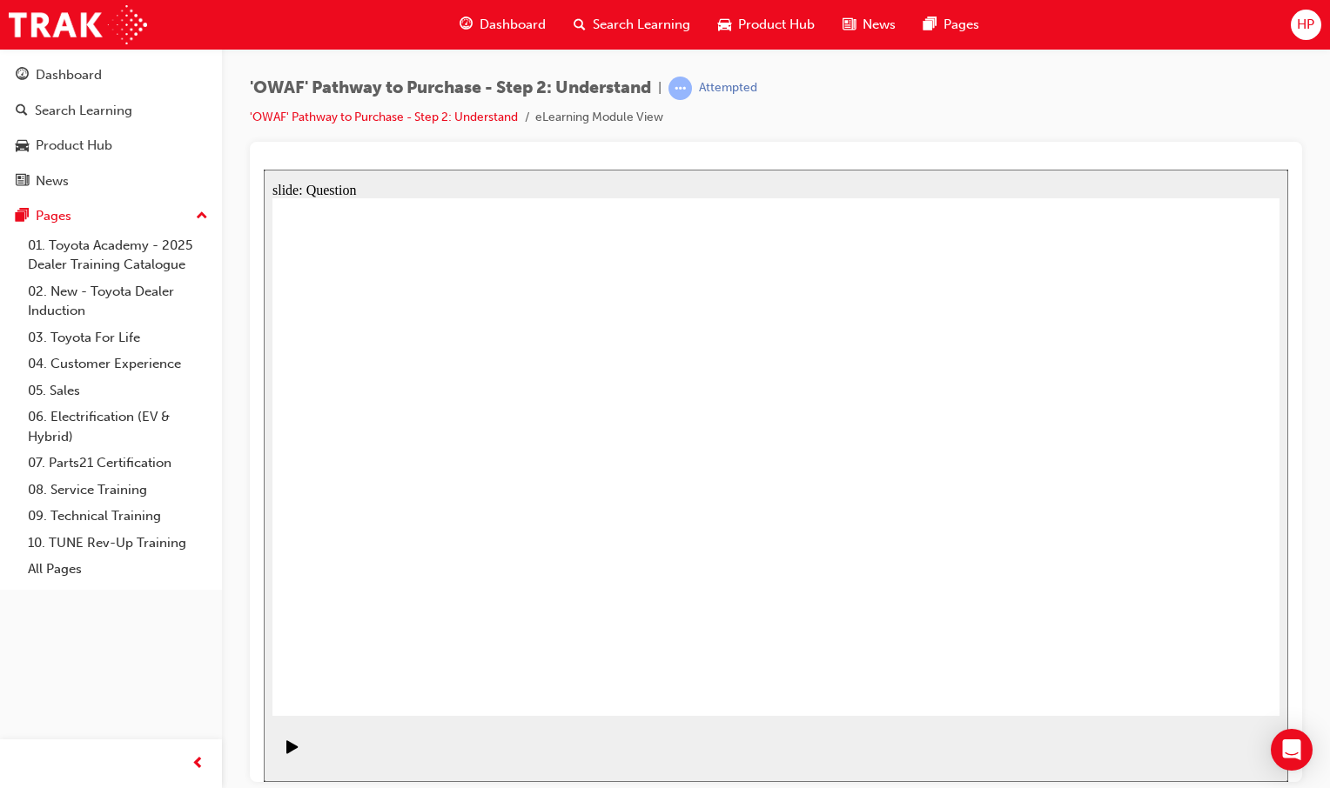
drag, startPoint x: 1142, startPoint y: 420, endPoint x: 636, endPoint y: 591, distance: 534.4
drag, startPoint x: 765, startPoint y: 386, endPoint x: 382, endPoint y: 555, distance: 418.4
drag, startPoint x: 502, startPoint y: 413, endPoint x: 774, endPoint y: 584, distance: 320.6
drag, startPoint x: 807, startPoint y: 424, endPoint x: 518, endPoint y: 557, distance: 318.1
drag, startPoint x: 678, startPoint y: 423, endPoint x: 826, endPoint y: 385, distance: 152.6
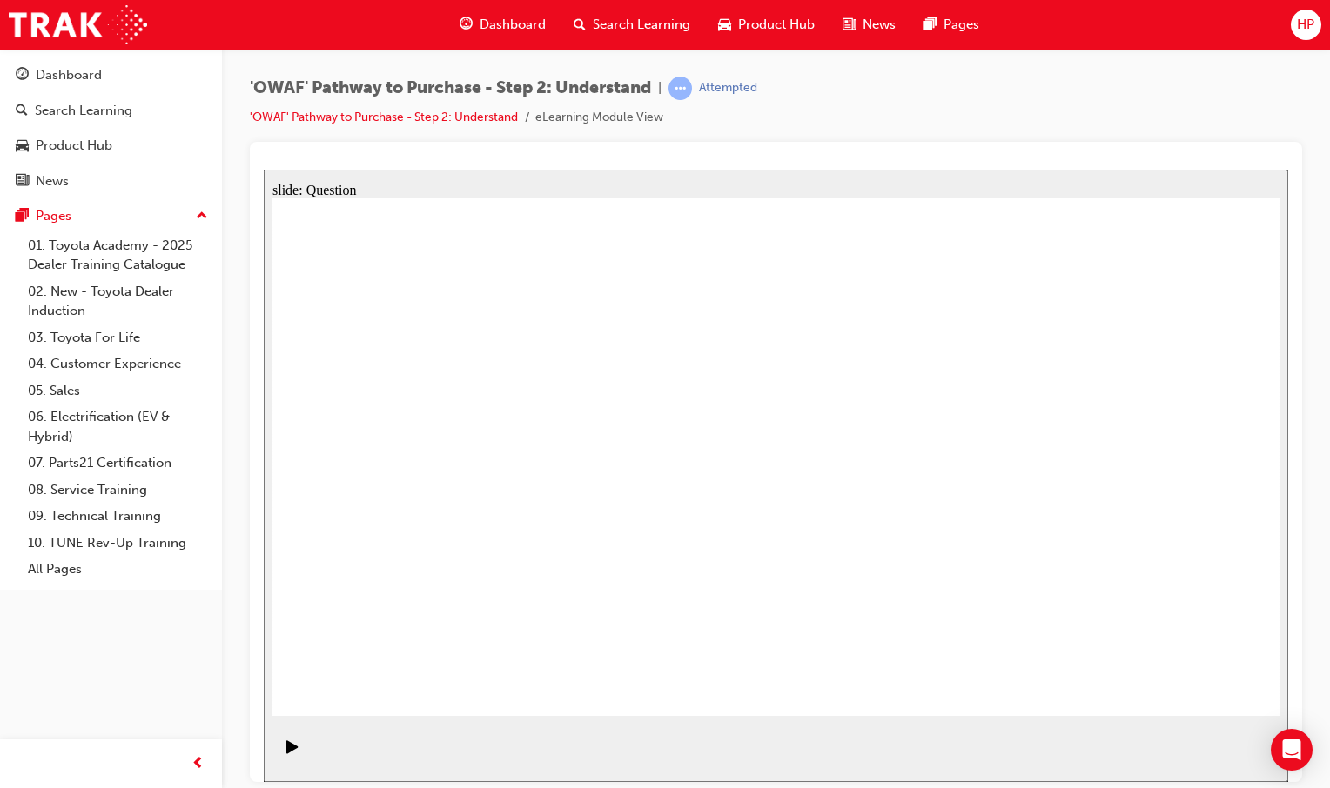
drag, startPoint x: 956, startPoint y: 433, endPoint x: 575, endPoint y: 626, distance: 427.3
drag, startPoint x: 405, startPoint y: 399, endPoint x: 1089, endPoint y: 584, distance: 709.4
drag, startPoint x: 1044, startPoint y: 414, endPoint x: 845, endPoint y: 586, distance: 263.4
drag, startPoint x: 594, startPoint y: 405, endPoint x: 1178, endPoint y: 575, distance: 608.0
drag, startPoint x: 687, startPoint y: 427, endPoint x: 954, endPoint y: 595, distance: 315.5
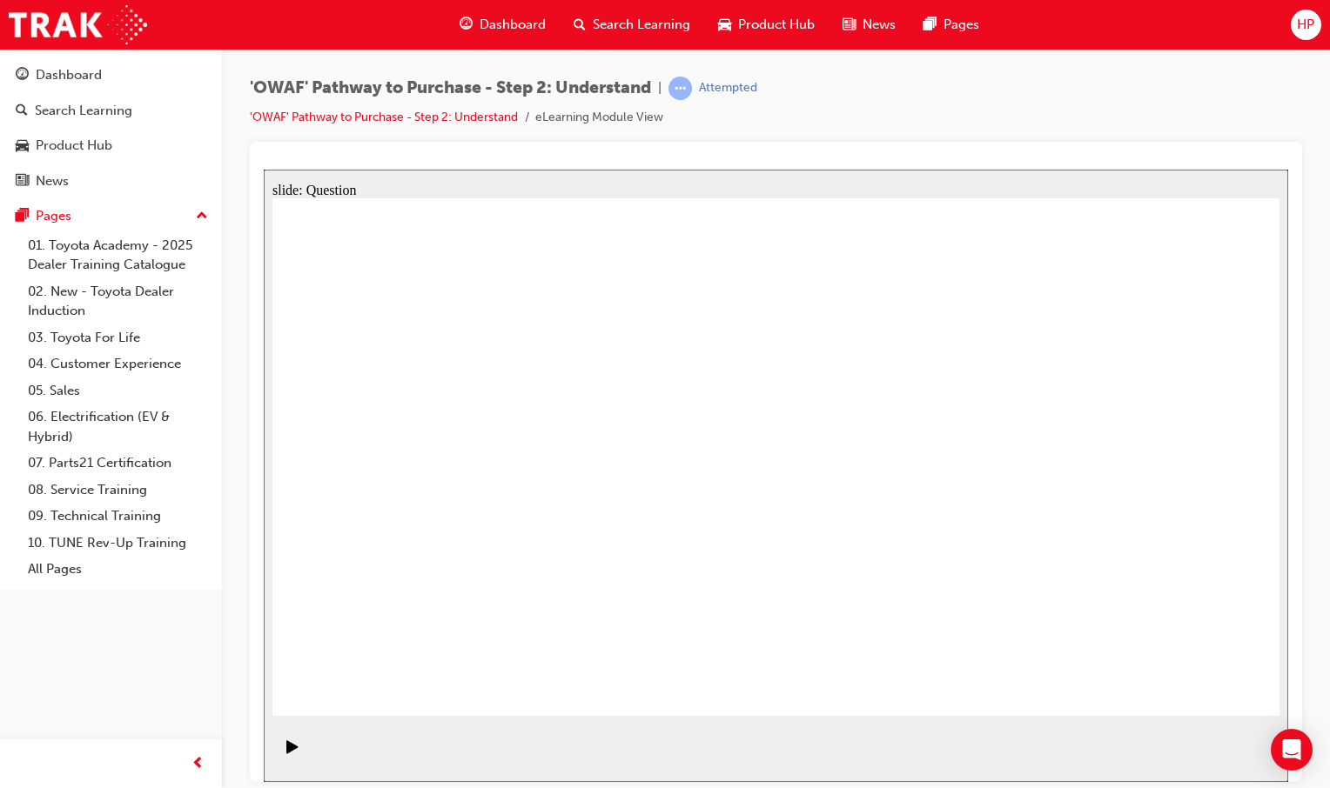
drag, startPoint x: 1176, startPoint y: 681, endPoint x: 1162, endPoint y: 672, distance: 16.9
drag, startPoint x: 1070, startPoint y: 622, endPoint x: 874, endPoint y: 531, distance: 216.8
drag, startPoint x: 975, startPoint y: 593, endPoint x: 1074, endPoint y: 607, distance: 100.2
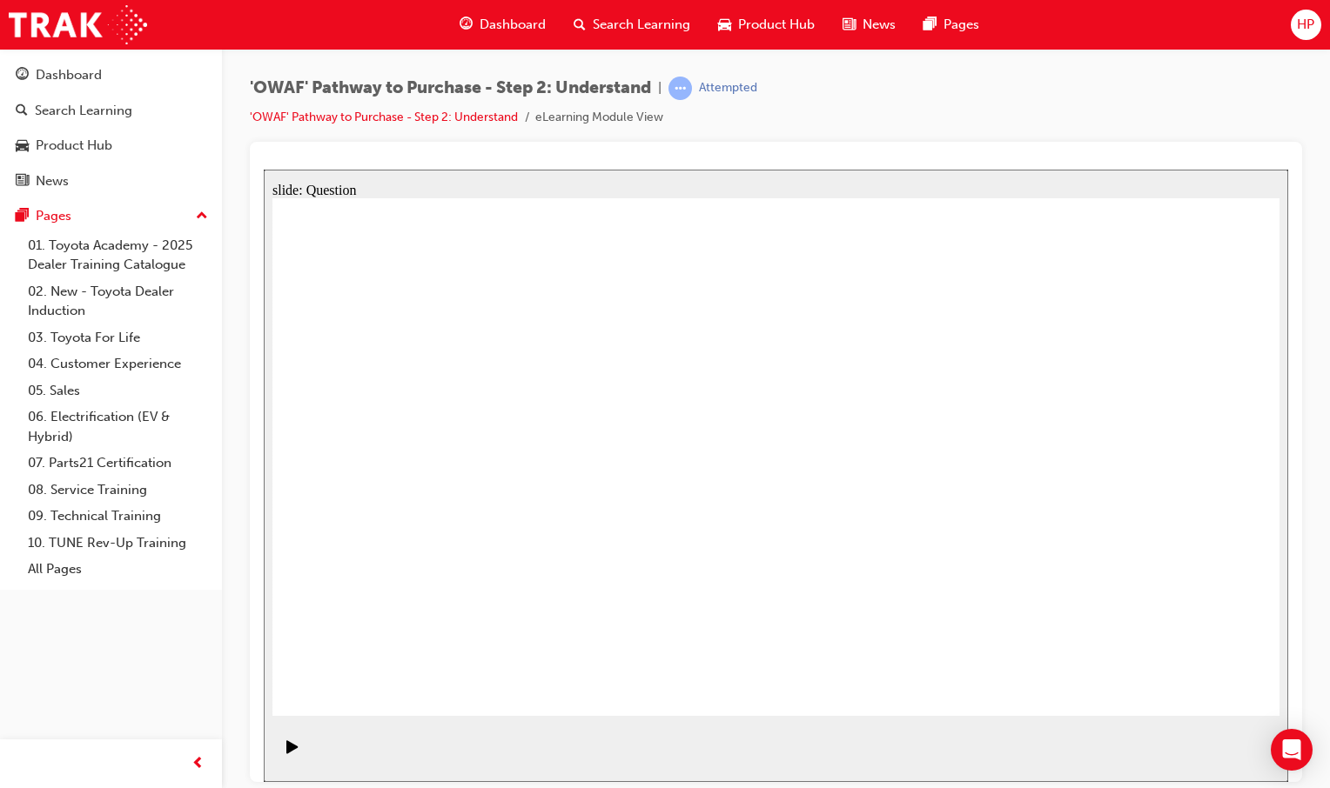
drag, startPoint x: 886, startPoint y: 632, endPoint x: 992, endPoint y: 639, distance: 106.4
drag, startPoint x: 1058, startPoint y: 421, endPoint x: 851, endPoint y: 611, distance: 280.8
drag, startPoint x: 756, startPoint y: 561, endPoint x: 754, endPoint y: 541, distance: 20.2
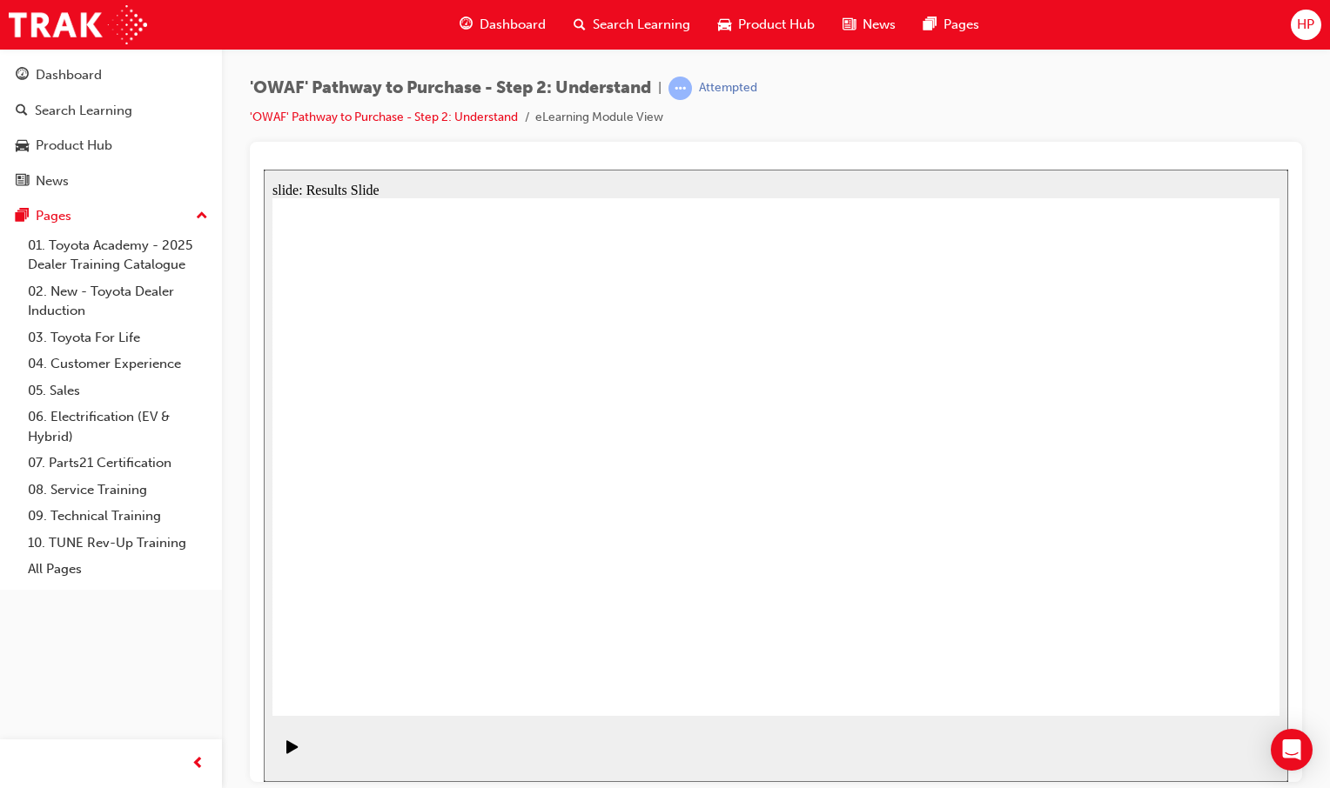
drag, startPoint x: 740, startPoint y: 478, endPoint x: 758, endPoint y: 474, distance: 17.7
drag, startPoint x: 1051, startPoint y: 452, endPoint x: 528, endPoint y: 486, distance: 524.0
drag, startPoint x: 1190, startPoint y: 490, endPoint x: 894, endPoint y: 506, distance: 297.1
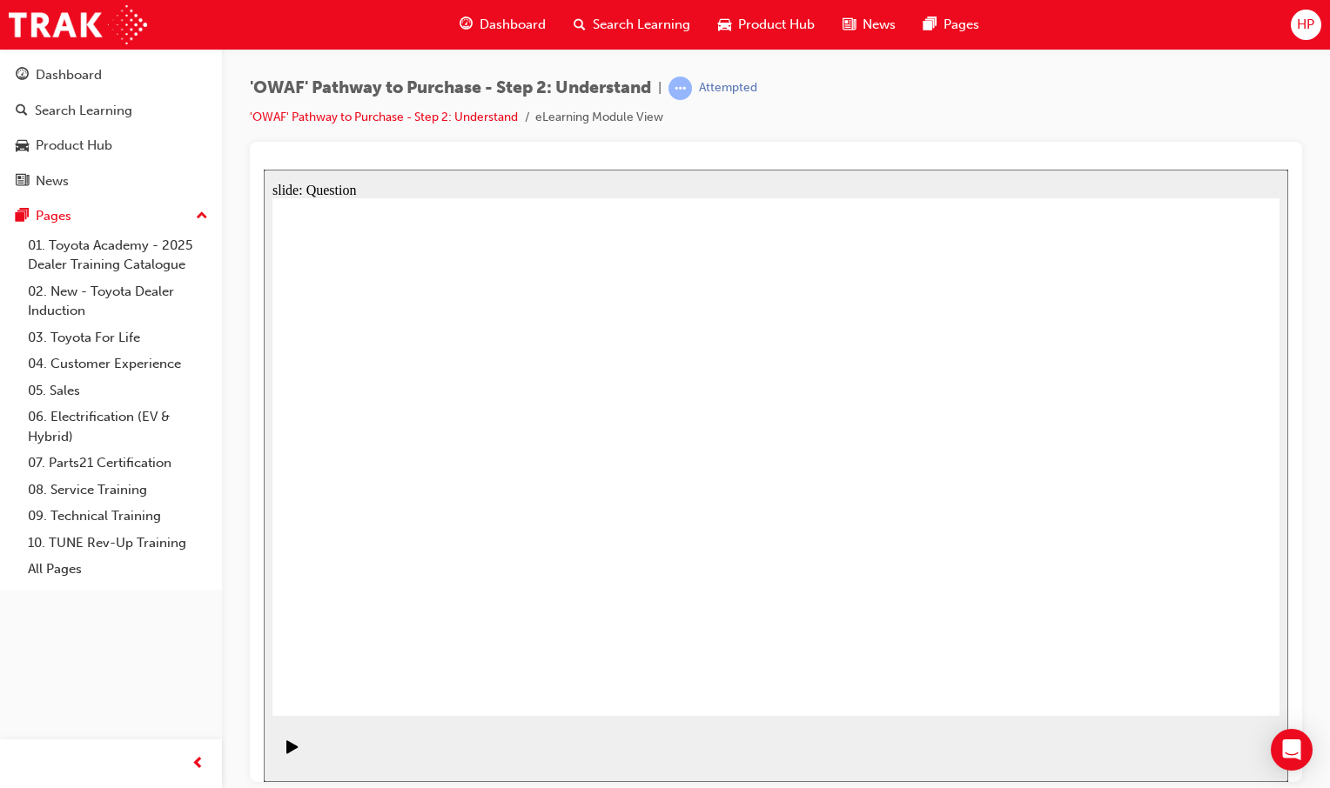
drag, startPoint x: 1217, startPoint y: 492, endPoint x: 836, endPoint y: 495, distance: 381.1
drag, startPoint x: 1036, startPoint y: 502, endPoint x: 698, endPoint y: 484, distance: 339.0
drag, startPoint x: 1146, startPoint y: 533, endPoint x: 472, endPoint y: 435, distance: 681.3
drag, startPoint x: 1002, startPoint y: 503, endPoint x: 747, endPoint y: 538, distance: 258.2
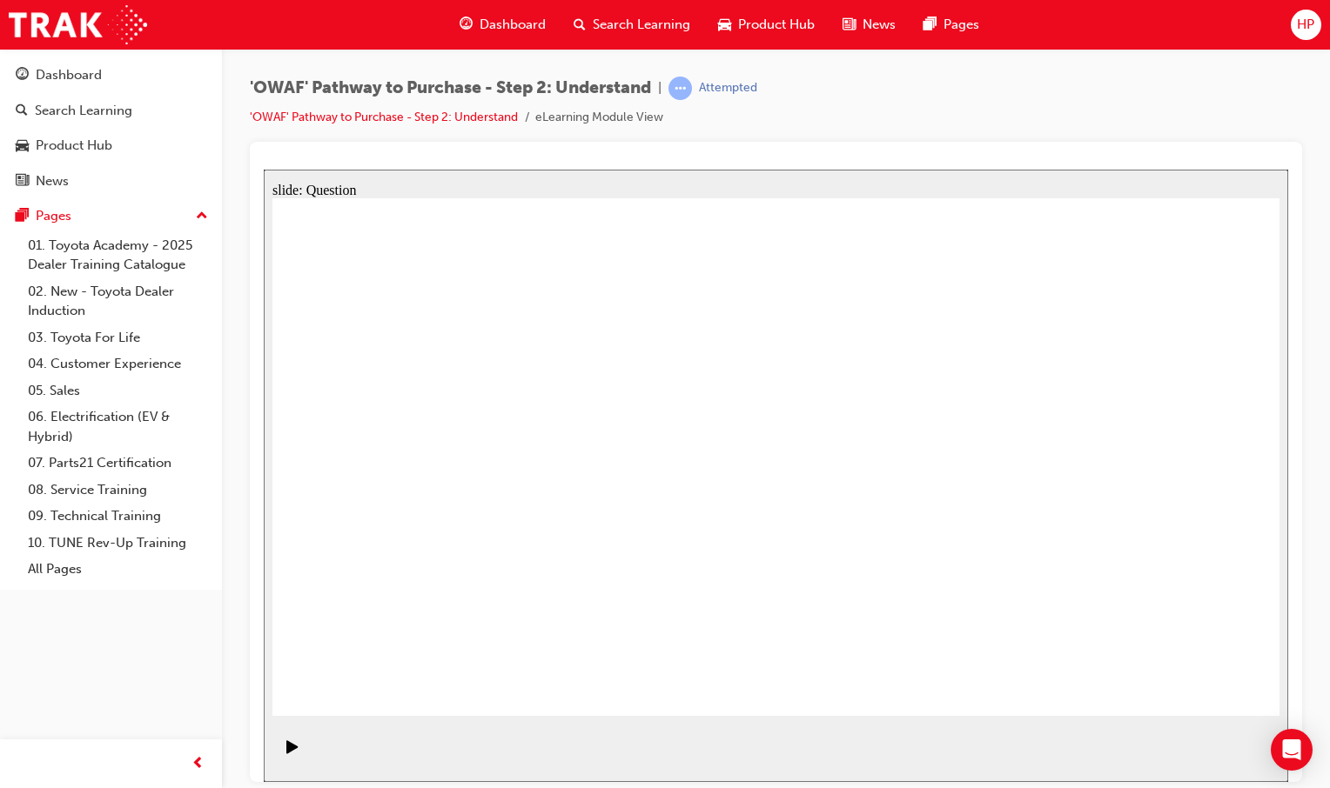
drag, startPoint x: 1045, startPoint y: 473, endPoint x: 271, endPoint y: 436, distance: 775.3
drag, startPoint x: 1015, startPoint y: 472, endPoint x: 295, endPoint y: 392, distance: 725.0
drag, startPoint x: 1080, startPoint y: 542, endPoint x: 847, endPoint y: 549, distance: 232.4
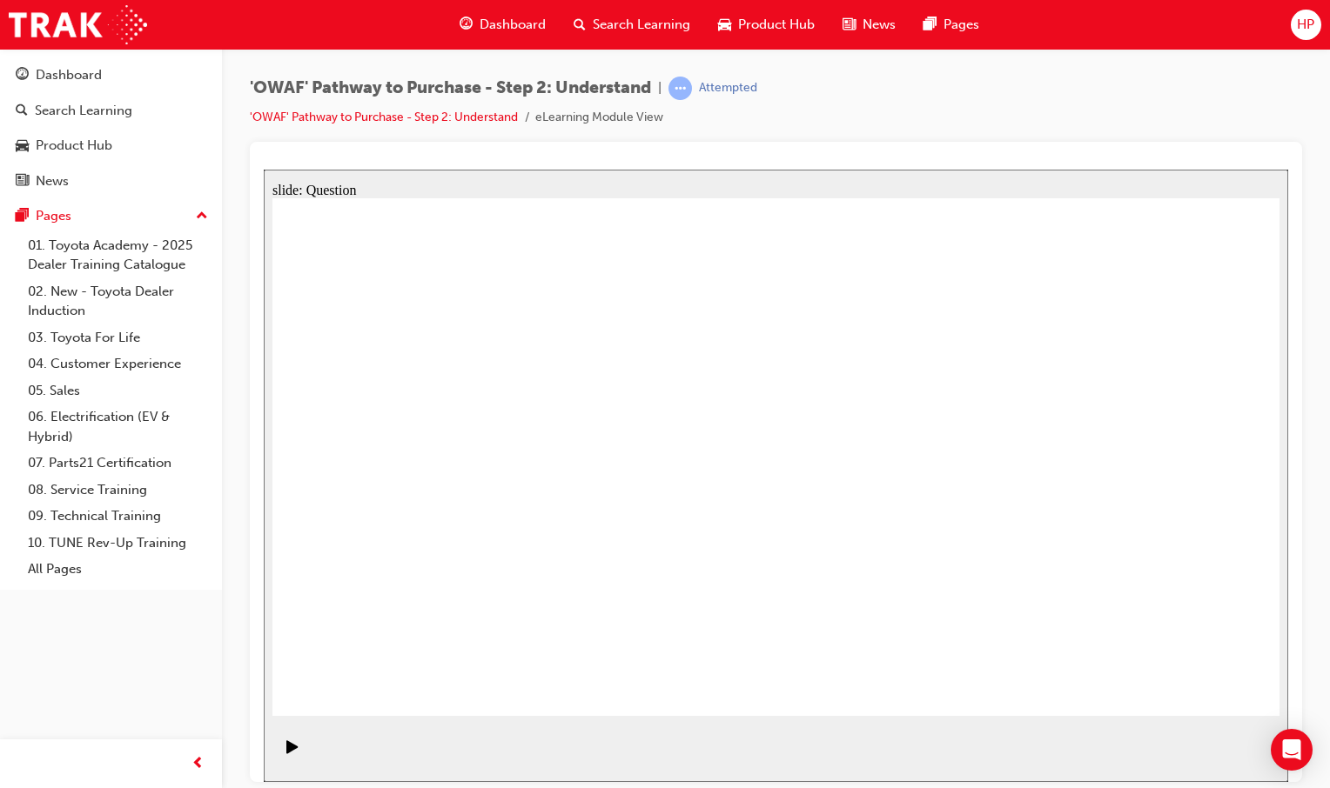
drag, startPoint x: 848, startPoint y: 564, endPoint x: 840, endPoint y: 543, distance: 22.6
drag, startPoint x: 880, startPoint y: 539, endPoint x: 282, endPoint y: 486, distance: 600.1
drag, startPoint x: 492, startPoint y: 551, endPoint x: 648, endPoint y: 545, distance: 156.7
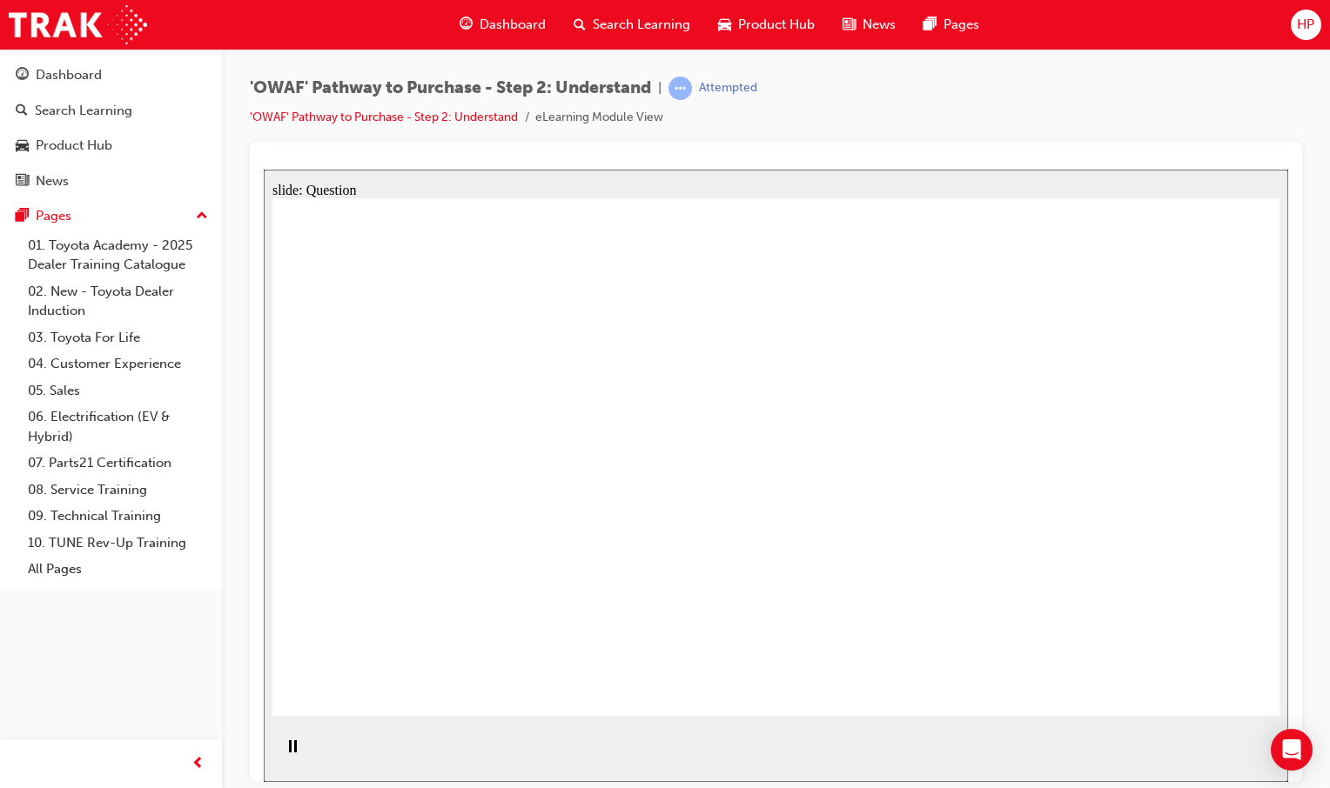
drag, startPoint x: 994, startPoint y: 546, endPoint x: 706, endPoint y: 543, distance: 288.0
drag, startPoint x: 988, startPoint y: 525, endPoint x: 834, endPoint y: 537, distance: 154.5
drag, startPoint x: 983, startPoint y: 538, endPoint x: 580, endPoint y: 494, distance: 405.2
drag, startPoint x: 857, startPoint y: 529, endPoint x: 747, endPoint y: 486, distance: 117.6
click at [264, 511] on html "​PASSING SCORE: 4​ slide: Question Rectangle 1 Rectangle 1 Incorrect You did no…" at bounding box center [776, 475] width 1024 height 613
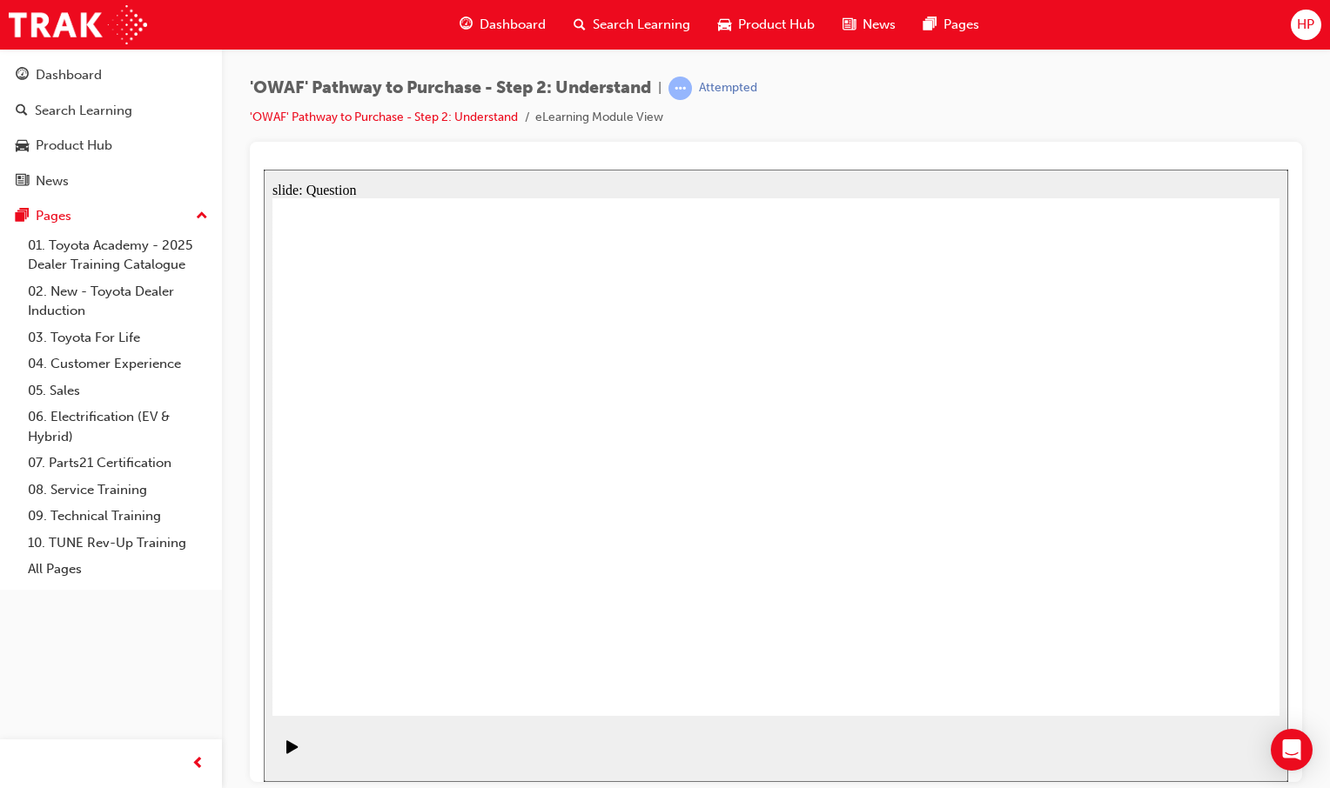
drag, startPoint x: 1082, startPoint y: 540, endPoint x: 479, endPoint y: 575, distance: 603.1
drag, startPoint x: 1089, startPoint y: 544, endPoint x: 731, endPoint y: 581, distance: 359.6
drag, startPoint x: 858, startPoint y: 568, endPoint x: 1201, endPoint y: 652, distance: 352.9
drag, startPoint x: 998, startPoint y: 565, endPoint x: 593, endPoint y: 568, distance: 405.5
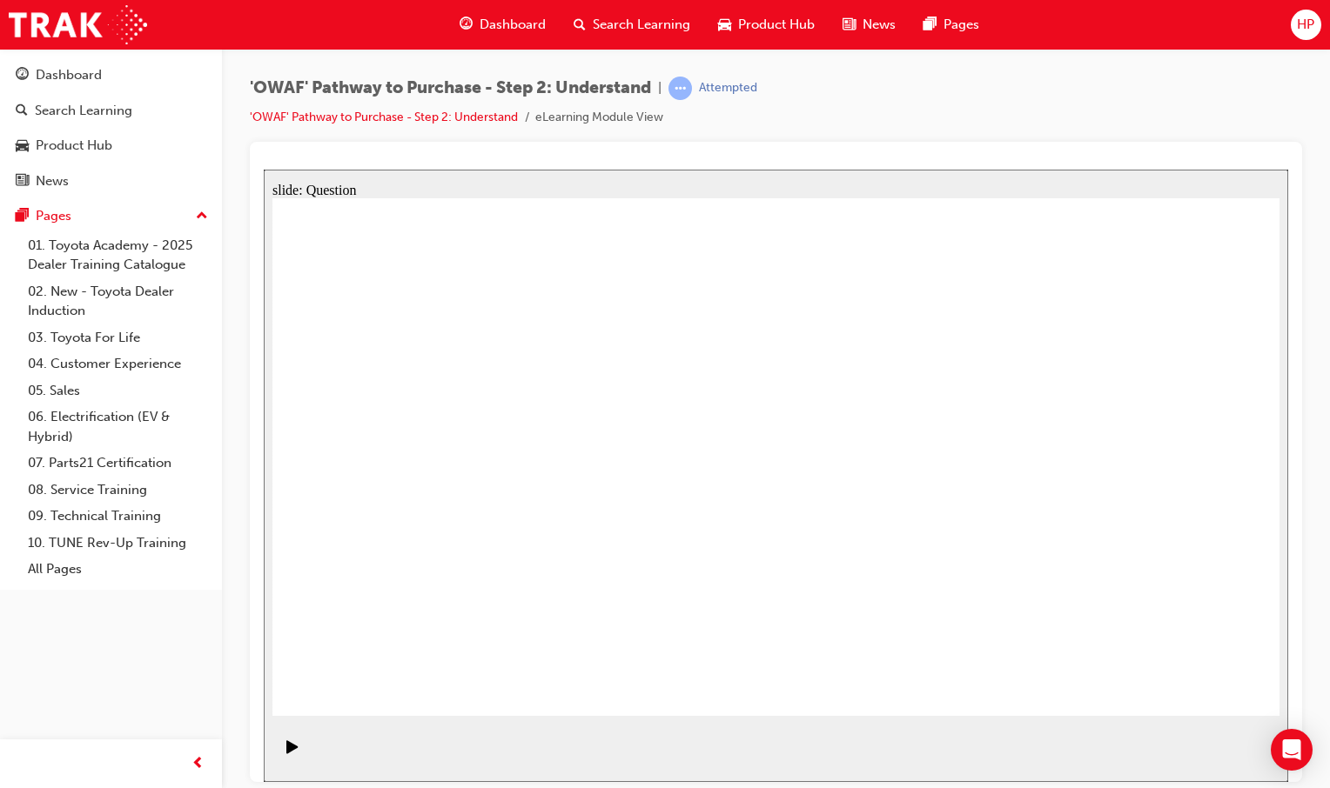
drag, startPoint x: 524, startPoint y: 634, endPoint x: 590, endPoint y: 383, distance: 260.0
drag, startPoint x: 667, startPoint y: 635, endPoint x: 725, endPoint y: 412, distance: 230.0
drag, startPoint x: 843, startPoint y: 529, endPoint x: 825, endPoint y: 474, distance: 57.8
drag, startPoint x: 826, startPoint y: 475, endPoint x: 961, endPoint y: 411, distance: 150.2
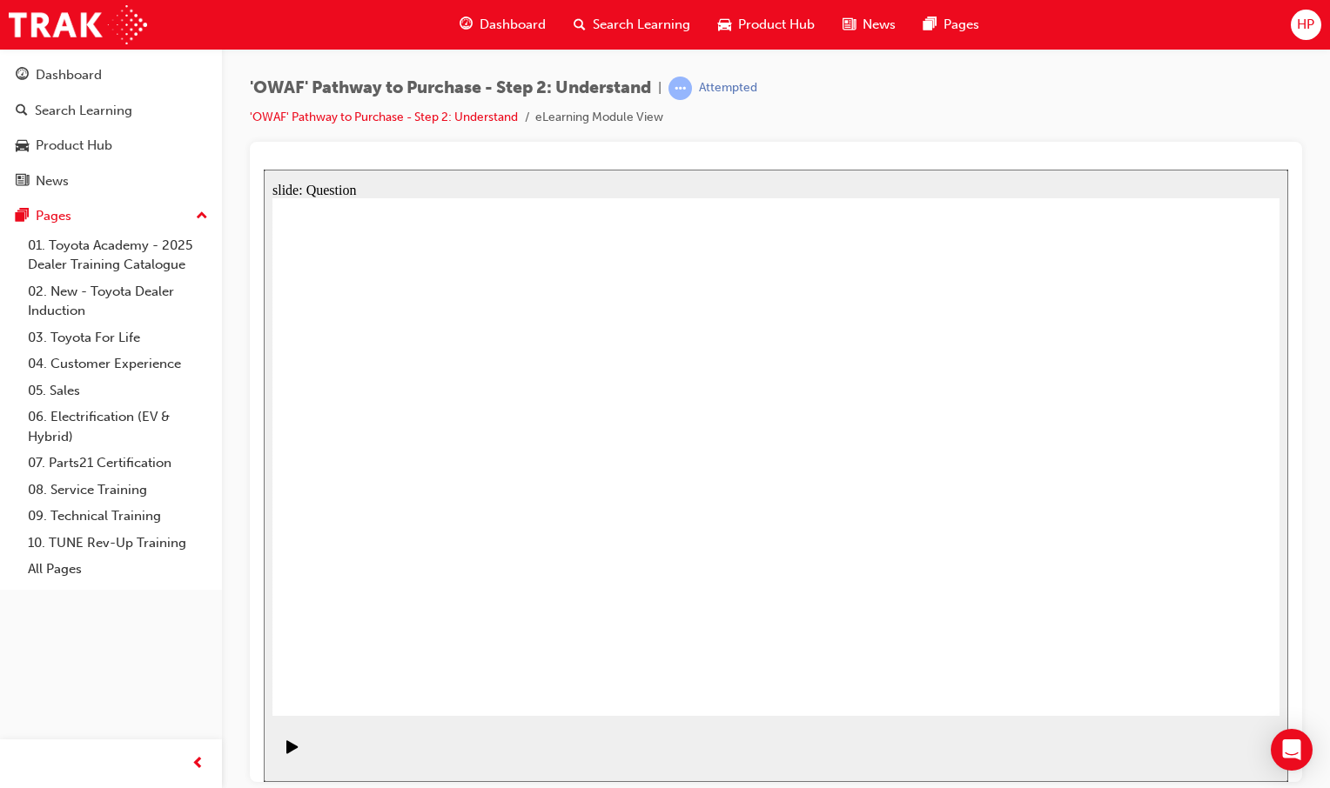
drag, startPoint x: 1022, startPoint y: 626, endPoint x: 984, endPoint y: 636, distance: 38.8
drag, startPoint x: 1026, startPoint y: 664, endPoint x: 763, endPoint y: 467, distance: 328.2
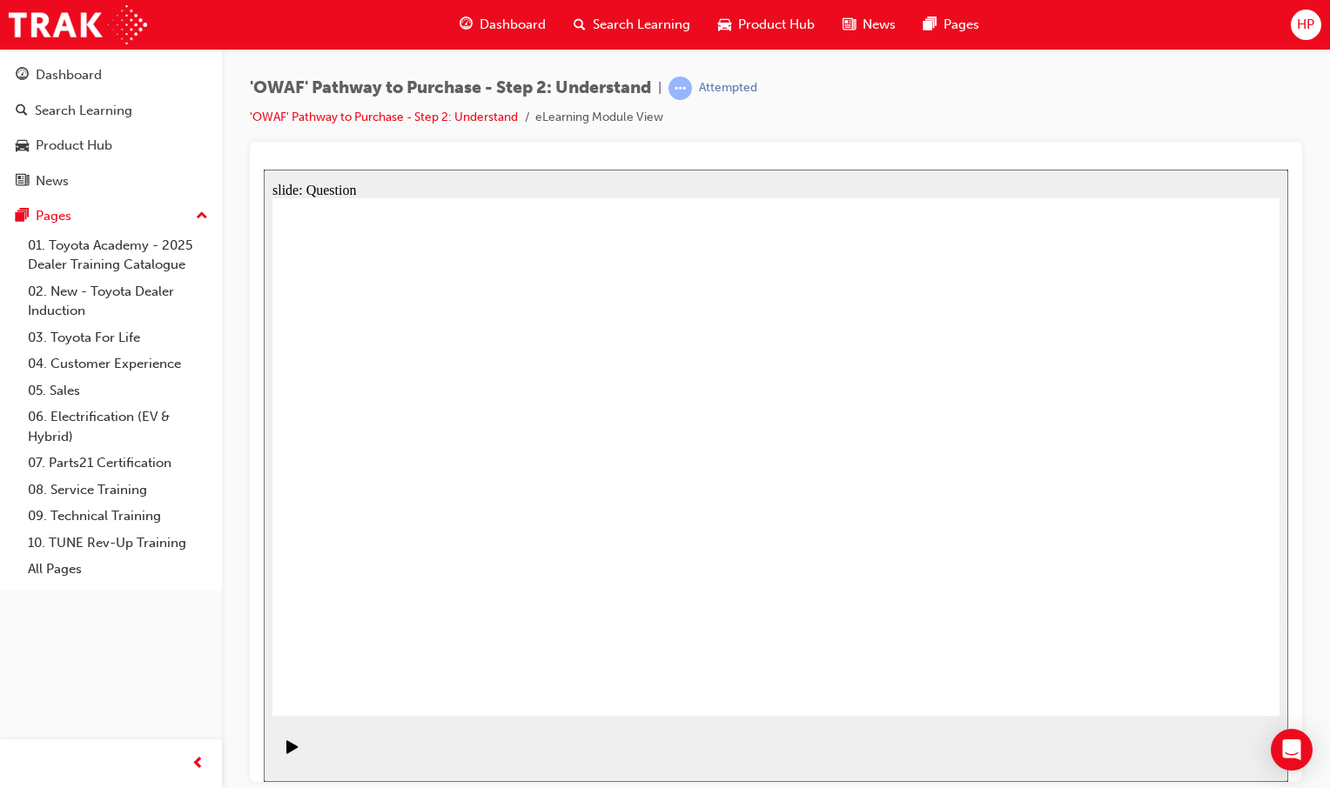
click at [286, 753] on icon "Play (Ctrl+Alt+P)" at bounding box center [291, 746] width 11 height 13
drag, startPoint x: 831, startPoint y: 649, endPoint x: 861, endPoint y: 660, distance: 31.4
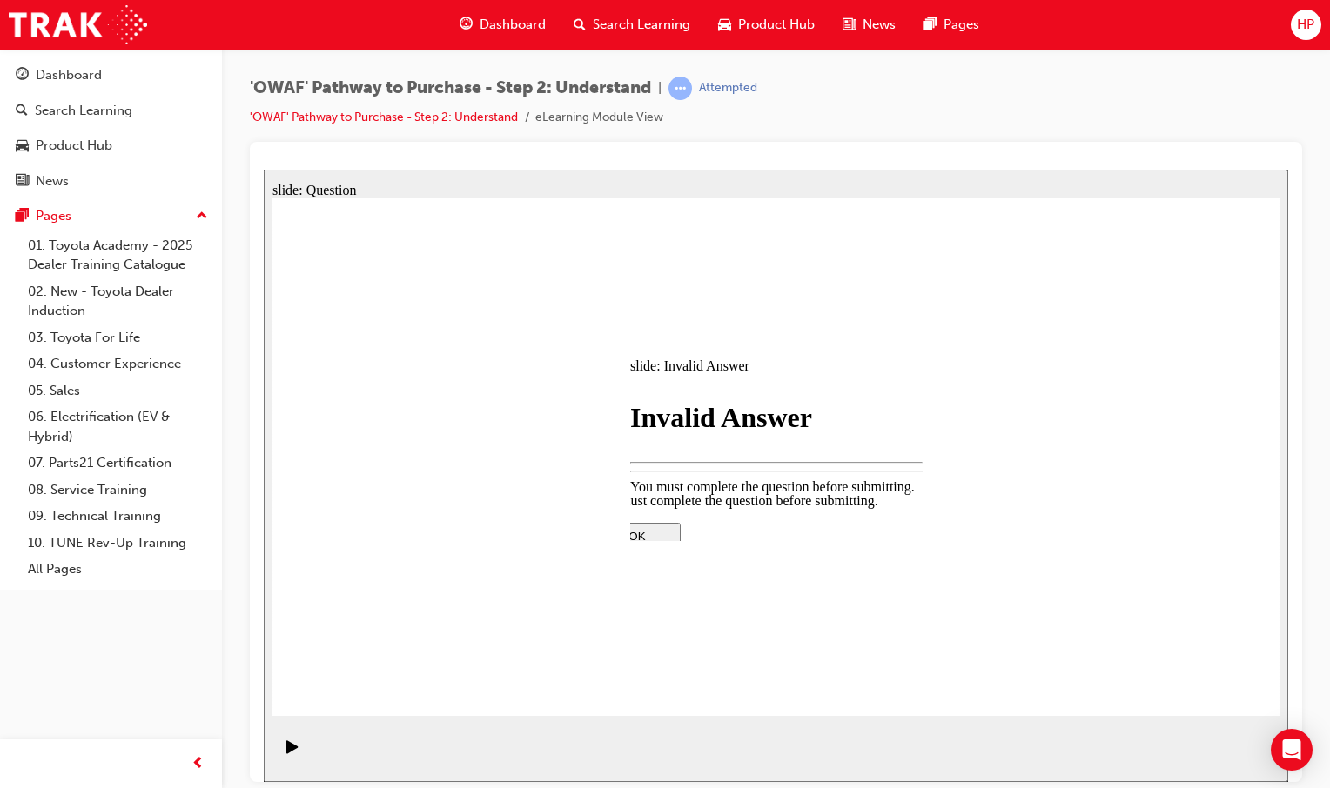
click at [1175, 685] on div at bounding box center [776, 475] width 1024 height 613
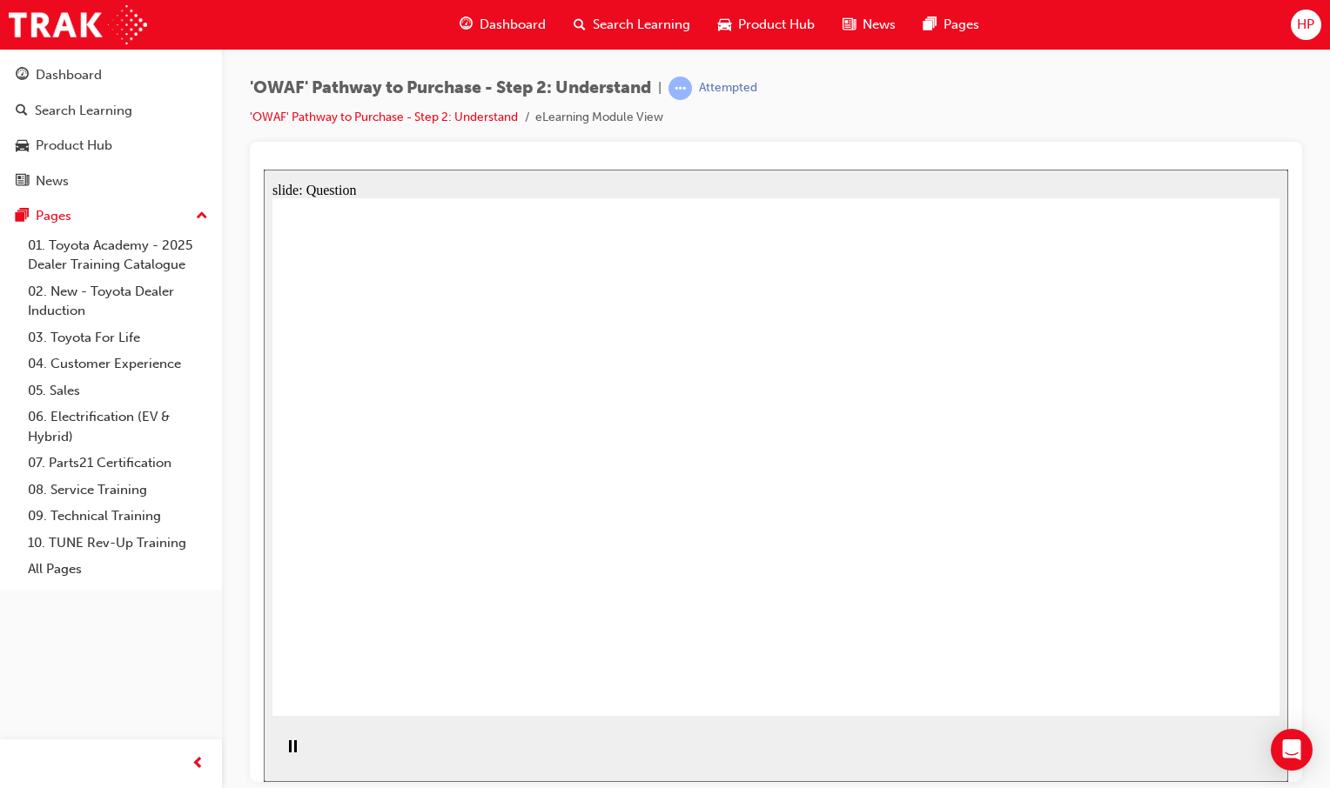
drag, startPoint x: 513, startPoint y: 473, endPoint x: 566, endPoint y: 483, distance: 53.1
checkbox input "true"
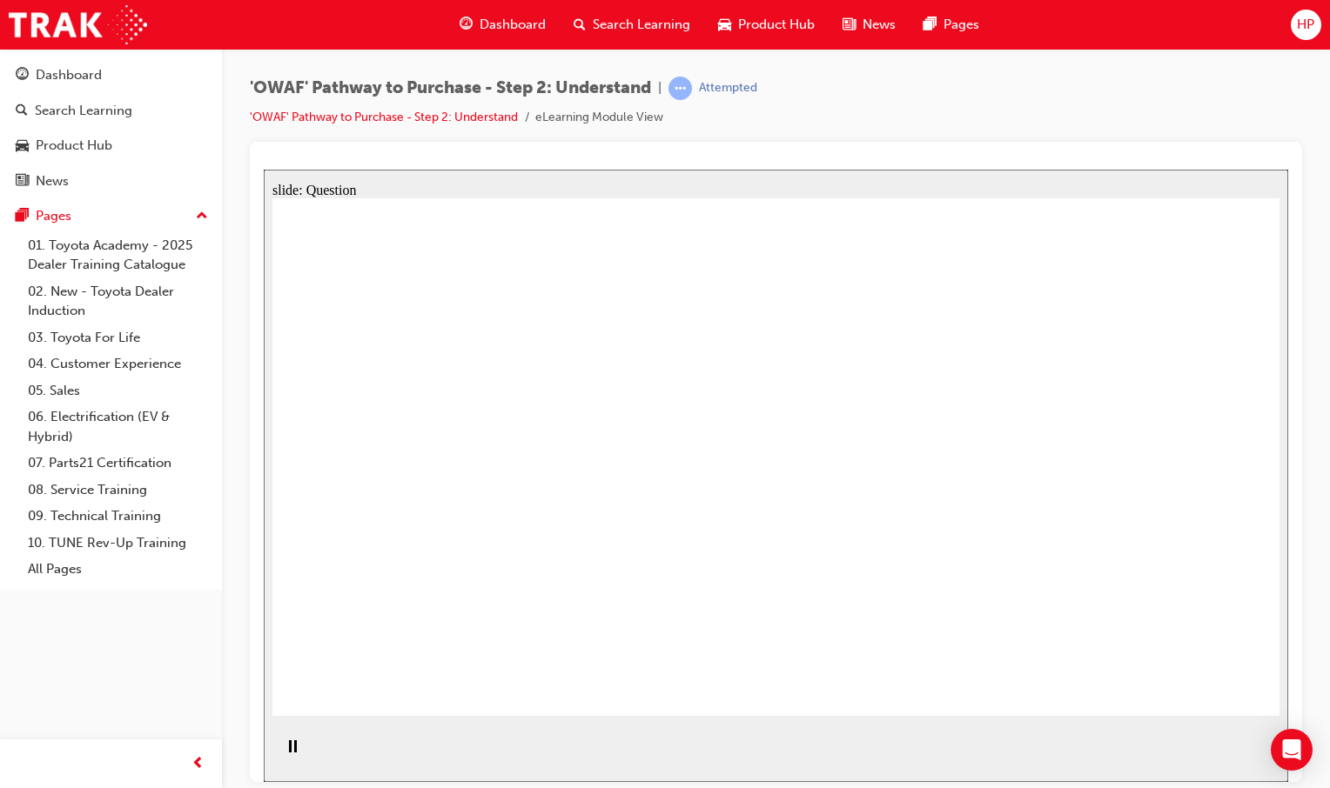
checkbox input "true"
drag, startPoint x: 863, startPoint y: 510, endPoint x: 1114, endPoint y: 503, distance: 250.7
checkbox input "false"
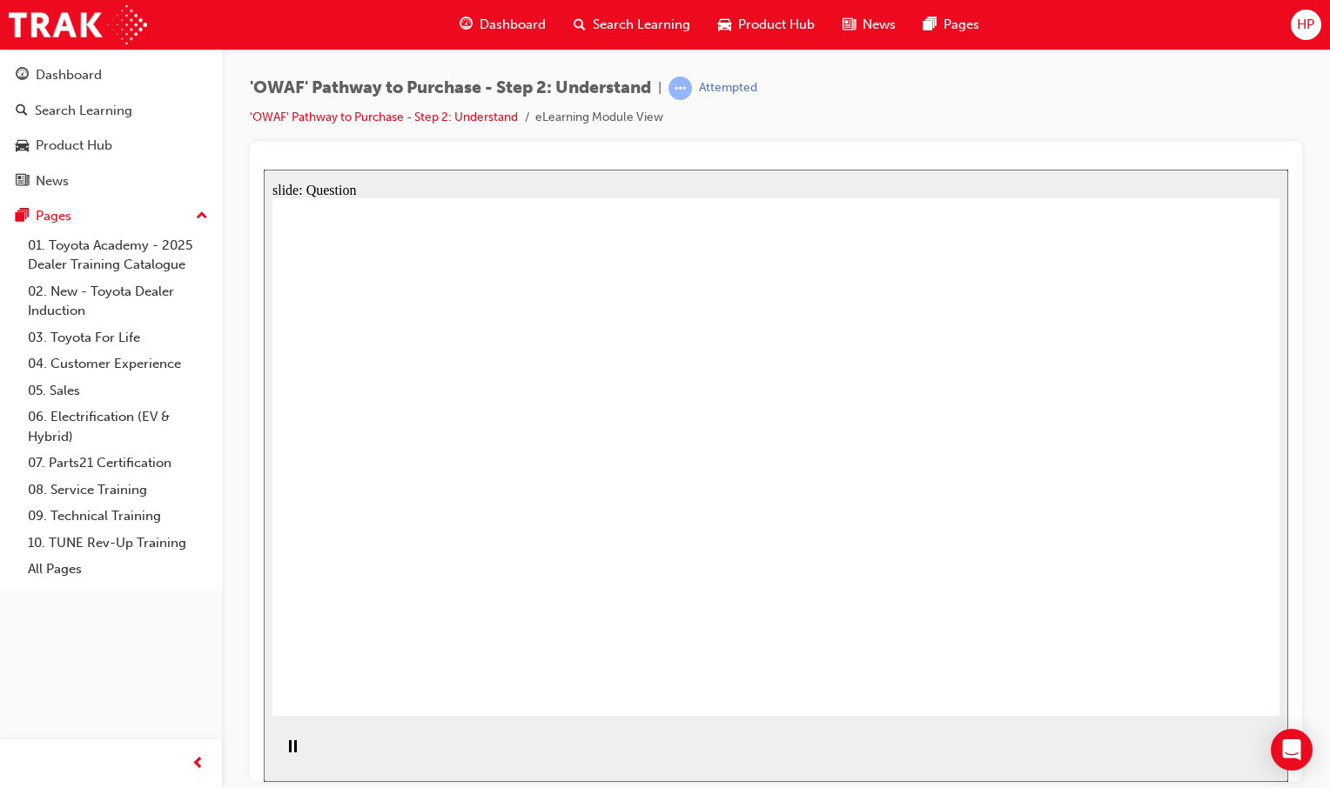
drag, startPoint x: 1137, startPoint y: 497, endPoint x: 1167, endPoint y: 492, distance: 30.0
checkbox input "true"
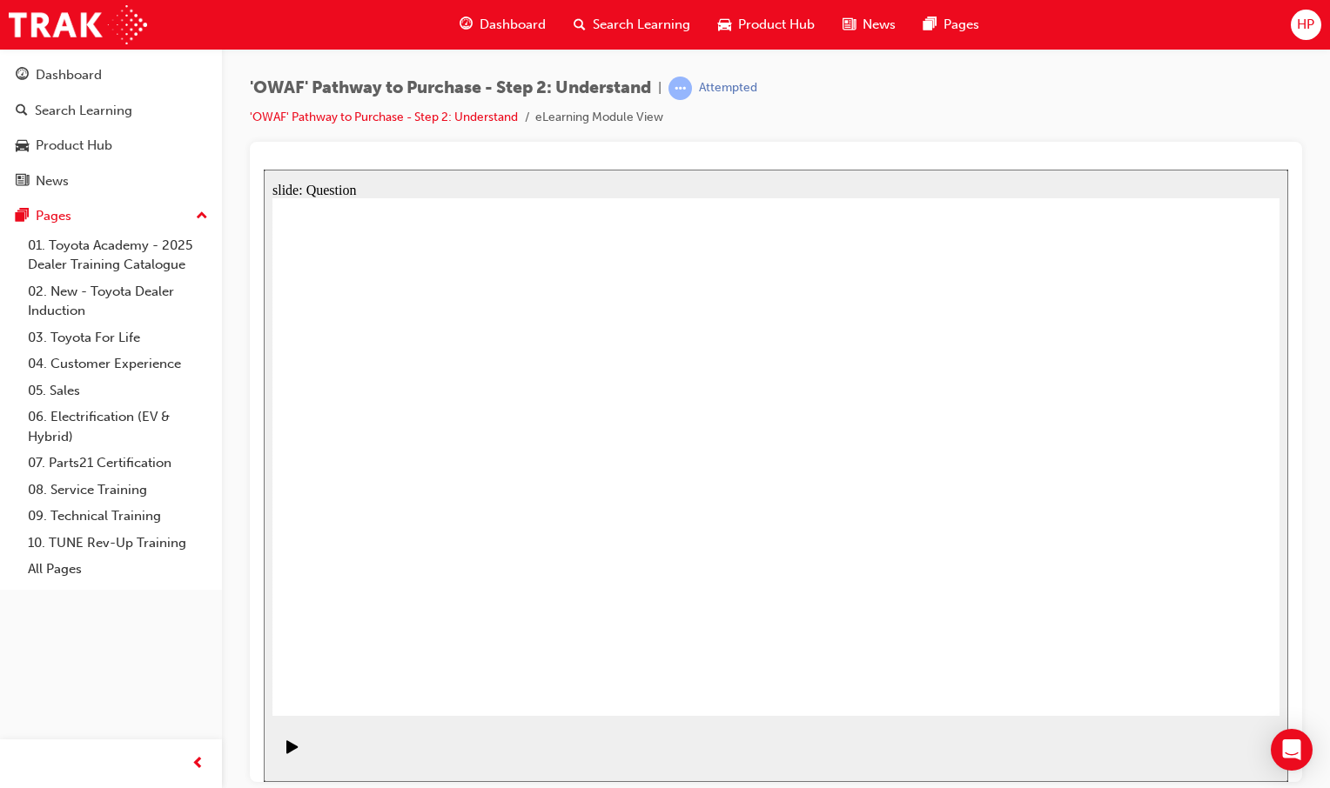
checkbox input "false"
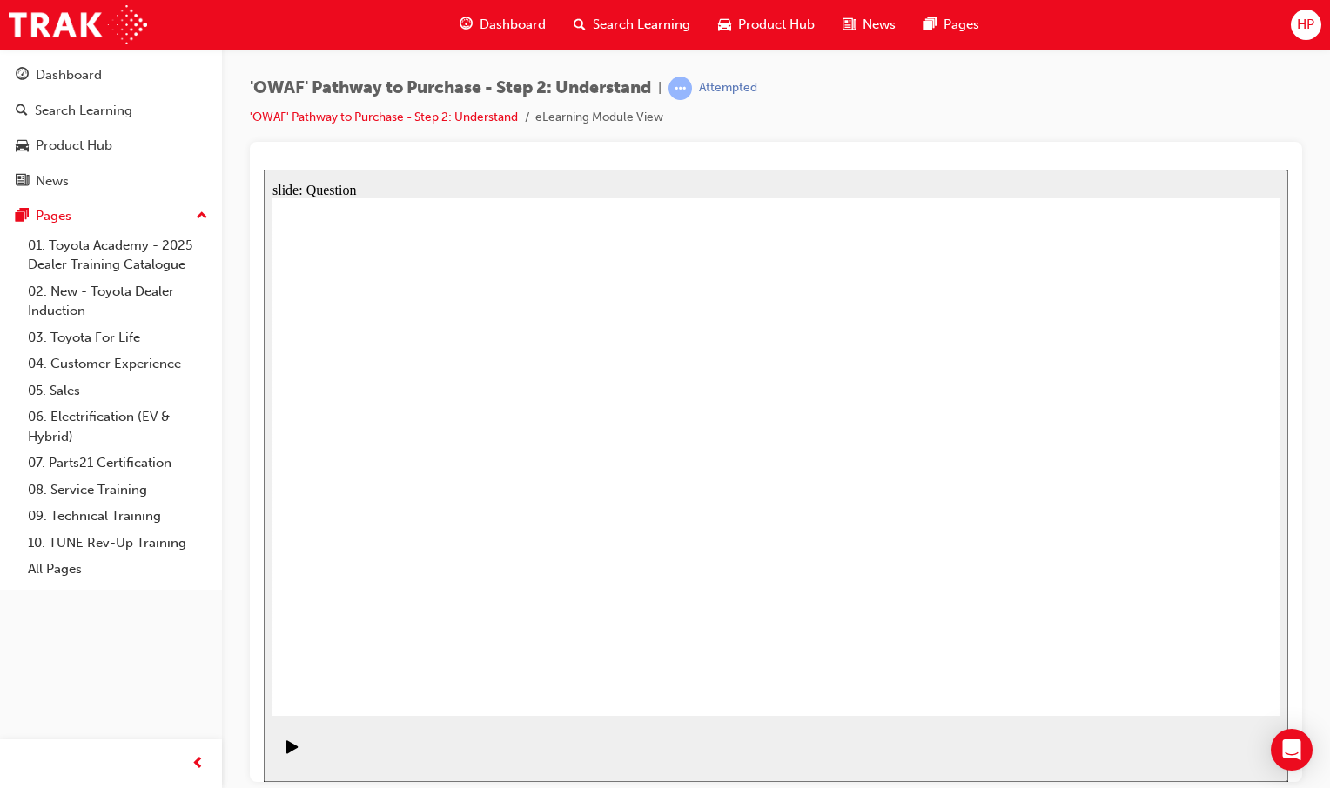
checkbox input "true"
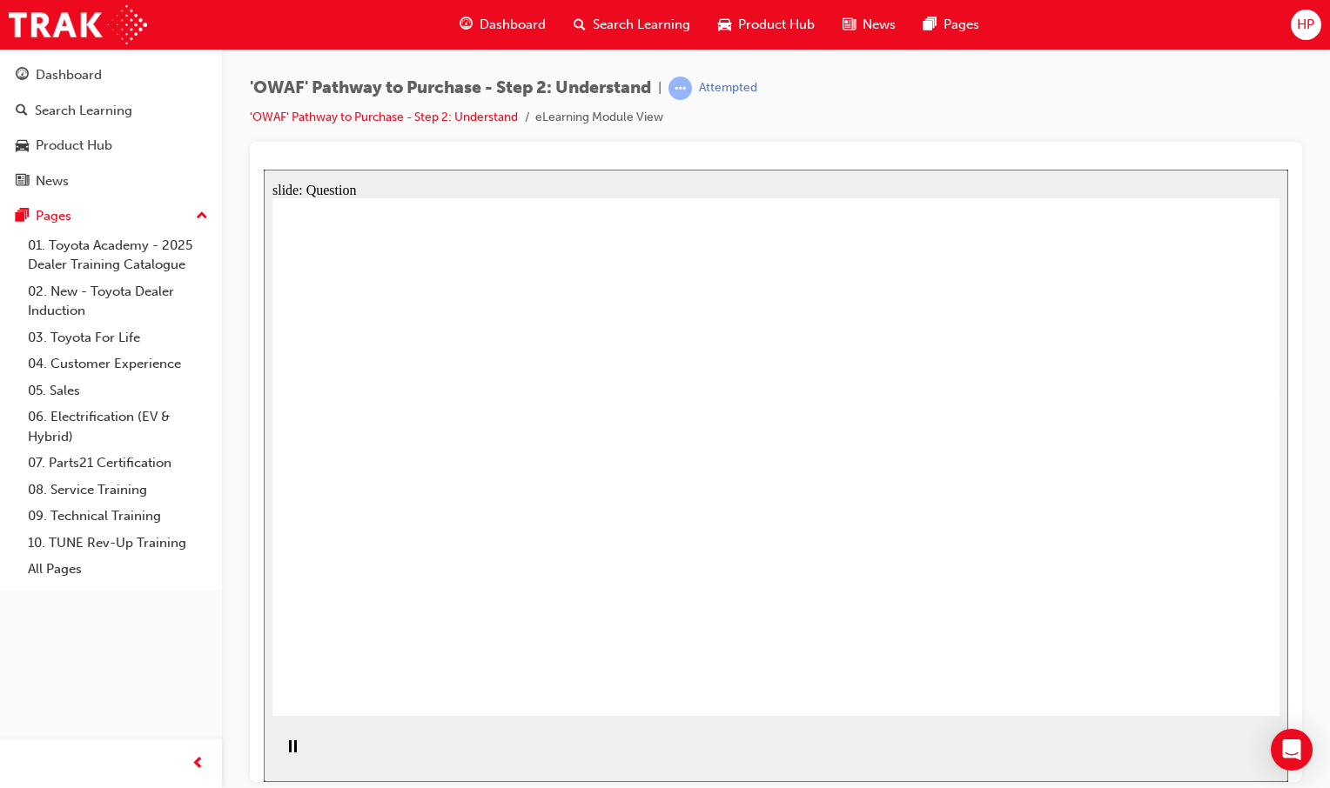
drag, startPoint x: 941, startPoint y: 445, endPoint x: 969, endPoint y: 505, distance: 65.8
radio input "true"
drag, startPoint x: 1173, startPoint y: 667, endPoint x: 1182, endPoint y: 681, distance: 17.6
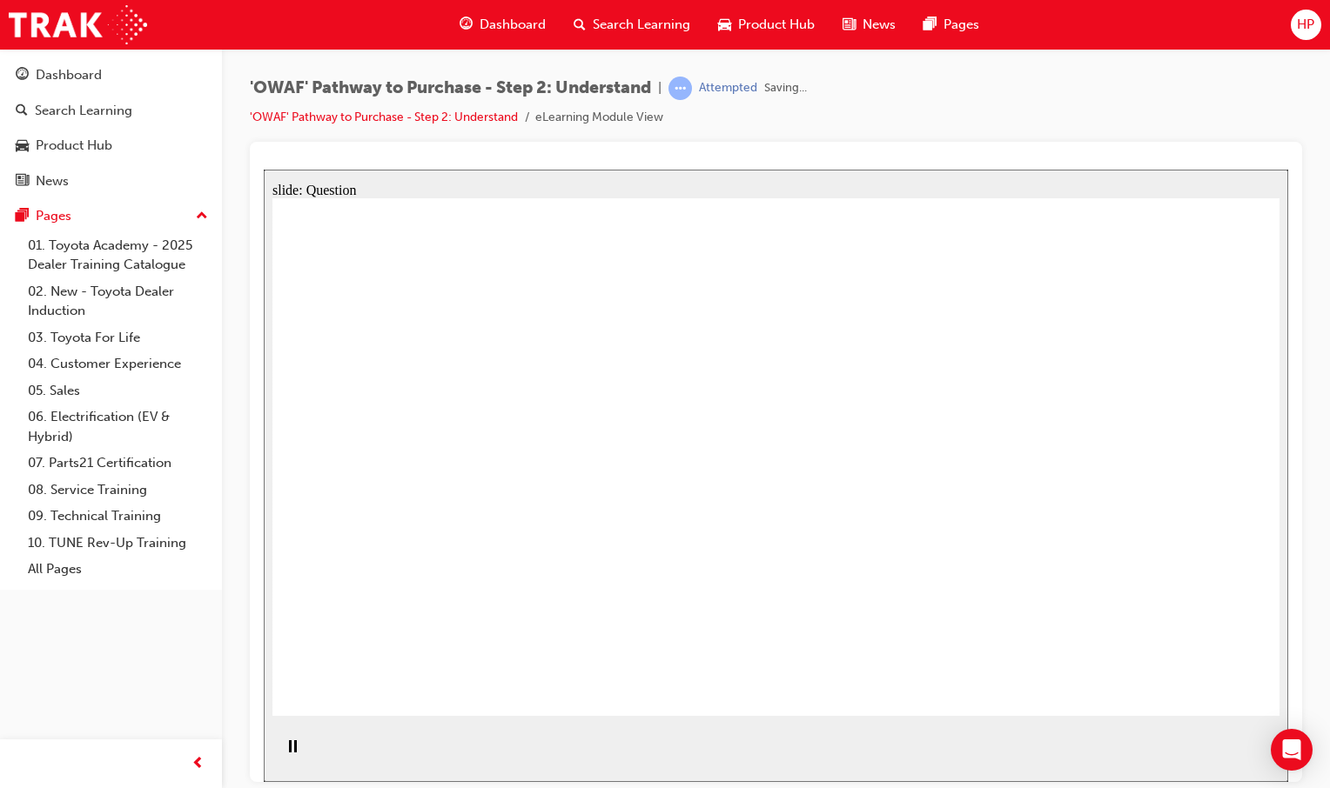
drag, startPoint x: 581, startPoint y: 429, endPoint x: 1169, endPoint y: 623, distance: 618.5
drag, startPoint x: 1182, startPoint y: 418, endPoint x: 679, endPoint y: 619, distance: 541.6
drag, startPoint x: 697, startPoint y: 412, endPoint x: 1069, endPoint y: 605, distance: 419.5
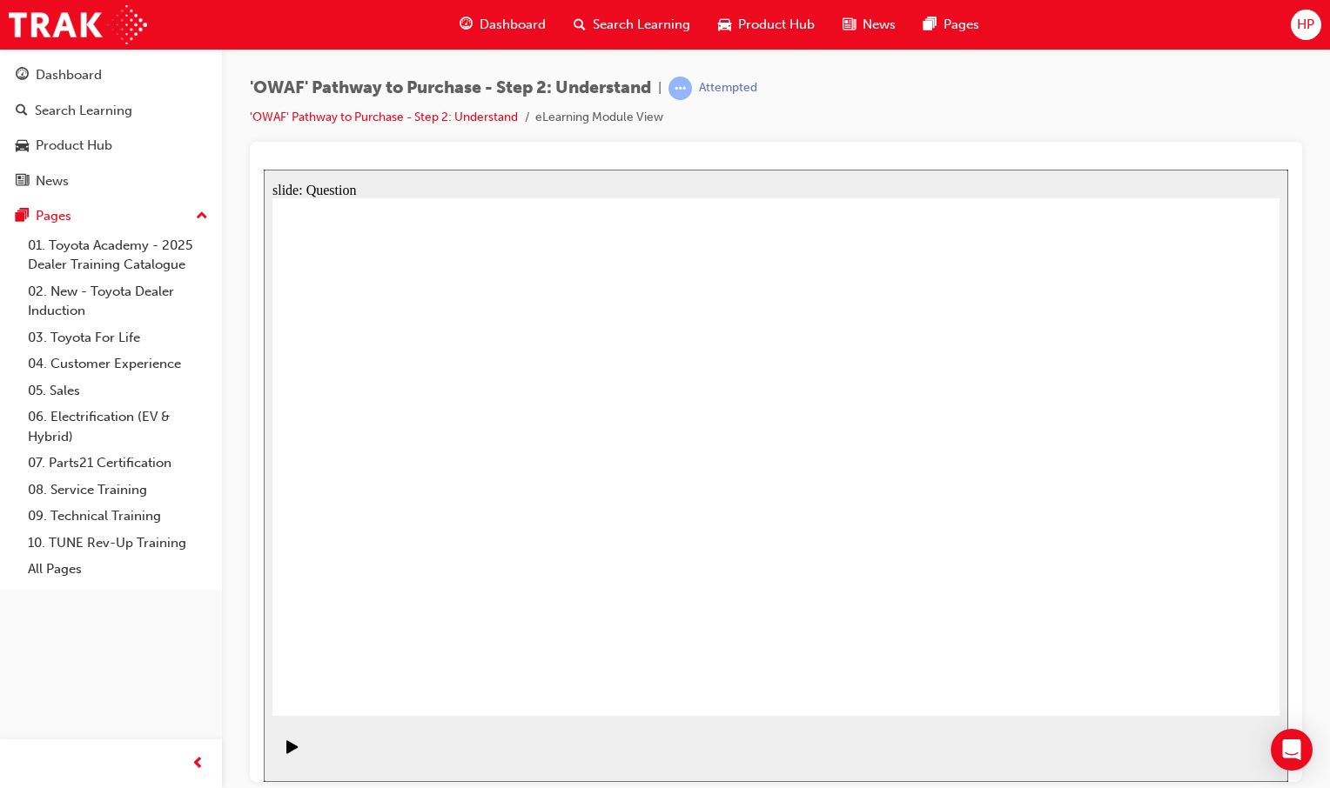
drag, startPoint x: 1051, startPoint y: 386, endPoint x: 860, endPoint y: 575, distance: 268.9
drag, startPoint x: 770, startPoint y: 413, endPoint x: 339, endPoint y: 584, distance: 463.2
drag, startPoint x: 392, startPoint y: 392, endPoint x: 967, endPoint y: 534, distance: 592.4
drag, startPoint x: 917, startPoint y: 447, endPoint x: 607, endPoint y: 582, distance: 337.8
drag, startPoint x: 893, startPoint y: 400, endPoint x: 506, endPoint y: 577, distance: 424.8
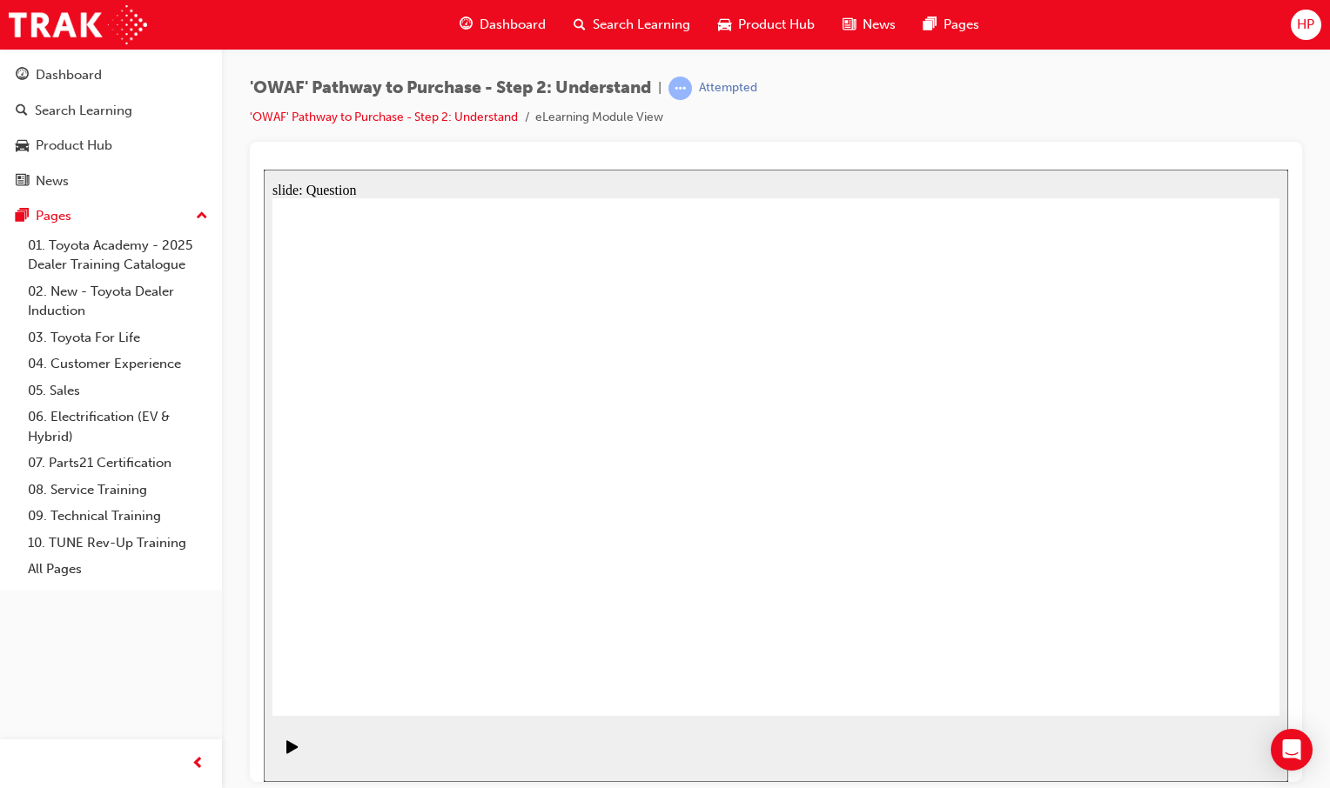
drag, startPoint x: 476, startPoint y: 400, endPoint x: 1097, endPoint y: 626, distance: 661.2
drag, startPoint x: 387, startPoint y: 684, endPoint x: 368, endPoint y: 682, distance: 19.2
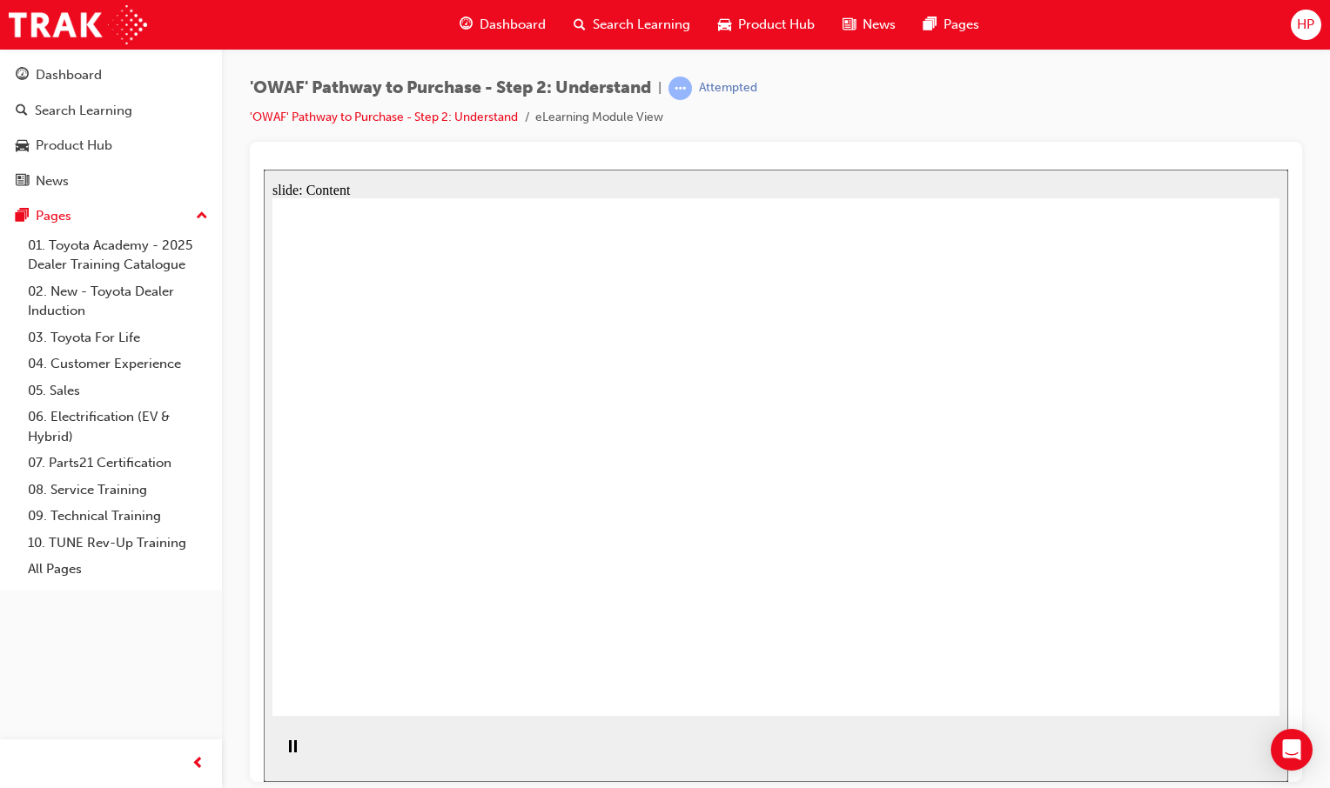
drag, startPoint x: 827, startPoint y: 445, endPoint x: 774, endPoint y: 541, distance: 109.4
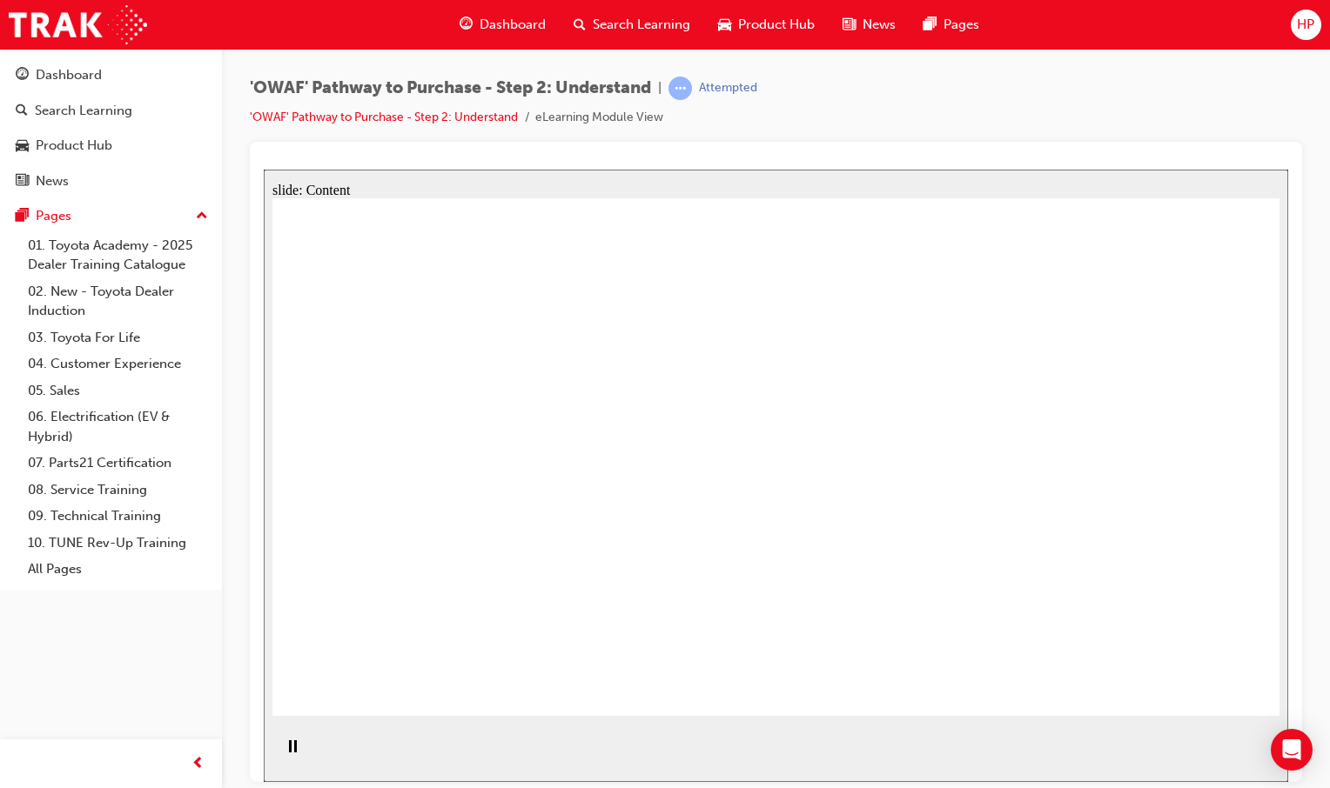
drag, startPoint x: 773, startPoint y: 542, endPoint x: 746, endPoint y: 579, distance: 46.1
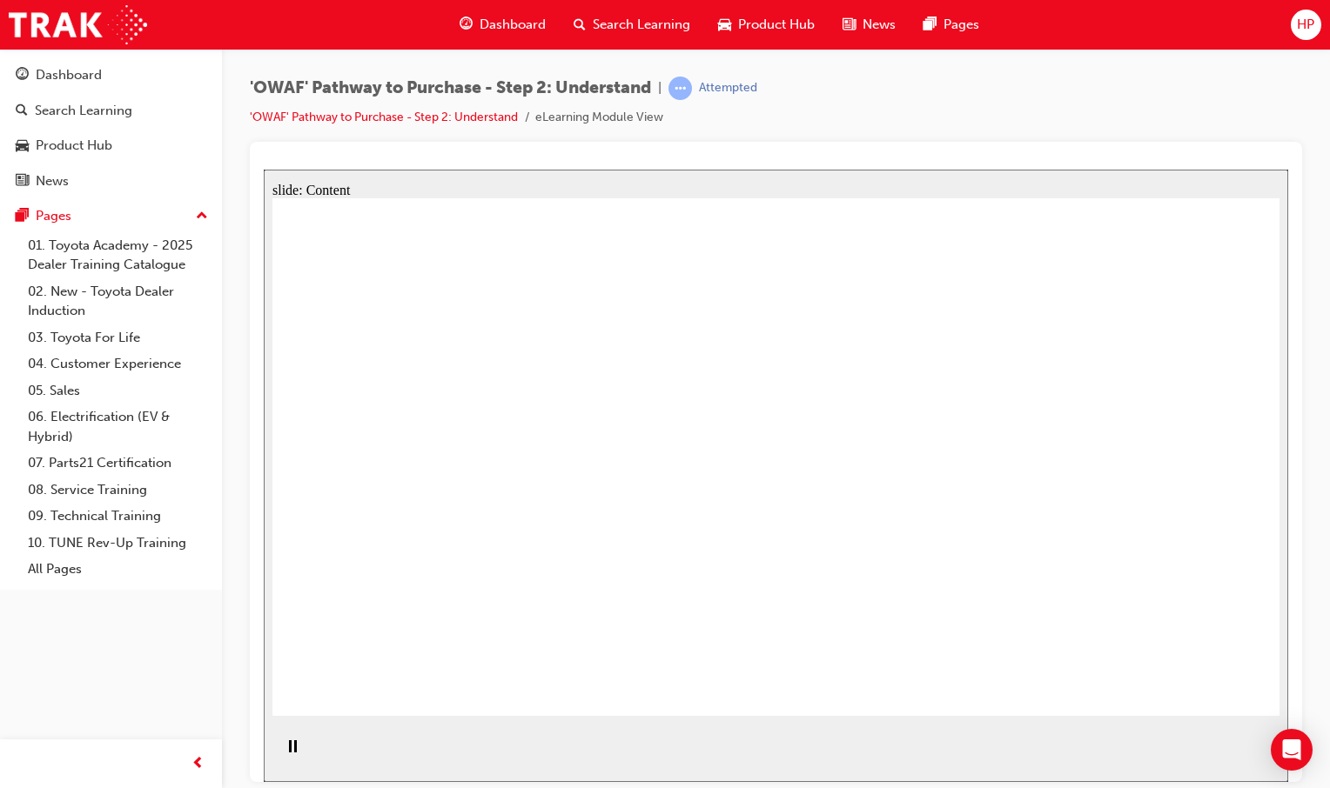
drag, startPoint x: 750, startPoint y: 467, endPoint x: 729, endPoint y: 466, distance: 21.0
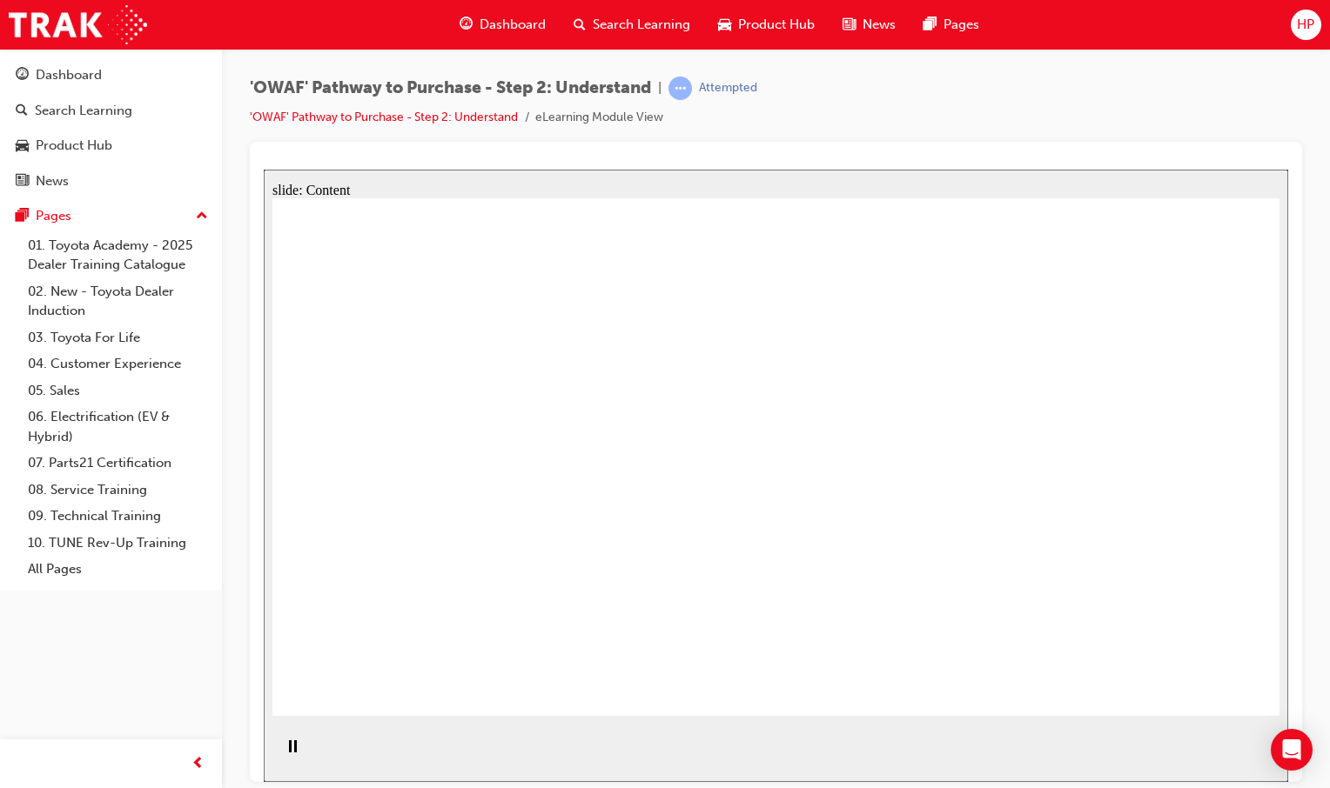
drag, startPoint x: 727, startPoint y: 466, endPoint x: 735, endPoint y: 455, distance: 13.1
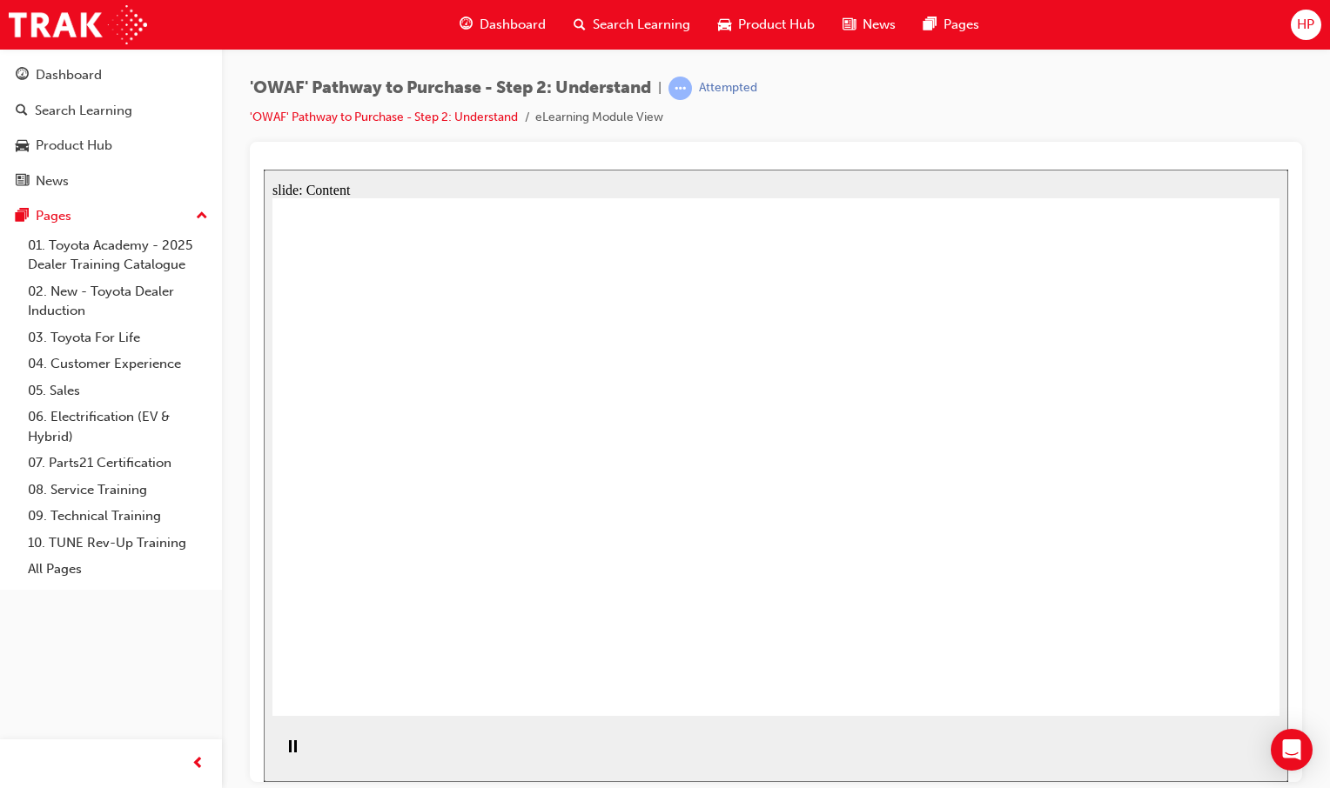
drag, startPoint x: 803, startPoint y: 347, endPoint x: 820, endPoint y: 347, distance: 16.5
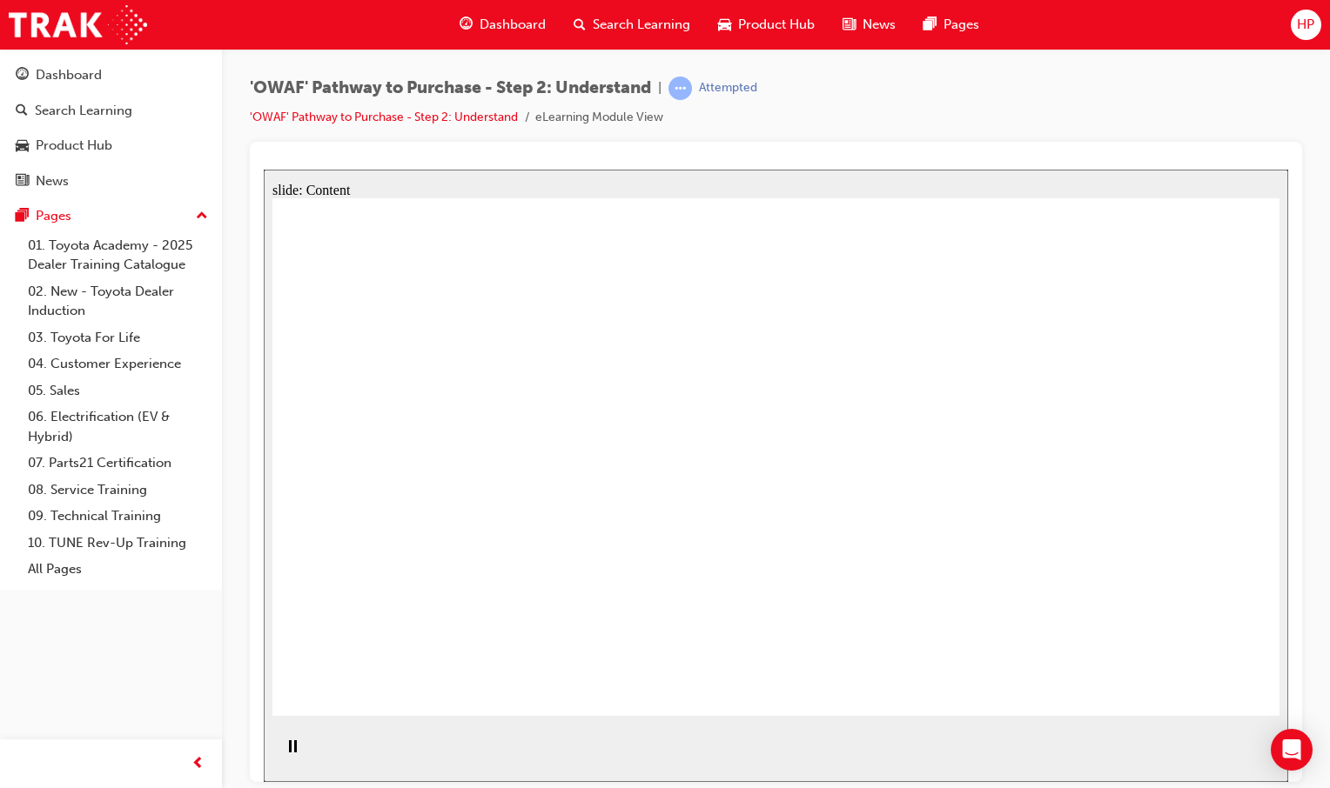
drag, startPoint x: 421, startPoint y: 441, endPoint x: 460, endPoint y: 448, distance: 39.8
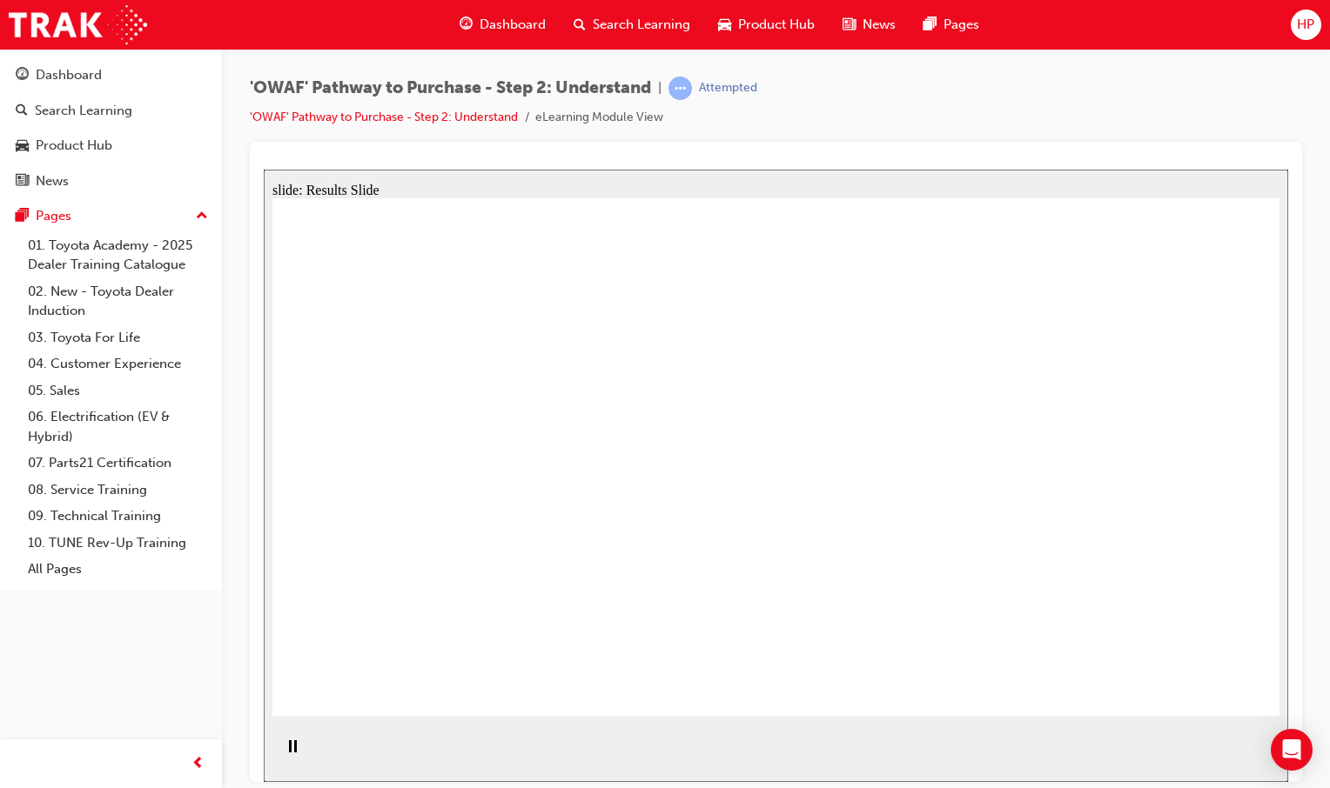
drag, startPoint x: 967, startPoint y: 488, endPoint x: 673, endPoint y: 445, distance: 297.3
drag, startPoint x: 1055, startPoint y: 551, endPoint x: 447, endPoint y: 465, distance: 614.3
drag, startPoint x: 508, startPoint y: 495, endPoint x: 460, endPoint y: 493, distance: 47.9
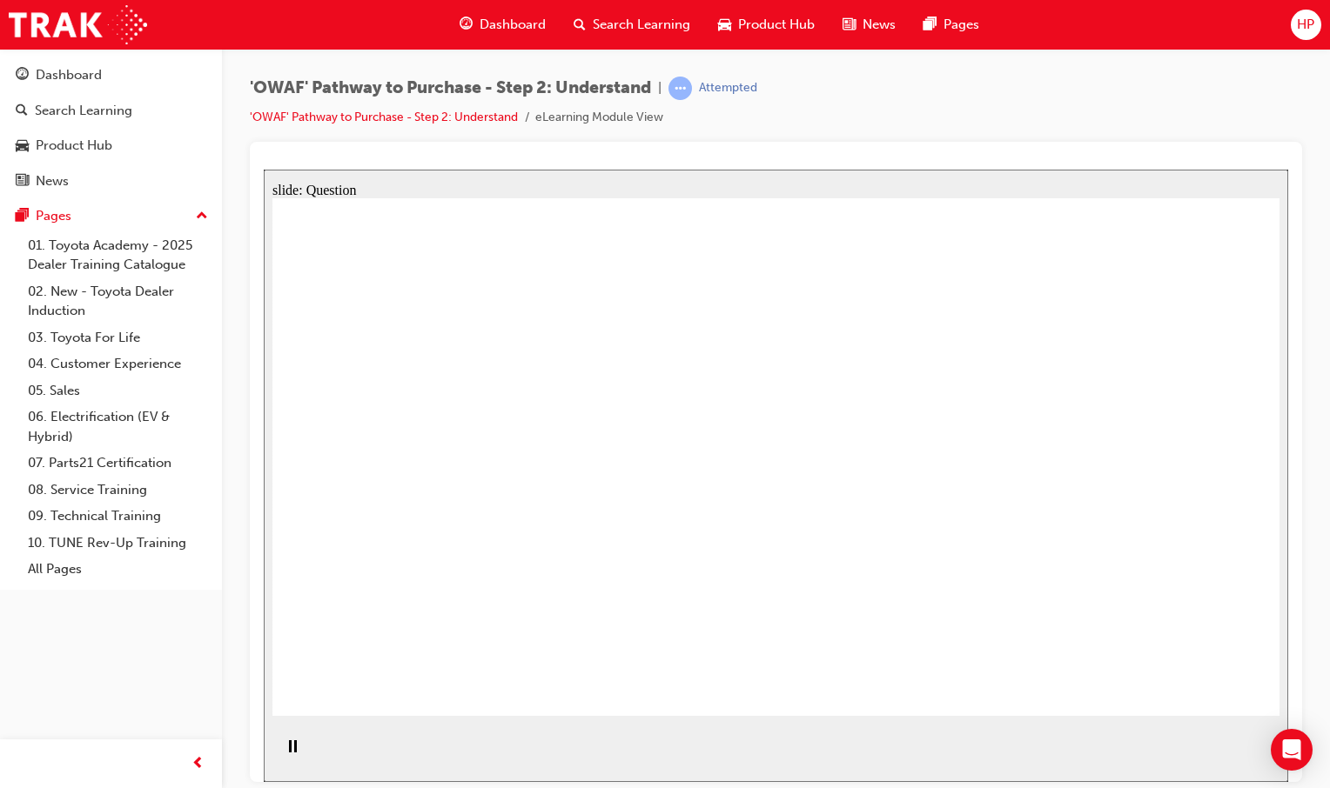
drag, startPoint x: 1044, startPoint y: 533, endPoint x: 492, endPoint y: 514, distance: 552.9
drag, startPoint x: 1053, startPoint y: 566, endPoint x: 392, endPoint y: 499, distance: 663.8
drag, startPoint x: 1027, startPoint y: 563, endPoint x: 317, endPoint y: 509, distance: 712.1
drag, startPoint x: 1024, startPoint y: 553, endPoint x: 477, endPoint y: 557, distance: 547.3
drag, startPoint x: 1008, startPoint y: 577, endPoint x: 432, endPoint y: 531, distance: 577.9
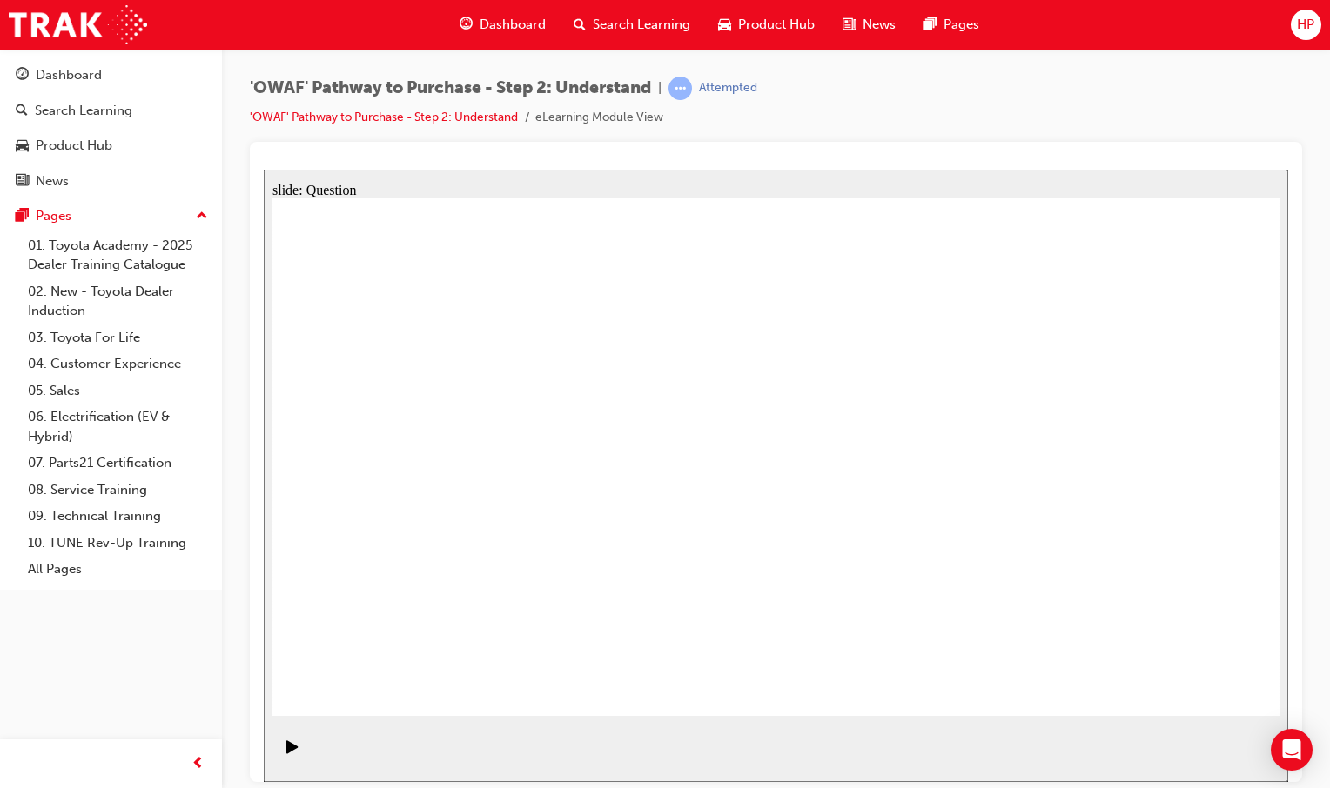
drag, startPoint x: 722, startPoint y: 549, endPoint x: 748, endPoint y: 544, distance: 26.6
drag, startPoint x: 435, startPoint y: 412, endPoint x: 599, endPoint y: 456, distance: 169.3
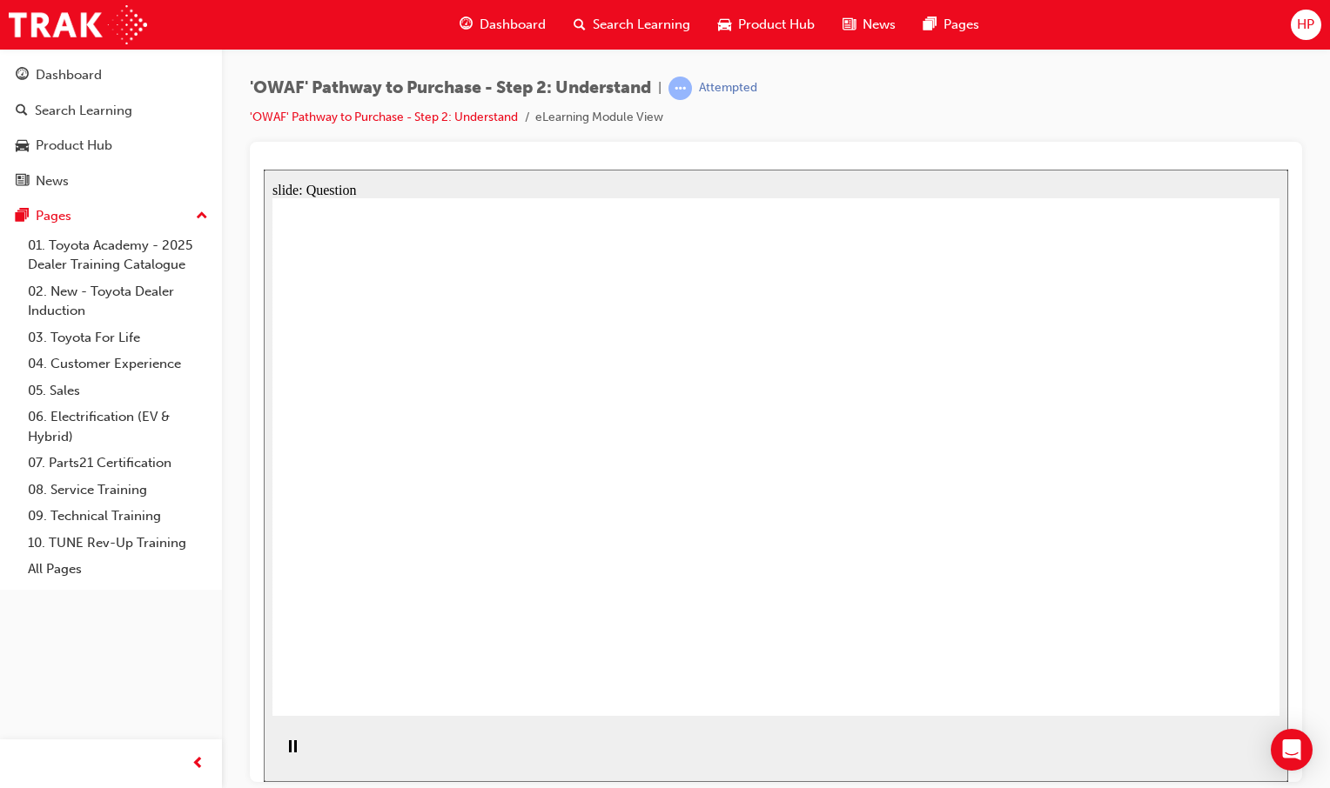
drag, startPoint x: 995, startPoint y: 553, endPoint x: 205, endPoint y: 493, distance: 791.4
drag, startPoint x: 808, startPoint y: 523, endPoint x: 298, endPoint y: 451, distance: 515.8
drag, startPoint x: 877, startPoint y: 531, endPoint x: 492, endPoint y: 503, distance: 385.6
drag, startPoint x: 991, startPoint y: 499, endPoint x: 382, endPoint y: 577, distance: 614.1
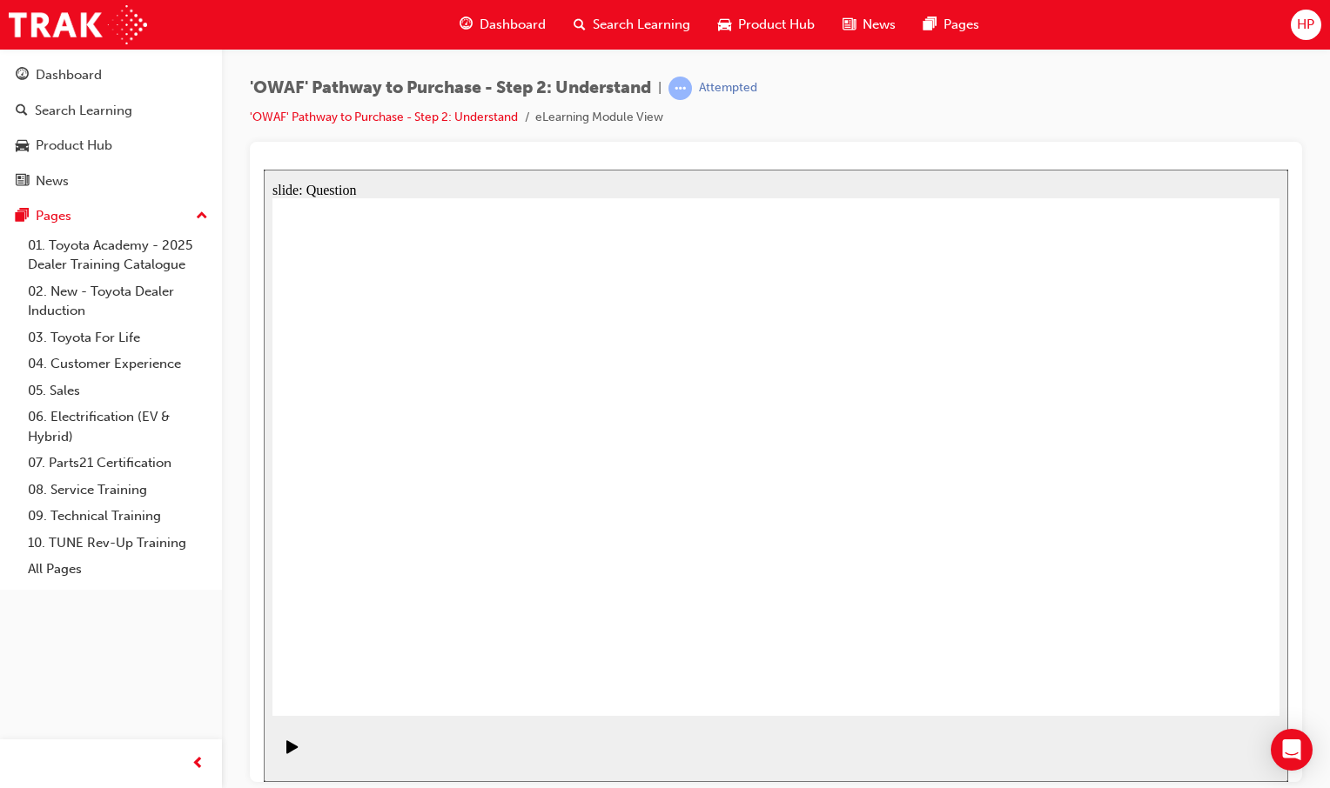
drag, startPoint x: 713, startPoint y: 474, endPoint x: 468, endPoint y: 483, distance: 244.7
drag, startPoint x: 1116, startPoint y: 533, endPoint x: 598, endPoint y: 534, distance: 518.6
drag, startPoint x: 1015, startPoint y: 539, endPoint x: 690, endPoint y: 591, distance: 329.4
drag, startPoint x: 1105, startPoint y: 546, endPoint x: 452, endPoint y: 458, distance: 659.3
drag, startPoint x: 807, startPoint y: 505, endPoint x: 794, endPoint y: 544, distance: 41.6
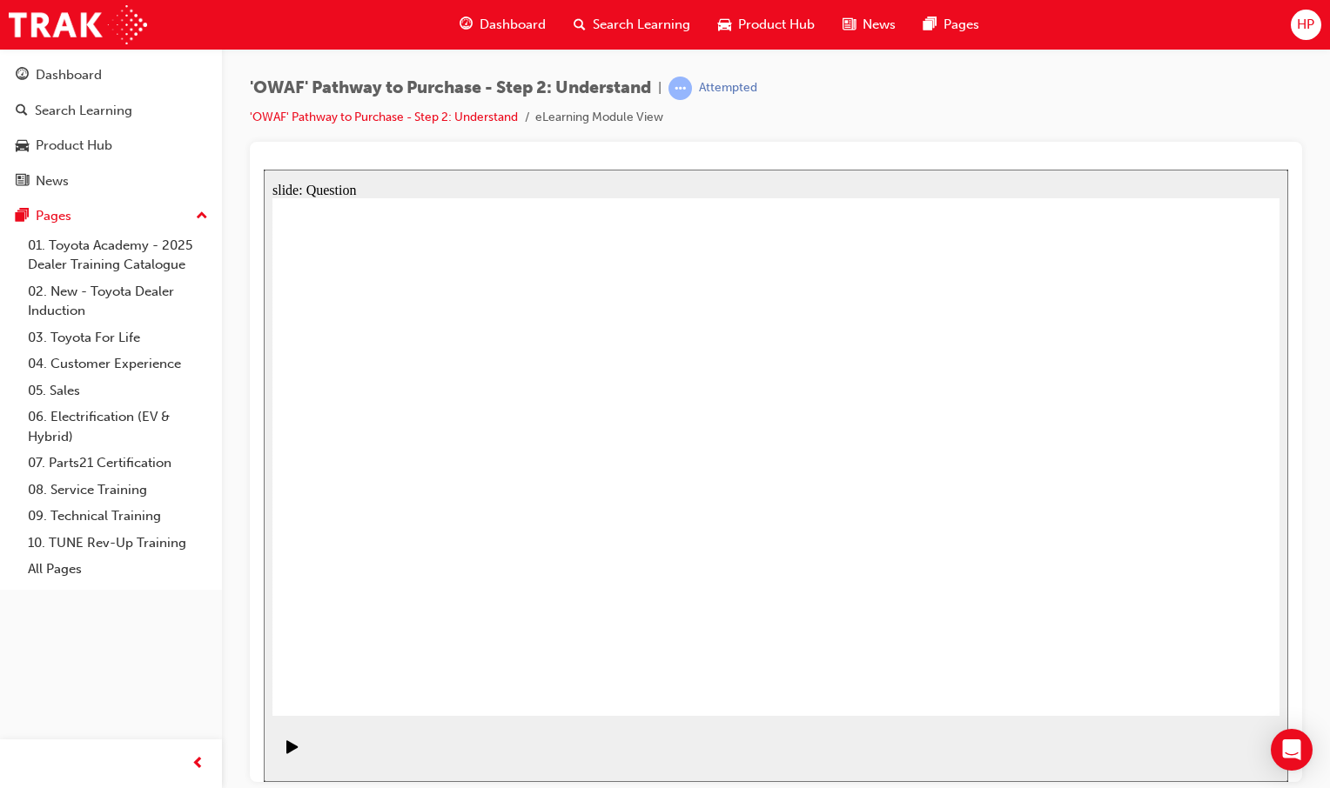
drag, startPoint x: 1158, startPoint y: 529, endPoint x: 787, endPoint y: 518, distance: 370.8
drag, startPoint x: 727, startPoint y: 548, endPoint x: 739, endPoint y: 557, distance: 14.3
drag, startPoint x: 480, startPoint y: 621, endPoint x: 566, endPoint y: 379, distance: 256.8
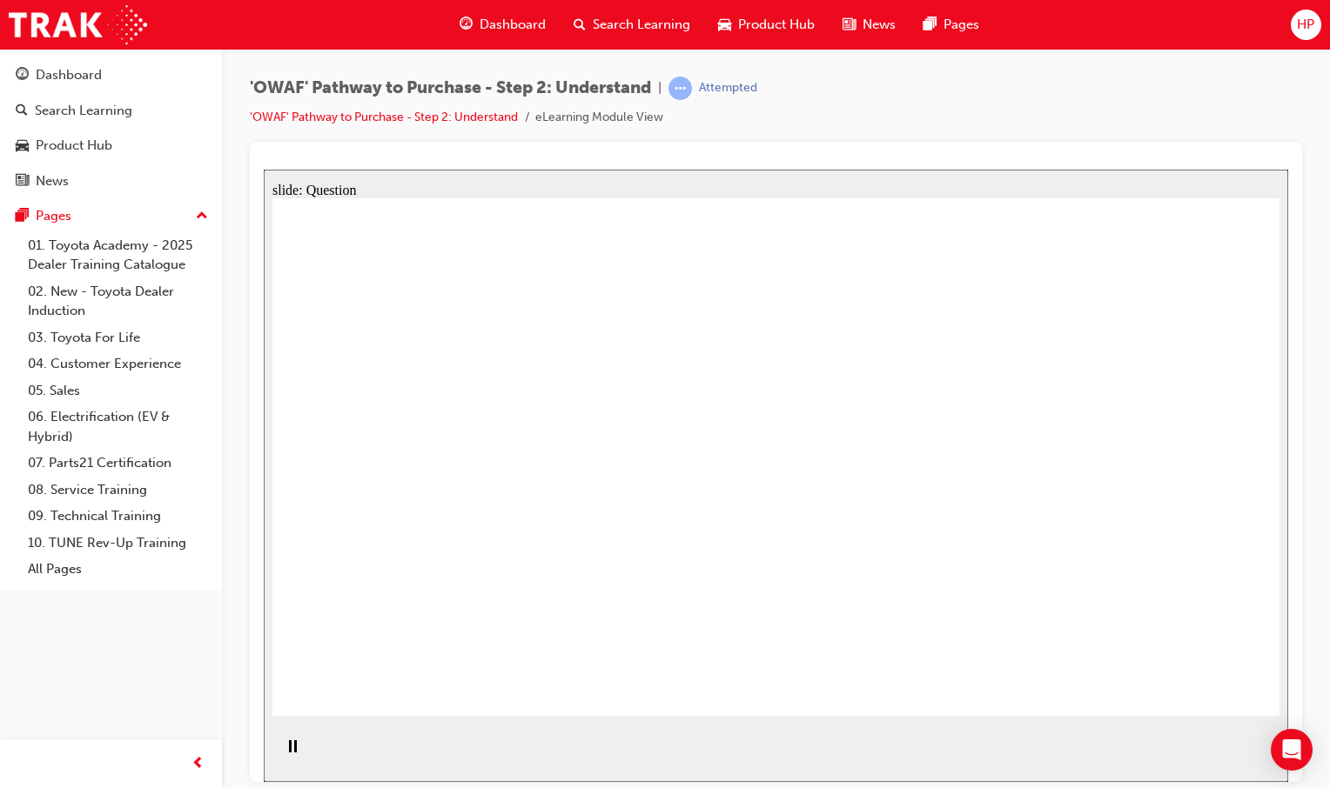
drag, startPoint x: 676, startPoint y: 609, endPoint x: 787, endPoint y: 405, distance: 231.7
drag, startPoint x: 830, startPoint y: 560, endPoint x: 961, endPoint y: 396, distance: 210.5
drag, startPoint x: 998, startPoint y: 668, endPoint x: 743, endPoint y: 466, distance: 325.2
drag, startPoint x: 756, startPoint y: 546, endPoint x: 765, endPoint y: 551, distance: 10.1
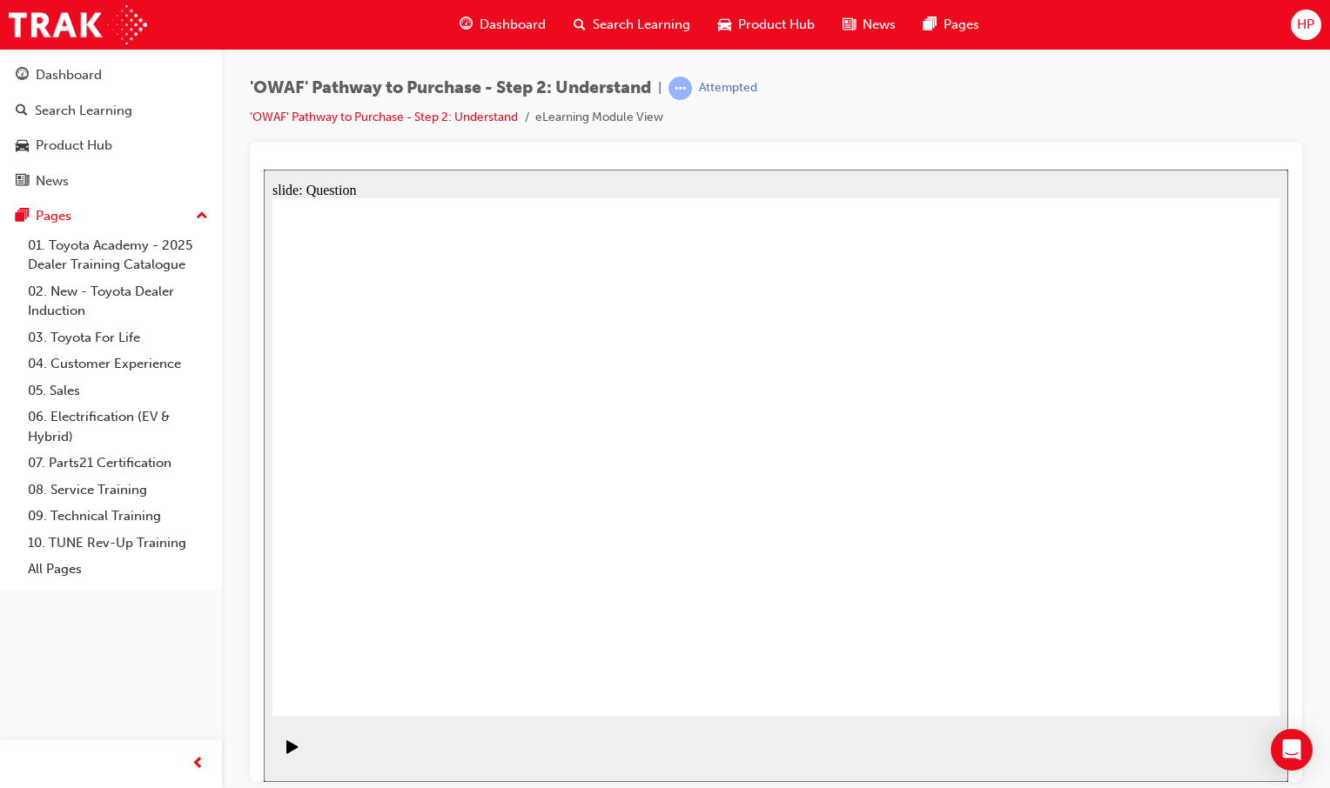
checkbox input "true"
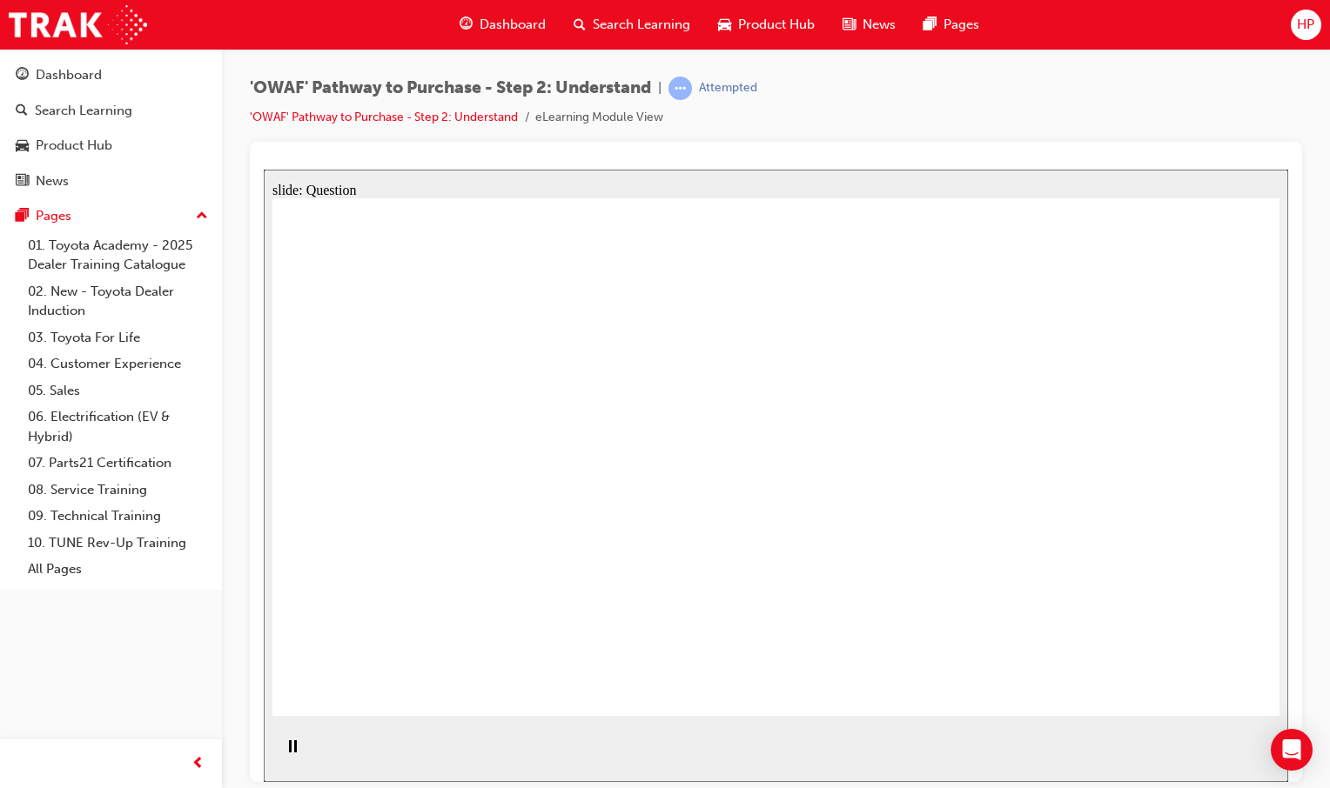
checkbox input "true"
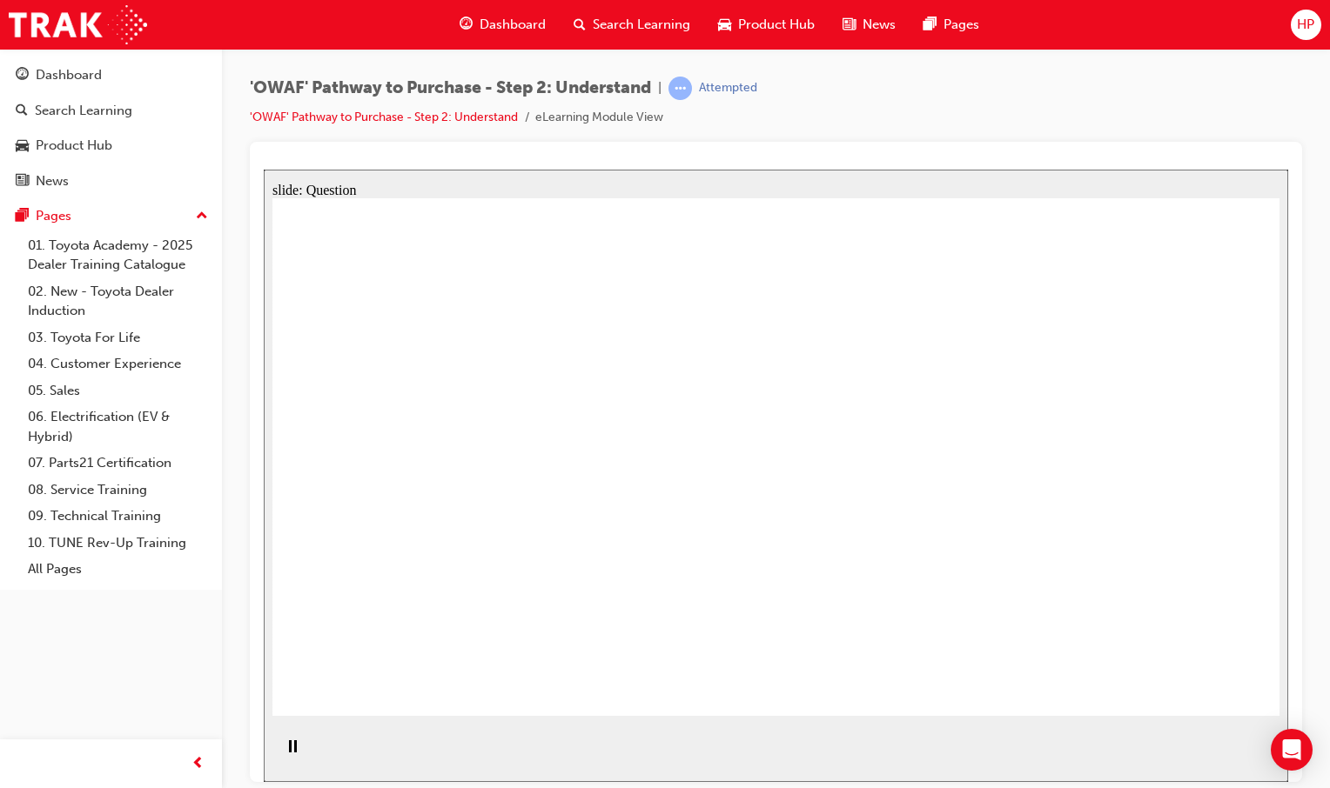
checkbox input "true"
drag, startPoint x: 937, startPoint y: 496, endPoint x: 948, endPoint y: 518, distance: 24.1
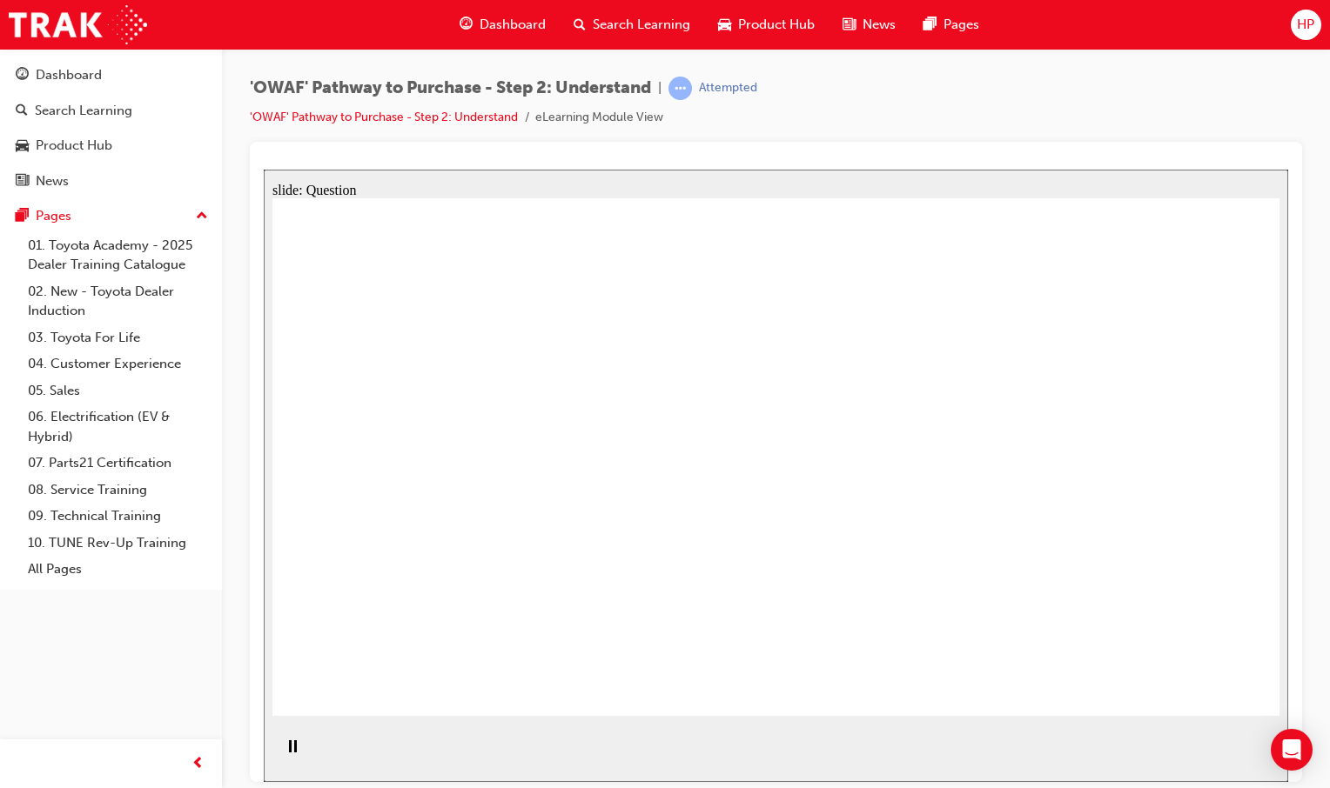
radio input "true"
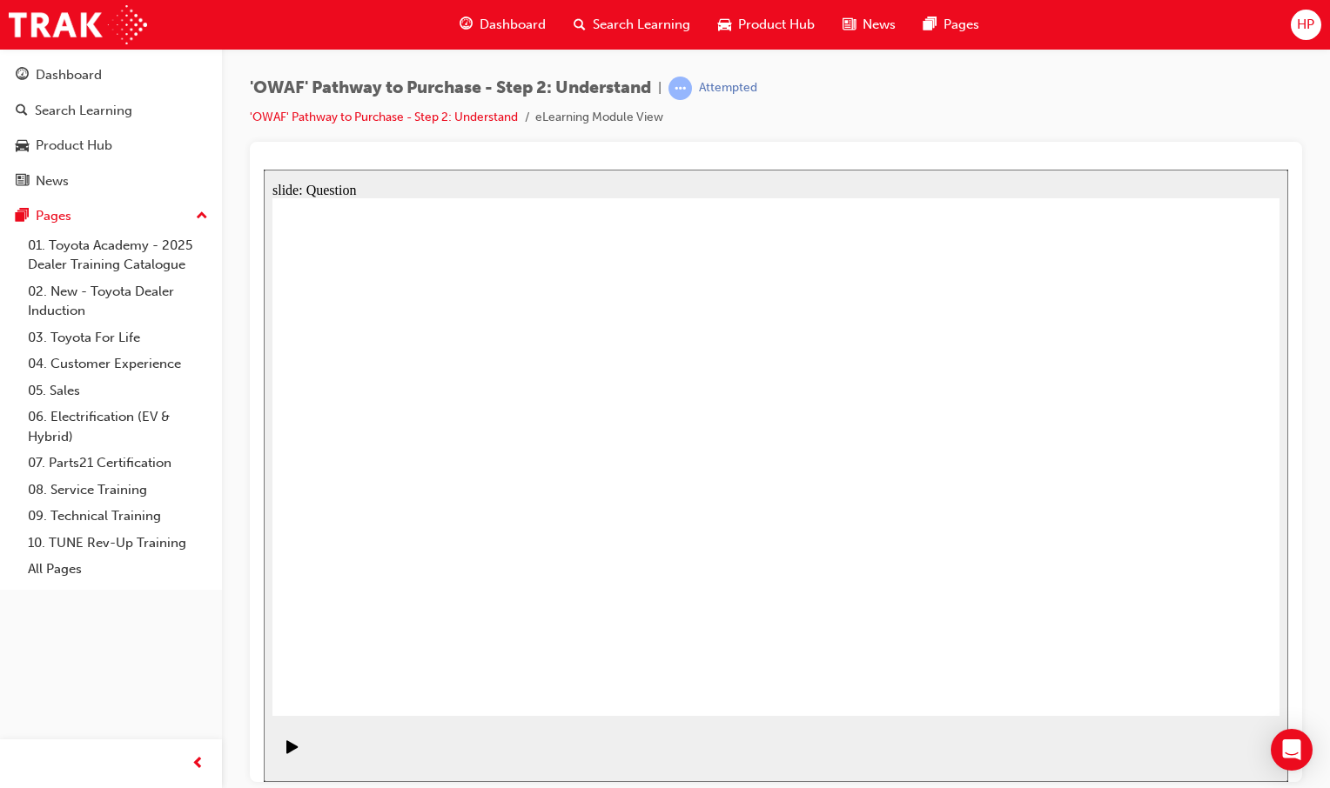
drag, startPoint x: 1048, startPoint y: 422, endPoint x: 908, endPoint y: 549, distance: 189.1
drag, startPoint x: 1192, startPoint y: 425, endPoint x: 627, endPoint y: 602, distance: 591.9
drag, startPoint x: 573, startPoint y: 402, endPoint x: 1183, endPoint y: 589, distance: 638.0
drag
drag, startPoint x: 821, startPoint y: 424, endPoint x: 489, endPoint y: 582, distance: 367.4
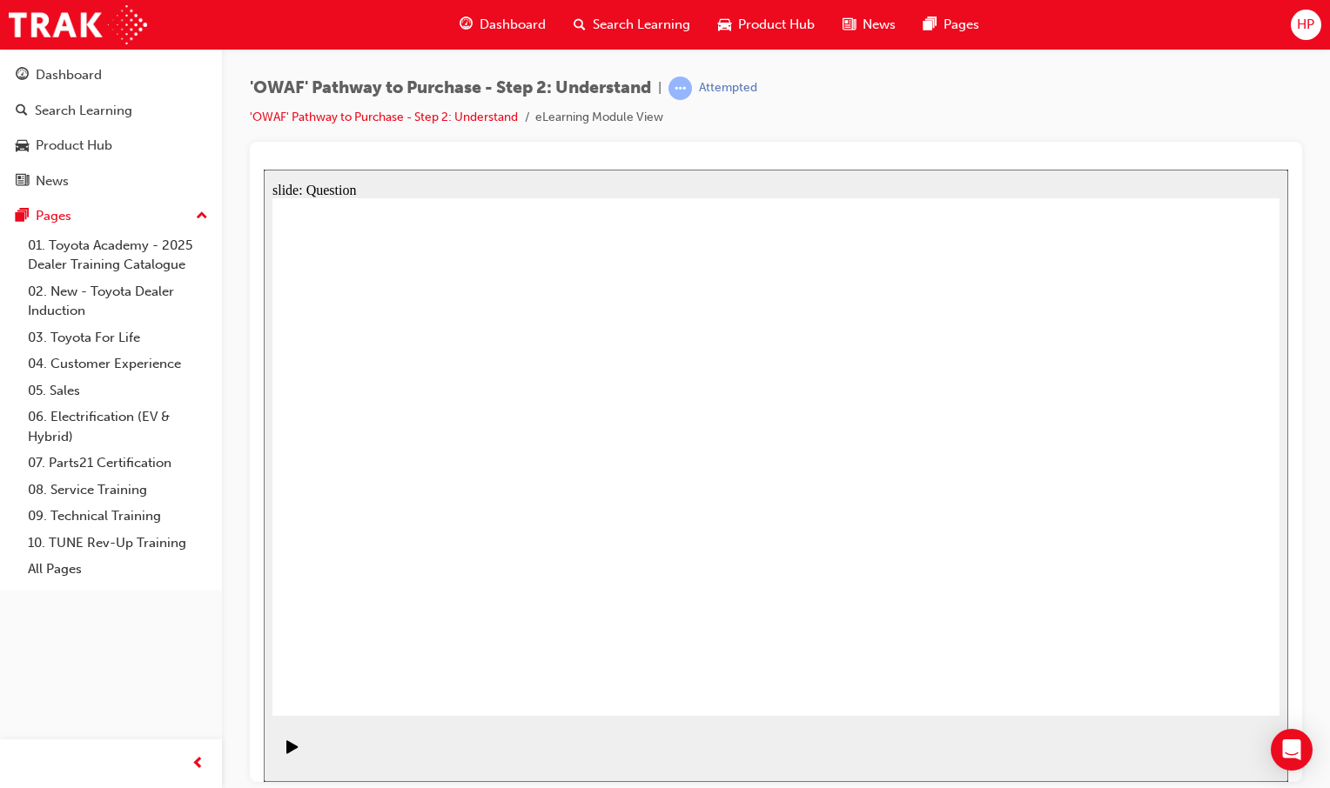
click at [1329, 723] on html "Your version of Internet Explorer is outdated and not supported. Please upgrade…" at bounding box center [665, 394] width 1330 height 788
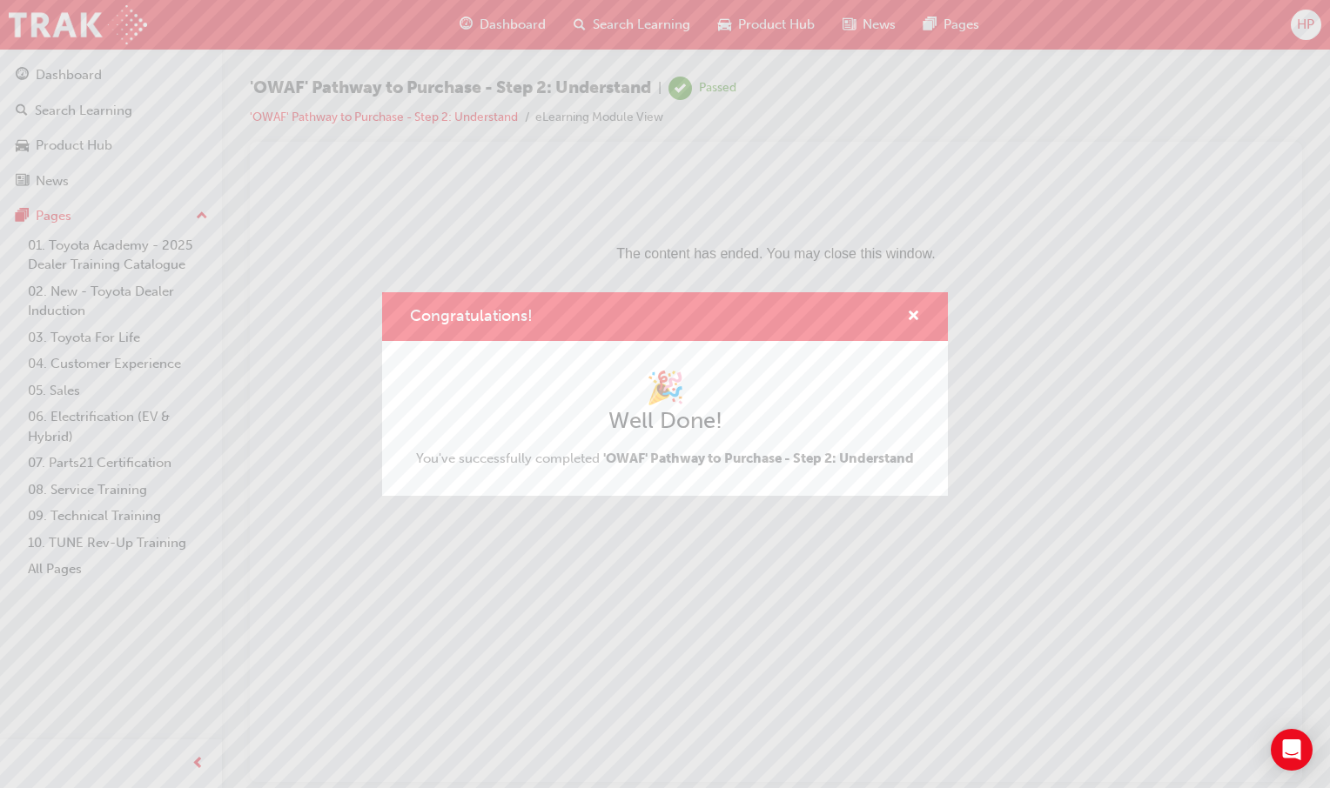
click at [900, 305] on div "Congratulations!" at bounding box center [665, 317] width 566 height 50
click at [902, 306] on div "Congratulations!" at bounding box center [906, 317] width 27 height 22
click at [909, 305] on div "Congratulations!" at bounding box center [665, 317] width 566 height 50
click at [910, 315] on span "cross-icon" at bounding box center [913, 318] width 13 height 16
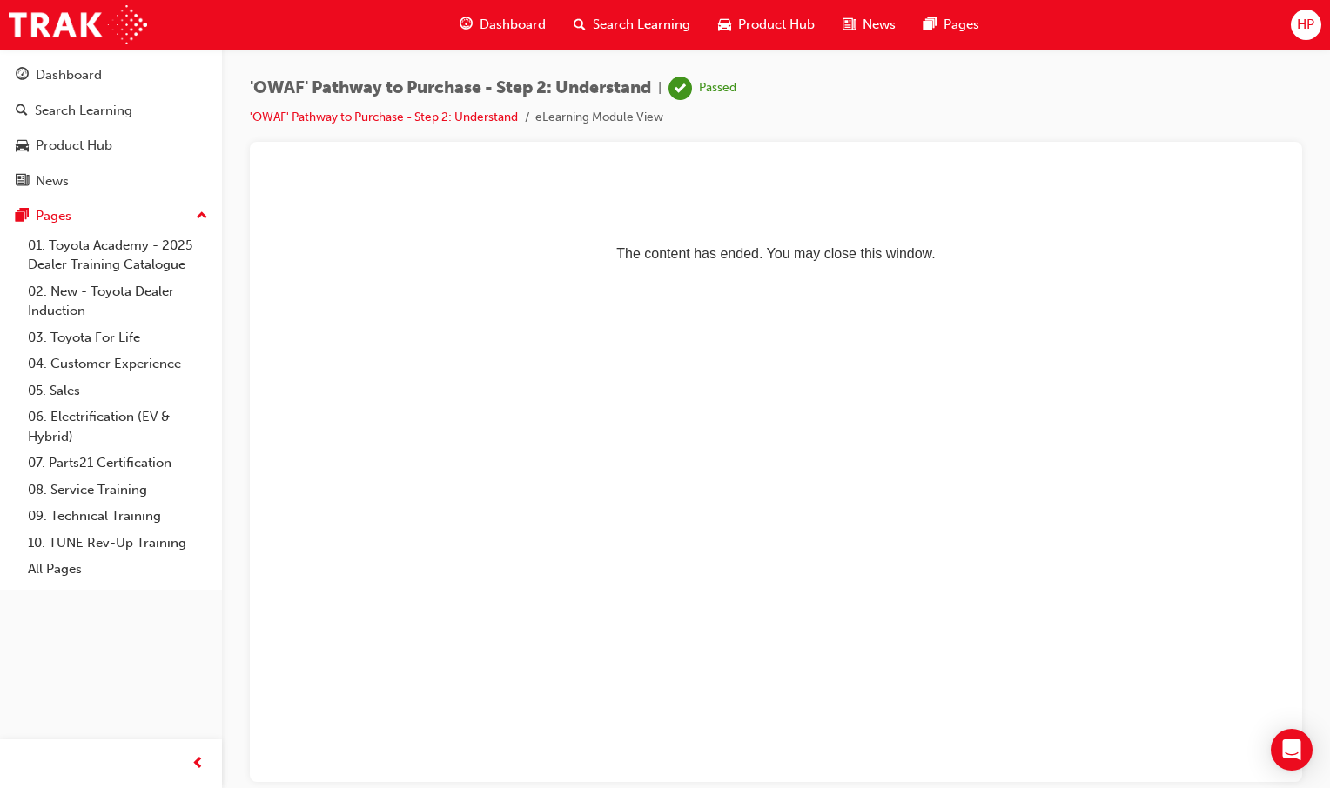
click at [518, 36] on div "Dashboard" at bounding box center [502, 25] width 114 height 36
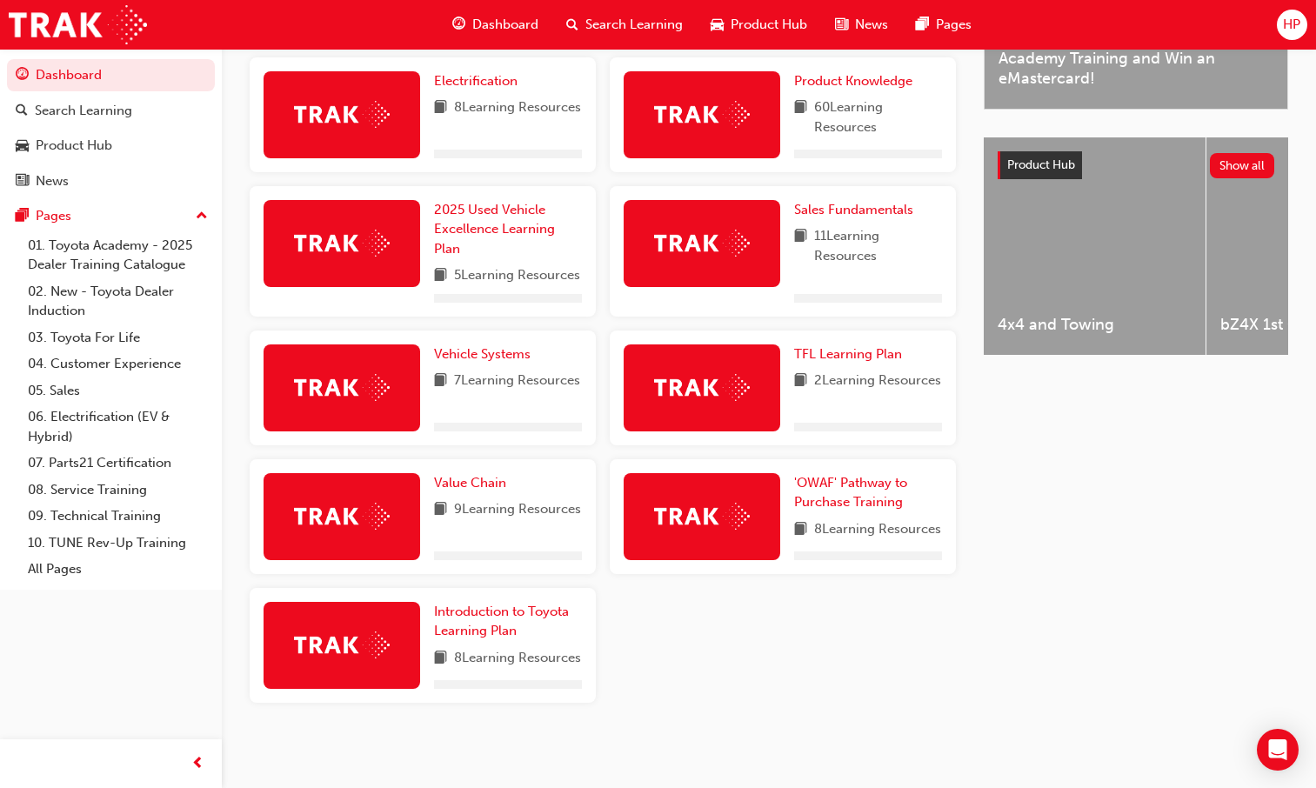
scroll to position [648, 0]
click at [844, 481] on link "'OWAF' Pathway to Purchase Training" at bounding box center [868, 492] width 148 height 39
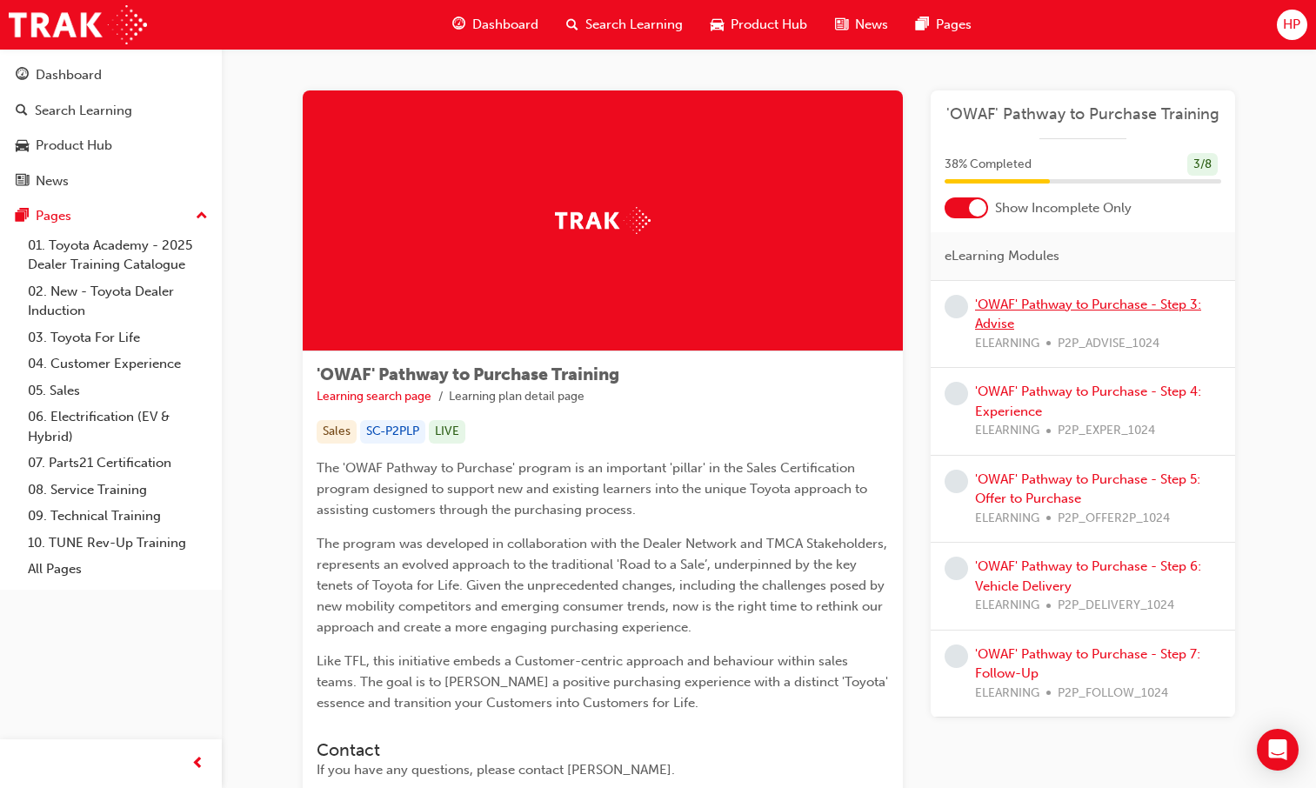
click at [1046, 304] on link "'OWAF' Pathway to Purchase - Step 3: Advise" at bounding box center [1088, 315] width 226 height 36
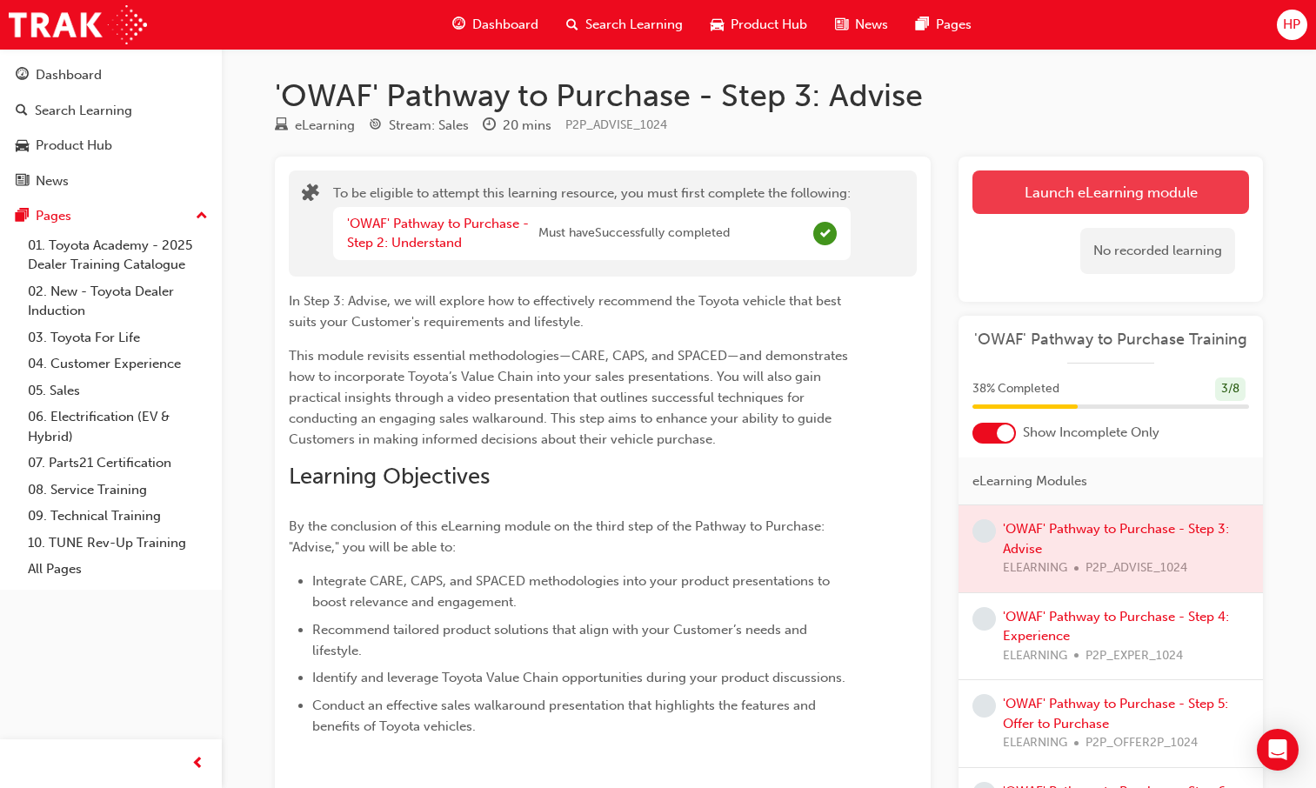
click at [1065, 200] on button "Launch eLearning module" at bounding box center [1111, 193] width 277 height 44
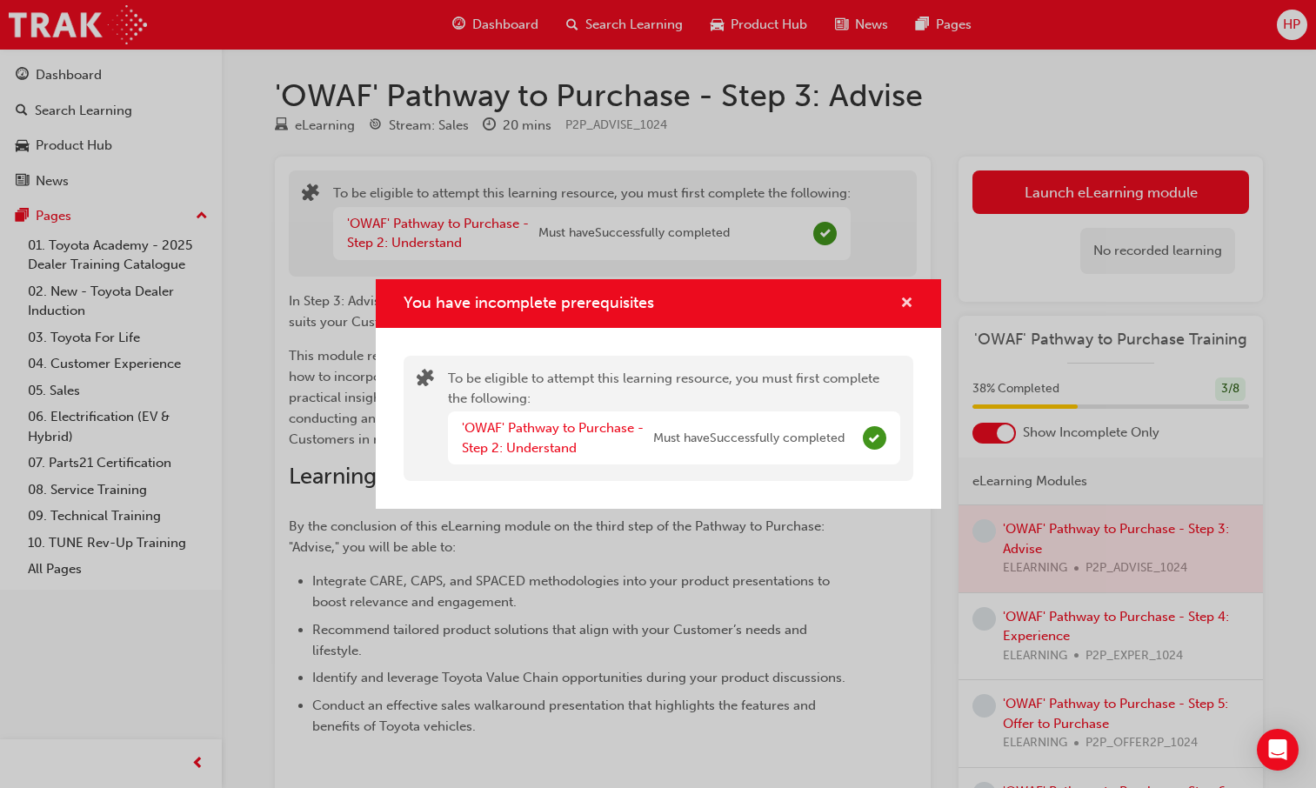
click at [909, 297] on span "cross-icon" at bounding box center [907, 305] width 13 height 16
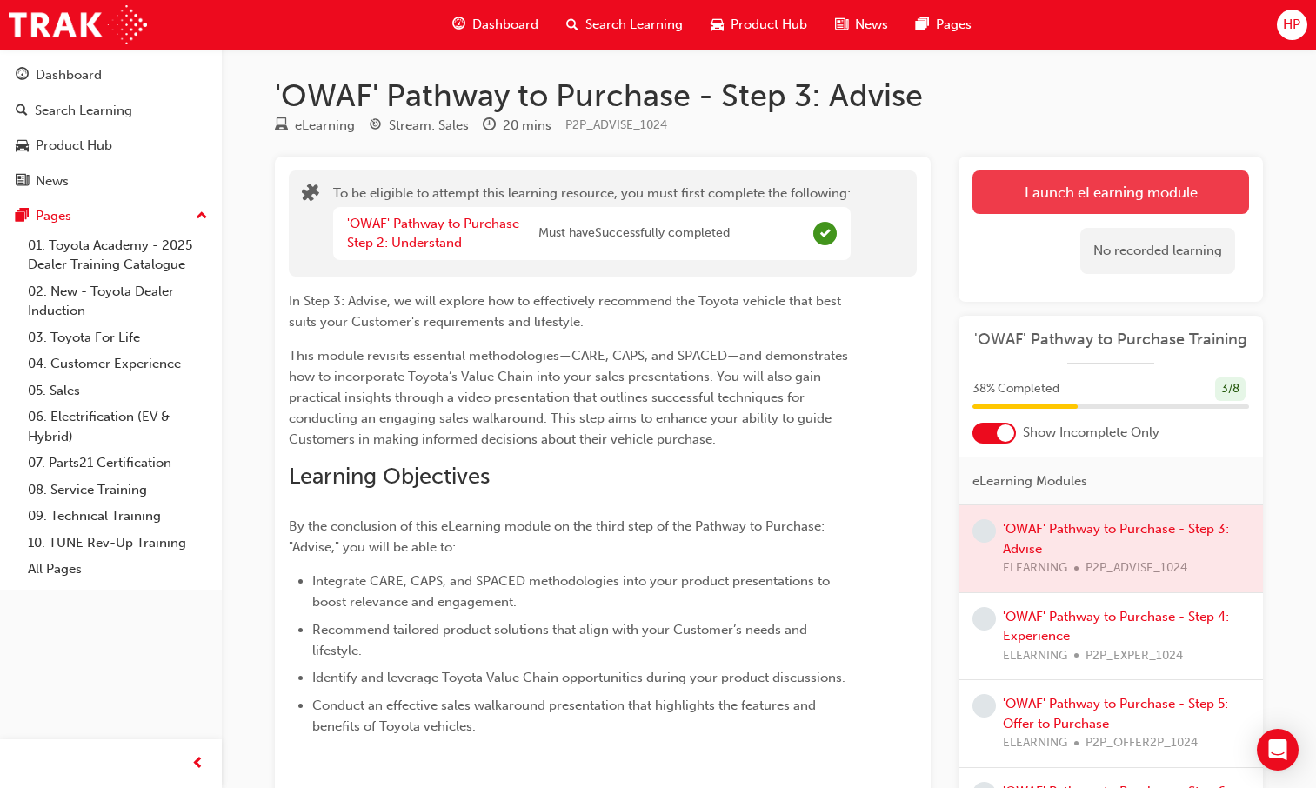
click at [1137, 172] on button "Launch eLearning module" at bounding box center [1111, 193] width 277 height 44
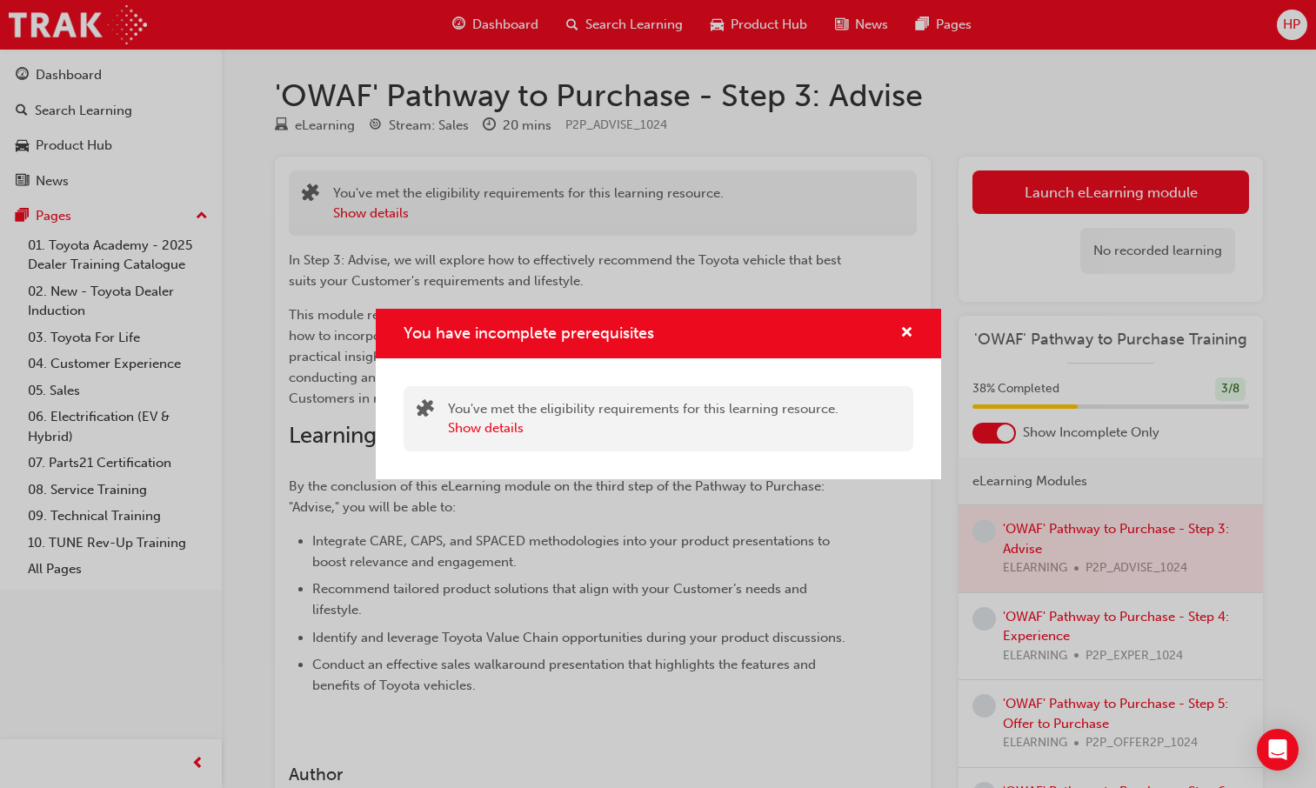
click at [914, 323] on div "You have incomplete prerequisites" at bounding box center [659, 334] width 566 height 50
click at [904, 332] on span "cross-icon" at bounding box center [907, 334] width 13 height 16
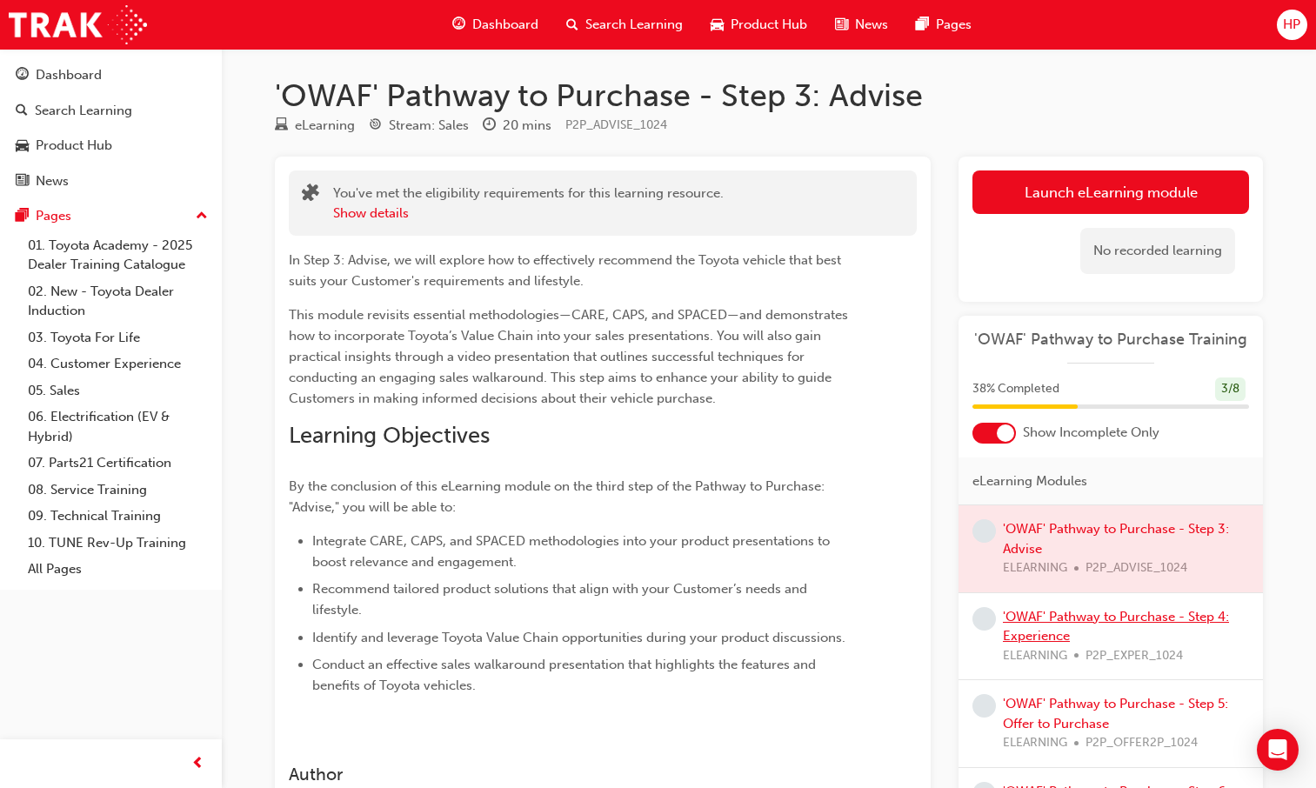
click at [1045, 615] on link "'OWAF' Pathway to Purchase - Step 4: Experience" at bounding box center [1116, 627] width 226 height 36
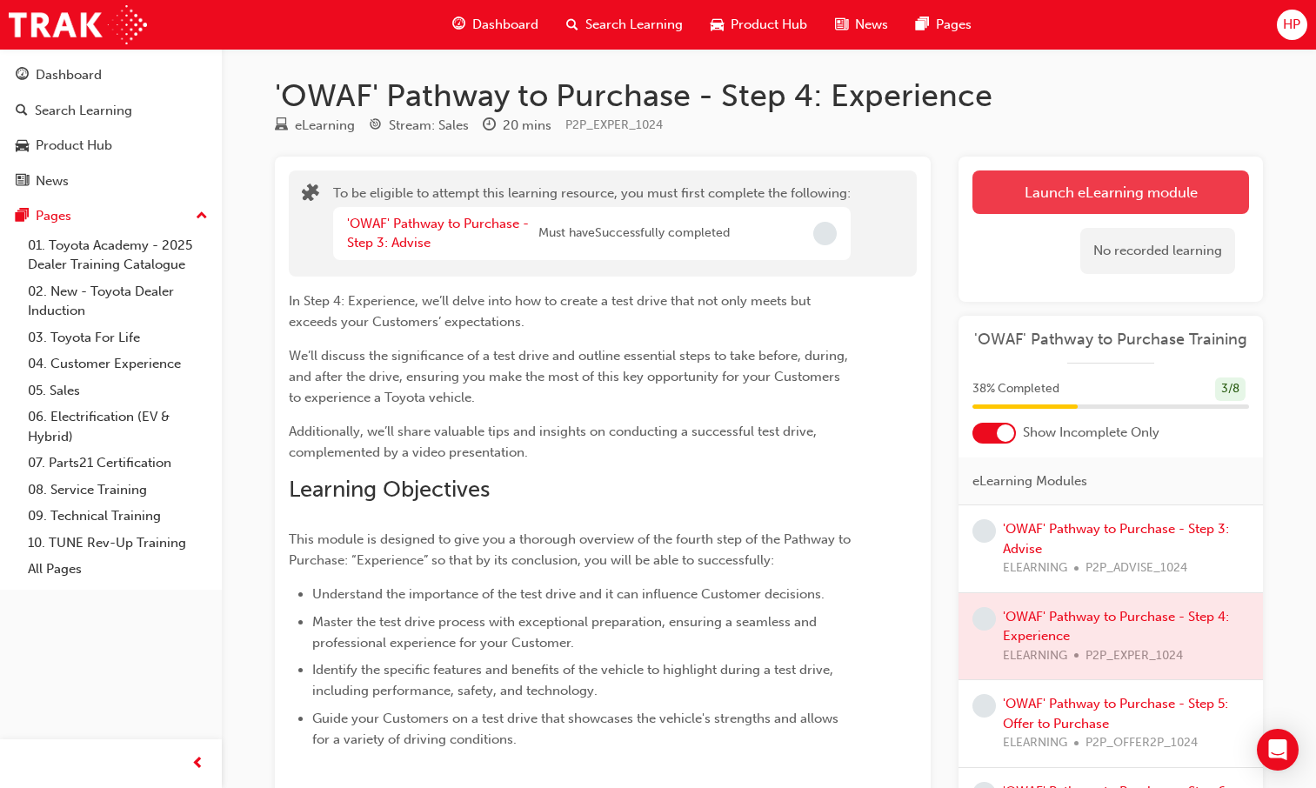
click at [1089, 206] on button "Launch eLearning module" at bounding box center [1111, 193] width 277 height 44
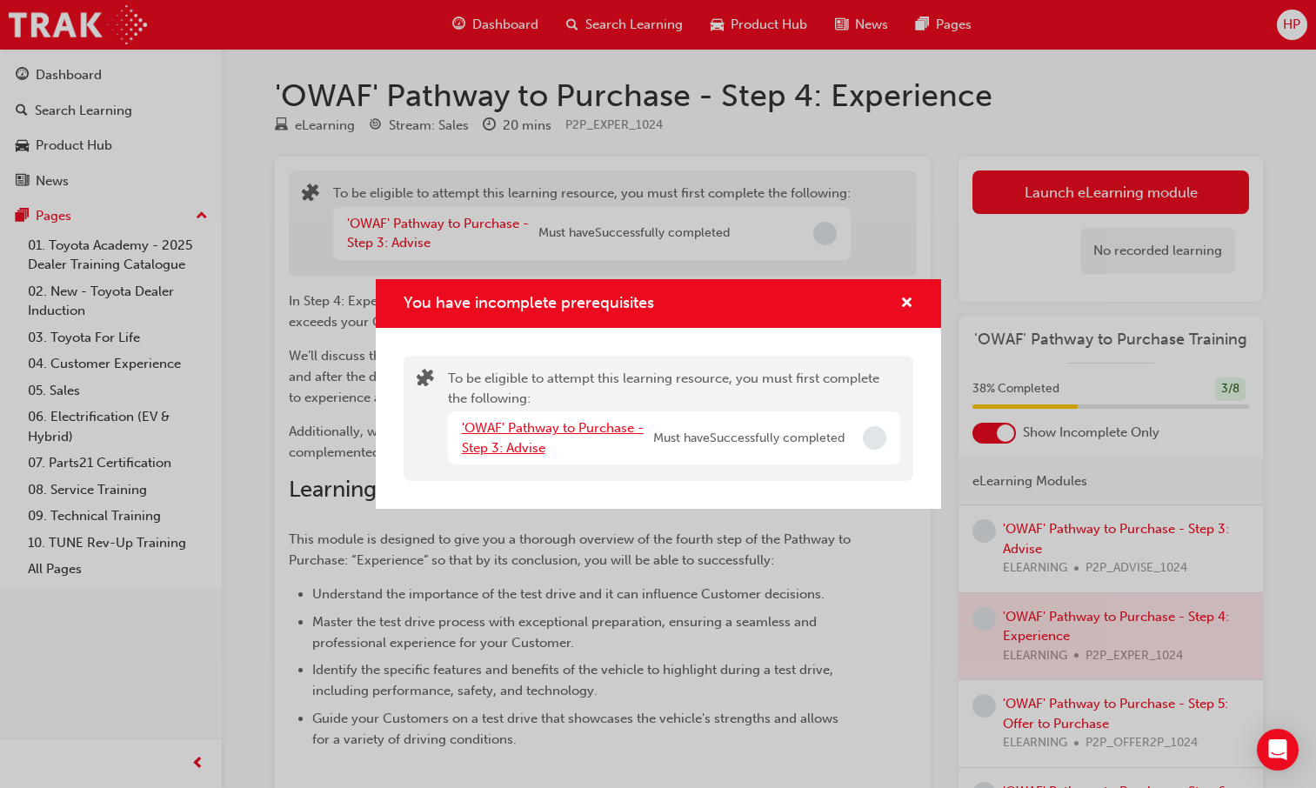
click at [520, 432] on link "'OWAF' Pathway to Purchase - Step 3: Advise" at bounding box center [553, 438] width 182 height 36
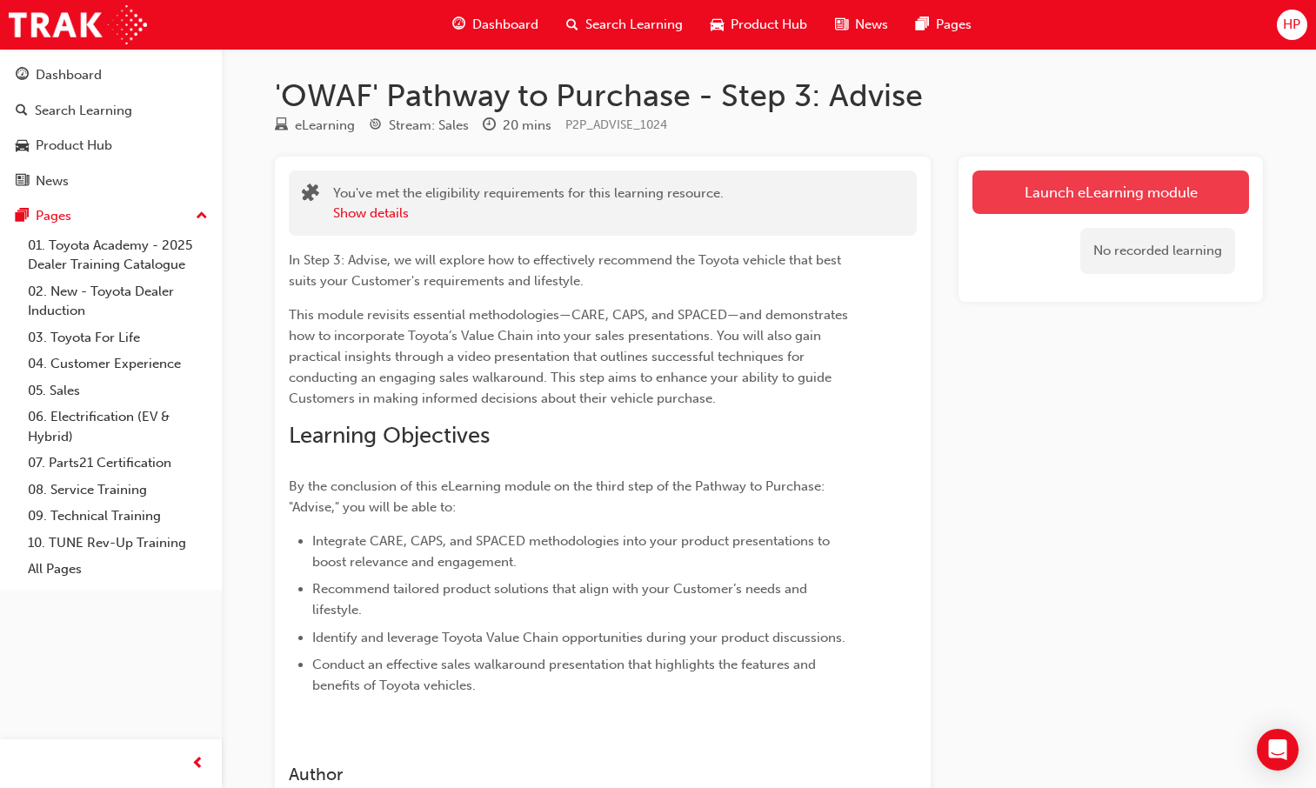
click at [1172, 188] on link "Launch eLearning module" at bounding box center [1111, 193] width 277 height 44
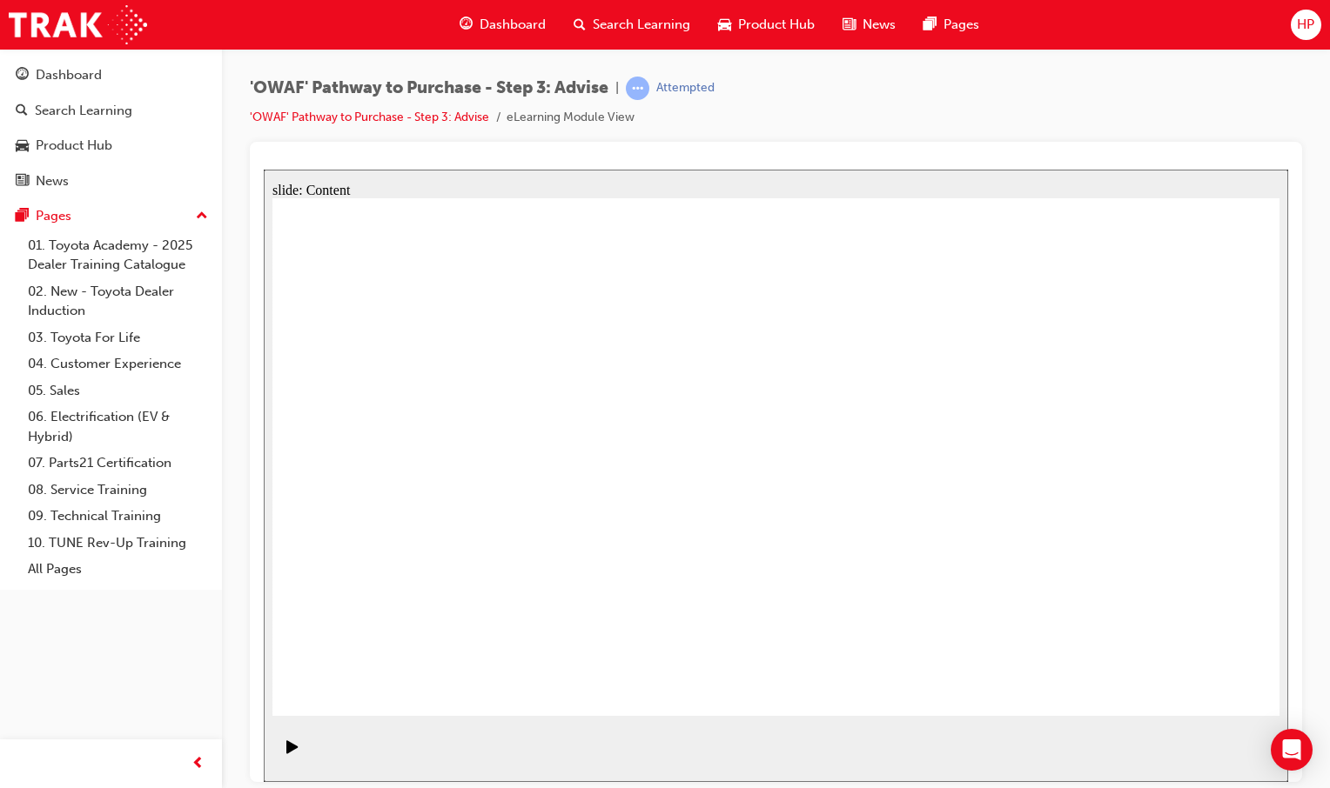
drag, startPoint x: 907, startPoint y: 255, endPoint x: 906, endPoint y: 265, distance: 9.6
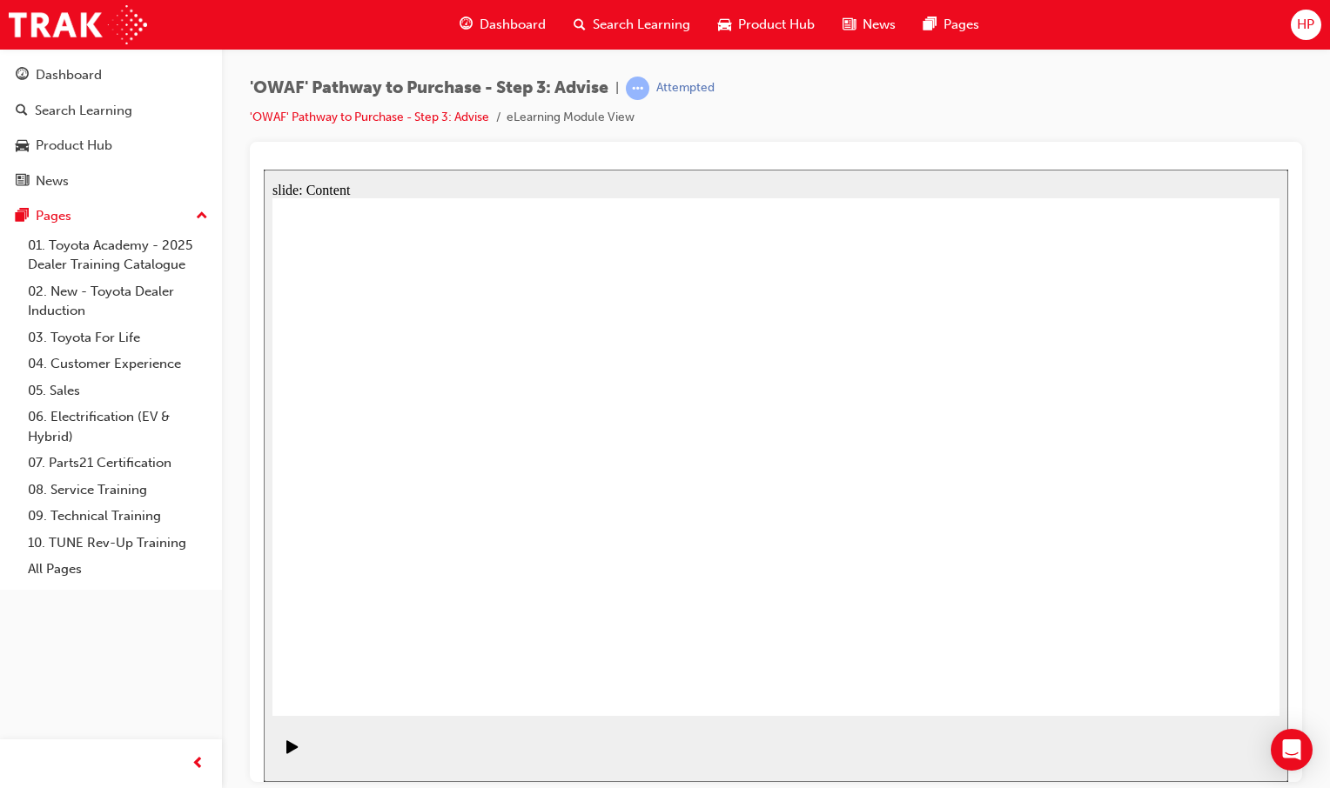
drag, startPoint x: 1190, startPoint y: 687, endPoint x: 1224, endPoint y: 679, distance: 34.8
drag, startPoint x: 1174, startPoint y: 688, endPoint x: 1171, endPoint y: 699, distance: 10.8
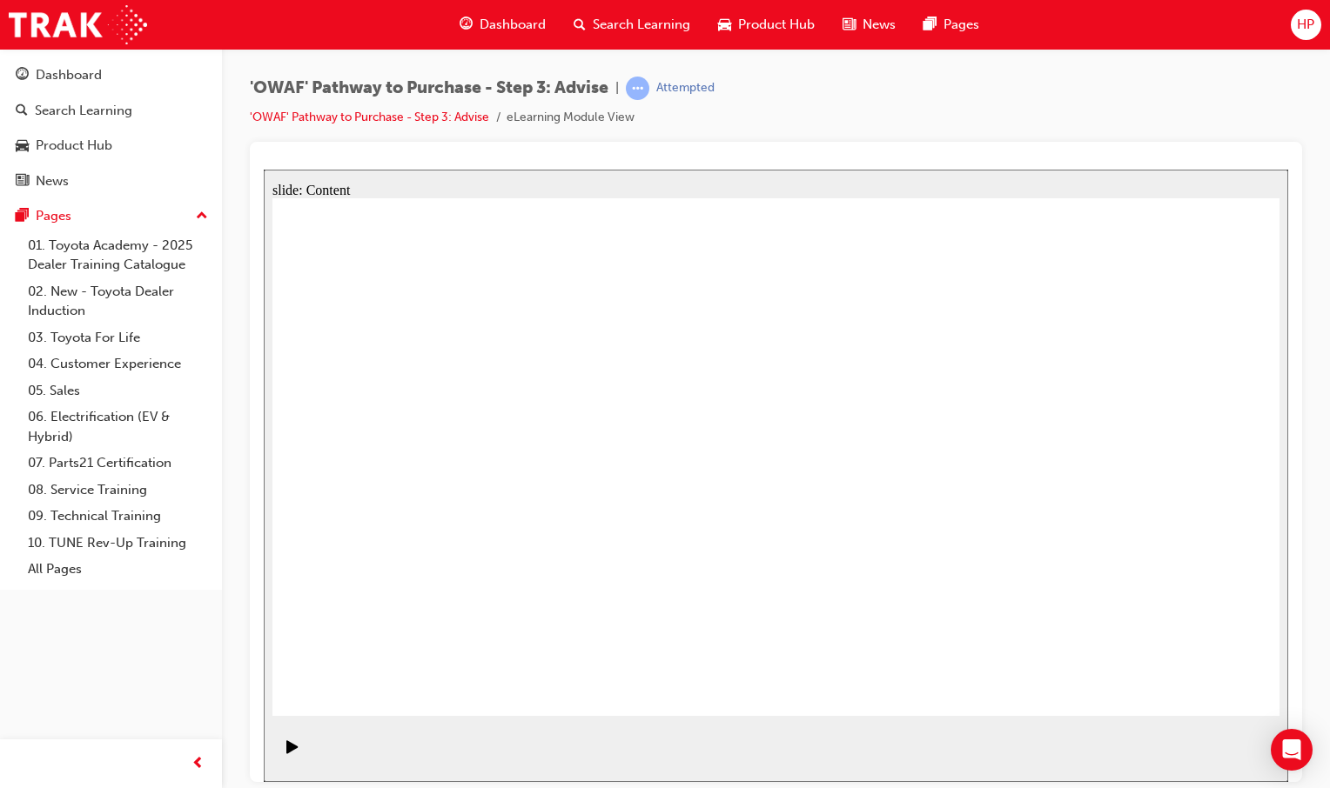
drag, startPoint x: 1167, startPoint y: 667, endPoint x: 1170, endPoint y: 678, distance: 11.0
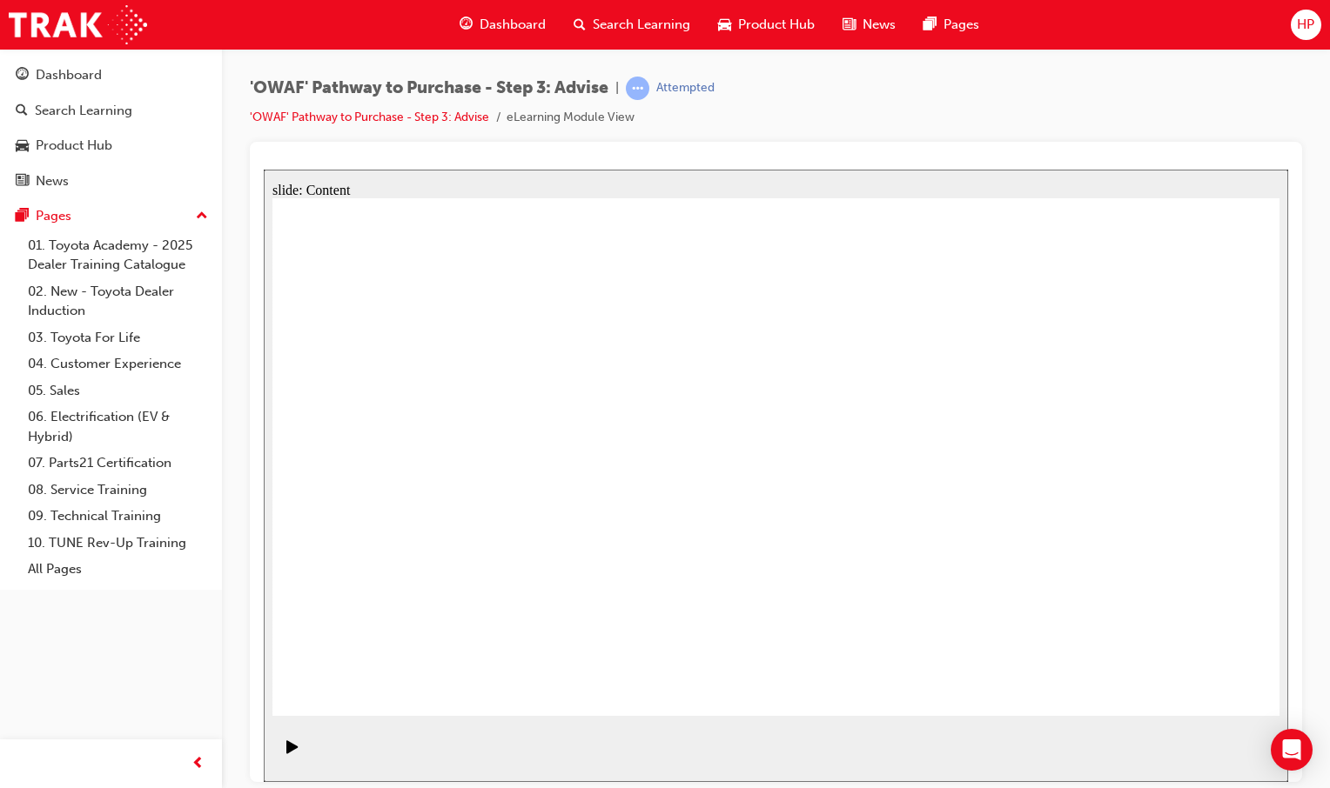
drag, startPoint x: 944, startPoint y: 479, endPoint x: 953, endPoint y: 635, distance: 156.0
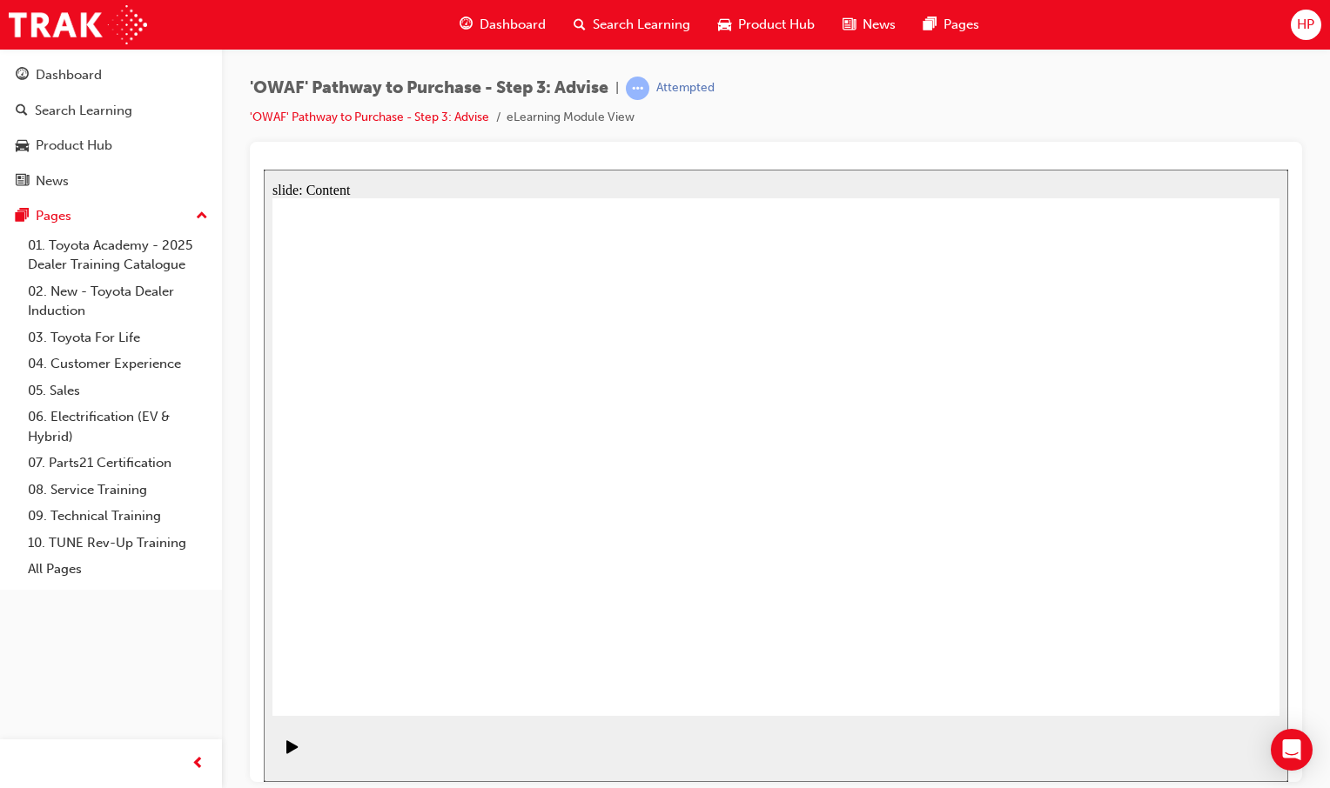
drag, startPoint x: 1228, startPoint y: 427, endPoint x: 1200, endPoint y: 449, distance: 35.3
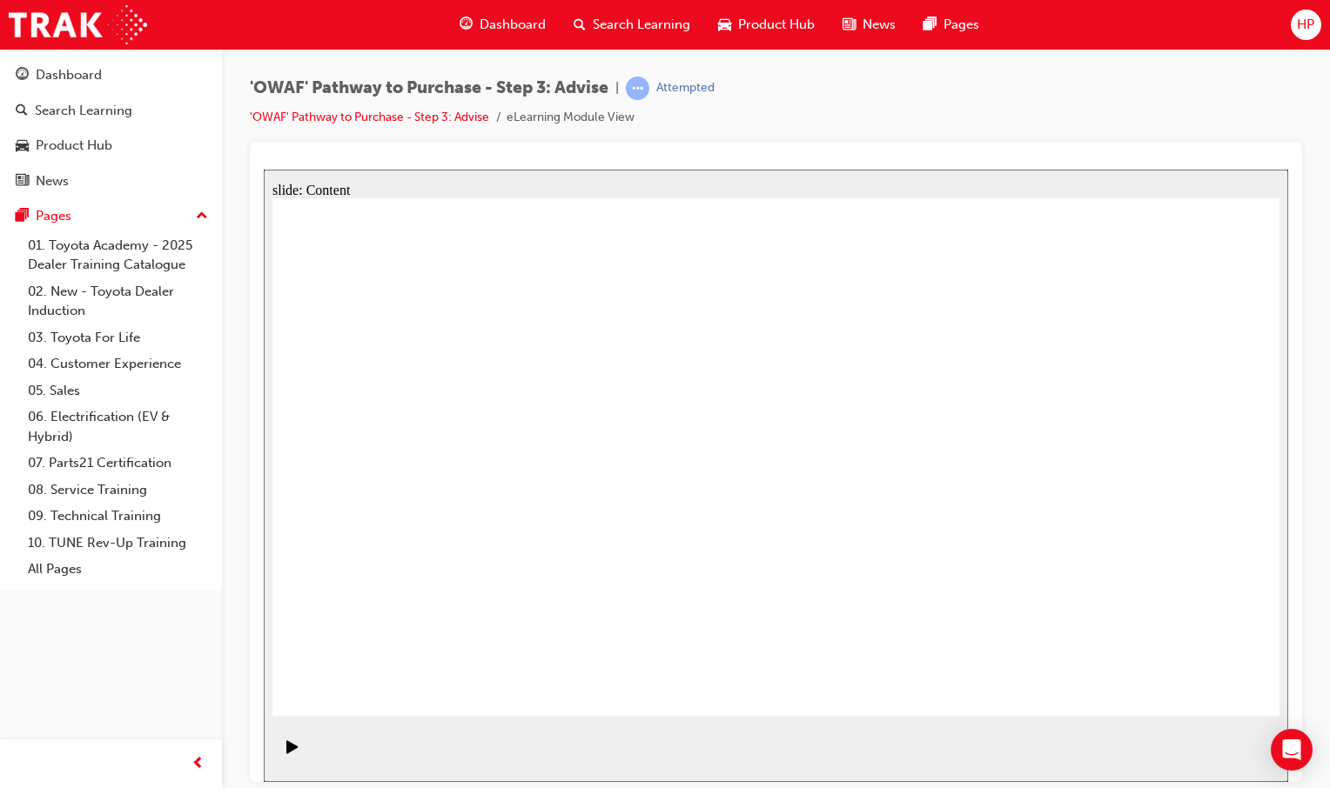
click at [1279, 669] on div "slide: Content Rectangle 1 Rectangle 4 Rectangle 1 Rectangle 2 Front of Vehicle…" at bounding box center [776, 475] width 1024 height 613
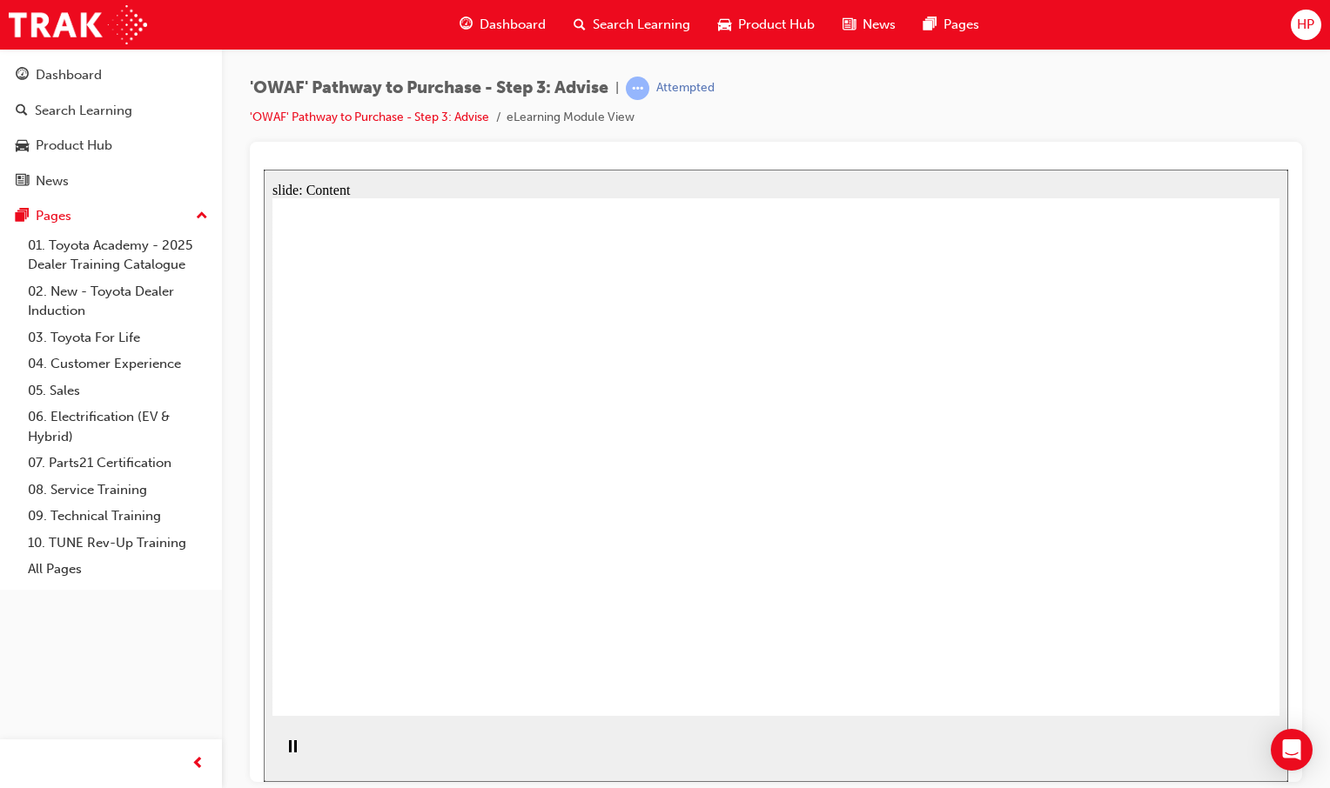
drag, startPoint x: 1031, startPoint y: 703, endPoint x: 1005, endPoint y: 702, distance: 26.1
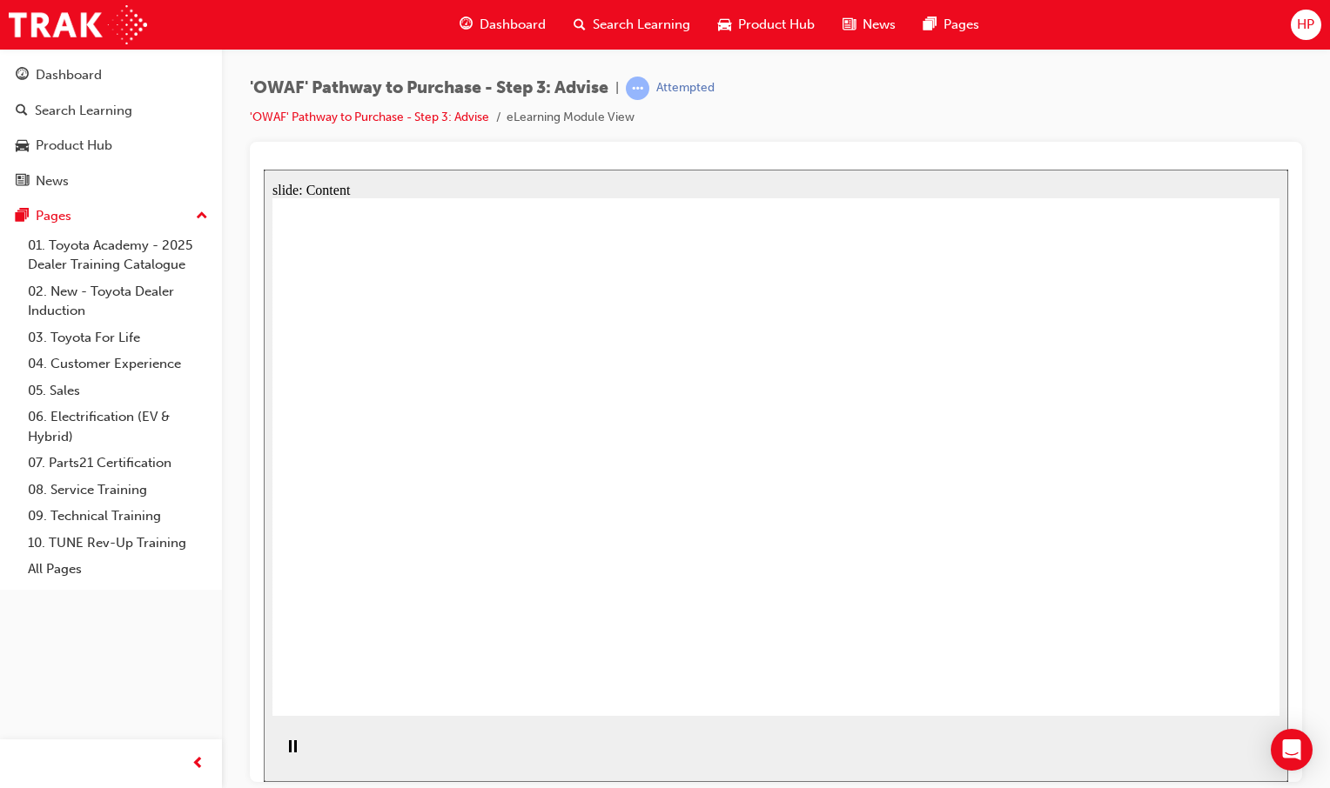
click at [278, 754] on div "Pause (Ctrl+Alt+P)" at bounding box center [293, 755] width 30 height 30
click at [278, 751] on div "Play (Ctrl+Alt+P)" at bounding box center [293, 755] width 30 height 30
drag, startPoint x: 921, startPoint y: 543, endPoint x: 802, endPoint y: 524, distance: 120.7
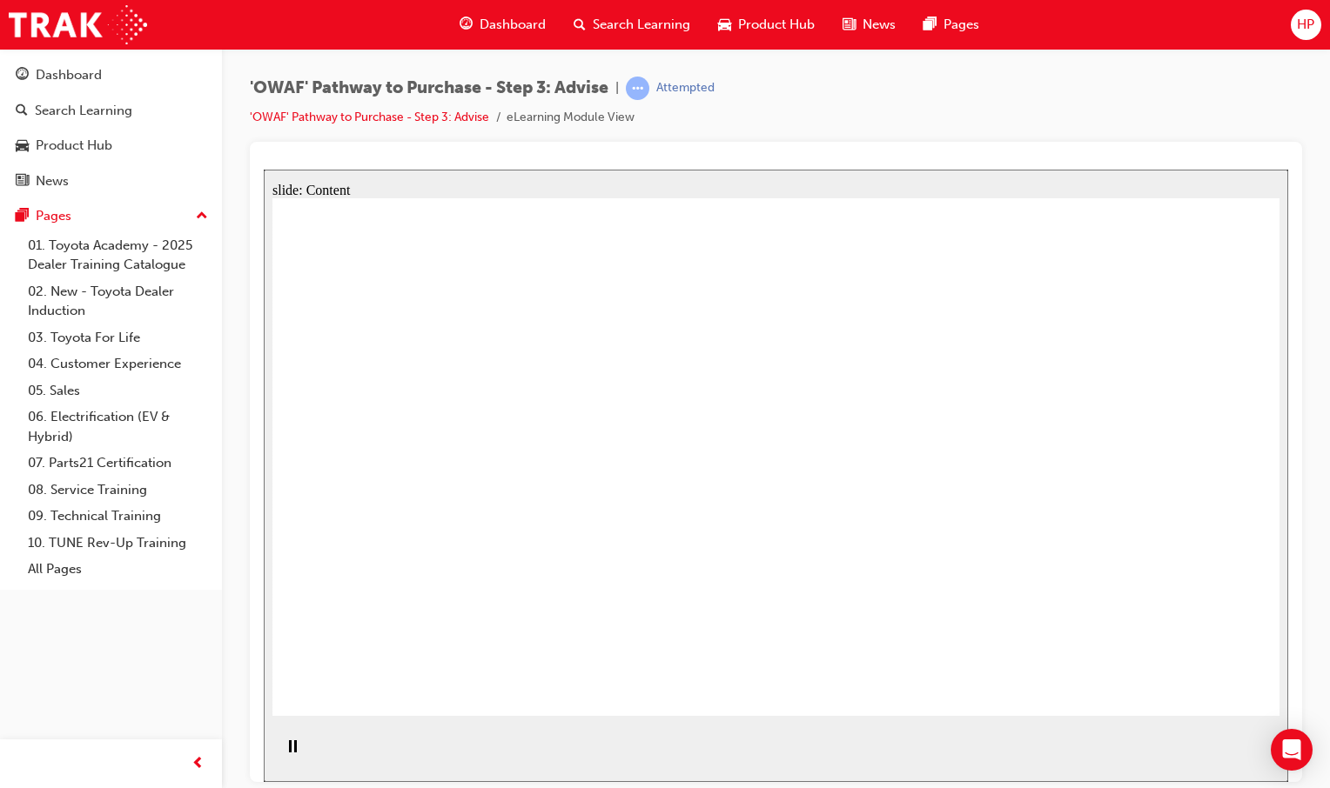
drag, startPoint x: 603, startPoint y: 516, endPoint x: 560, endPoint y: 574, distance: 72.2
click at [278, 749] on div "Pause (Ctrl+Alt+P)" at bounding box center [293, 755] width 30 height 30
